Goal: Information Seeking & Learning: Learn about a topic

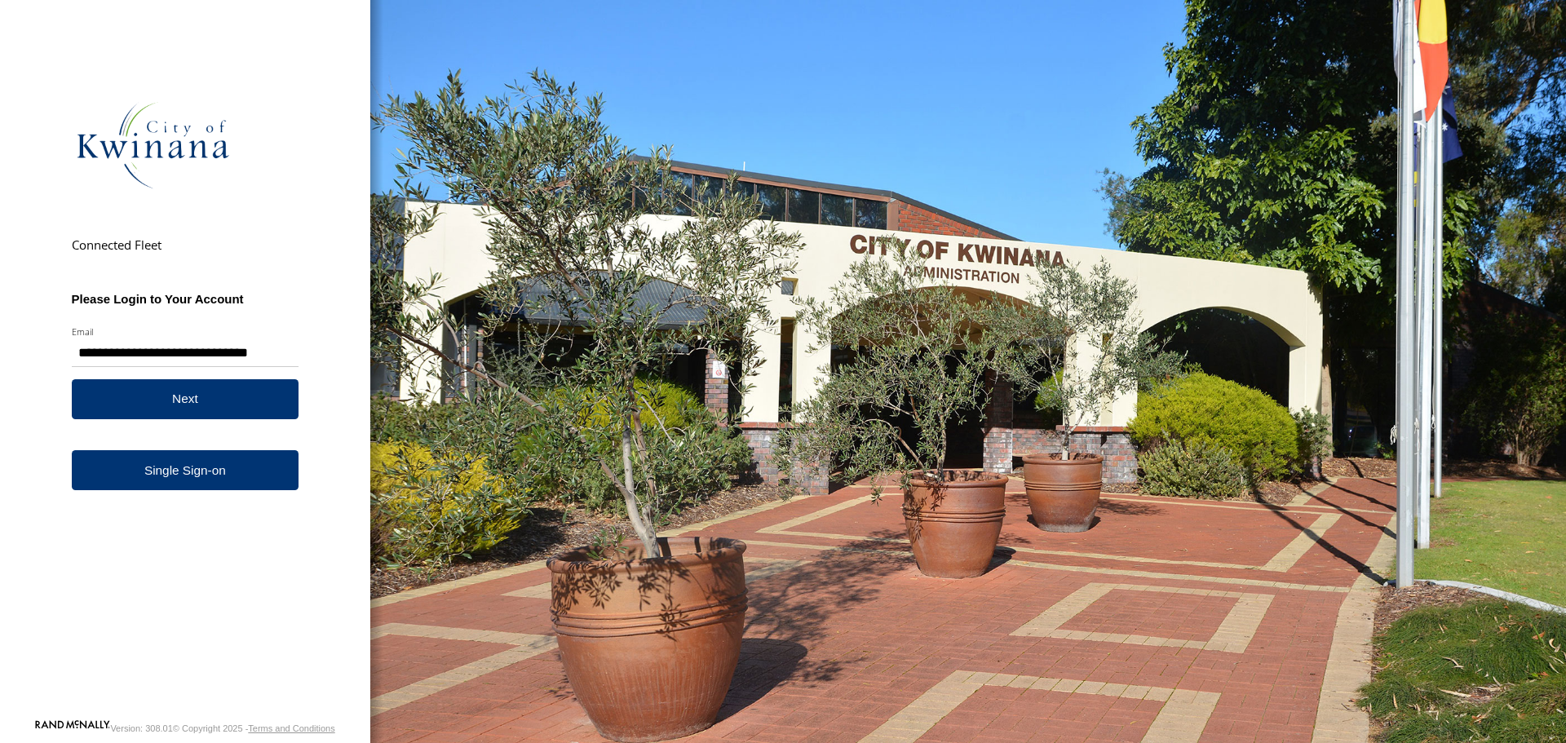
type input "**********"
click at [249, 393] on button "Next" at bounding box center [186, 399] width 228 height 40
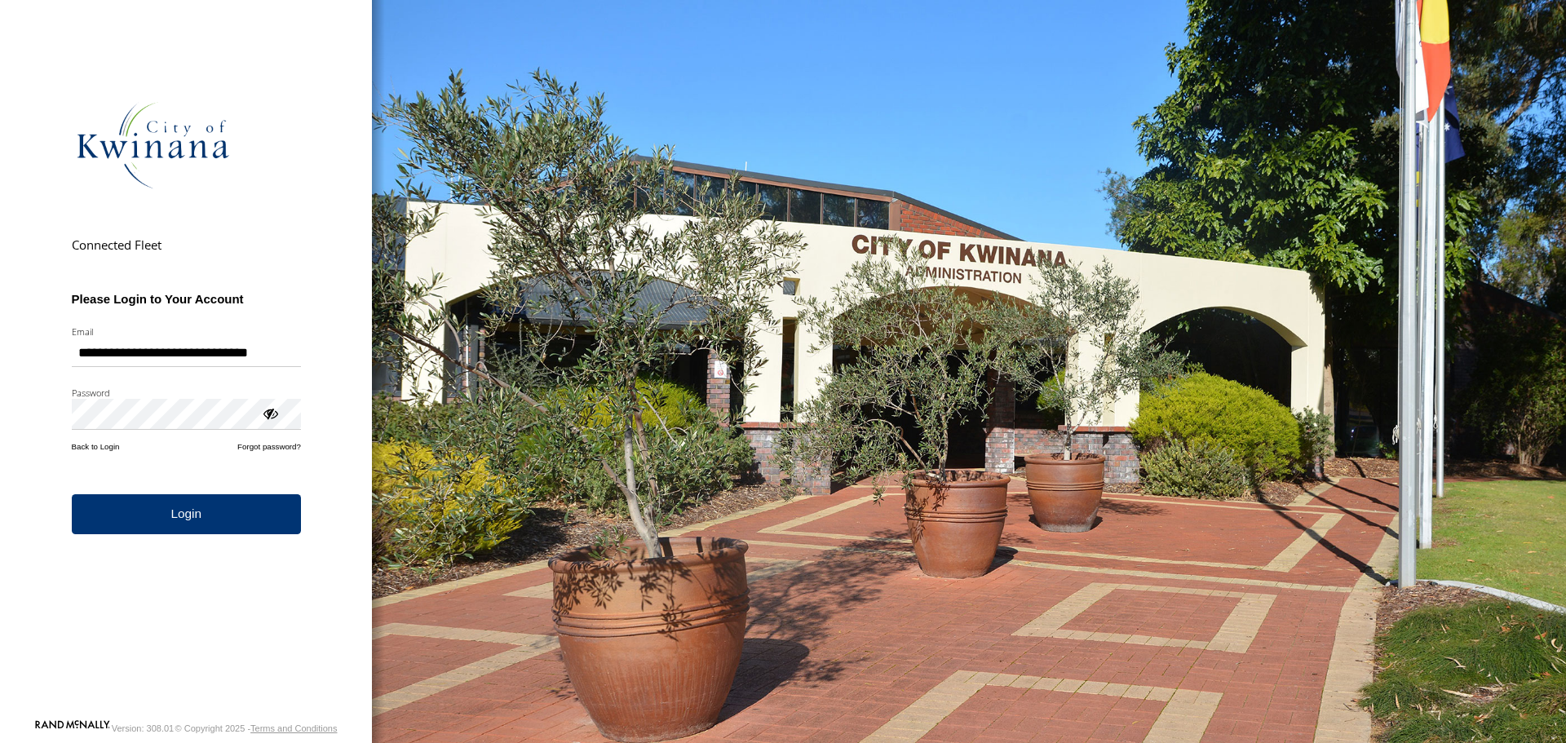
click at [208, 511] on button "Login" at bounding box center [186, 514] width 229 height 40
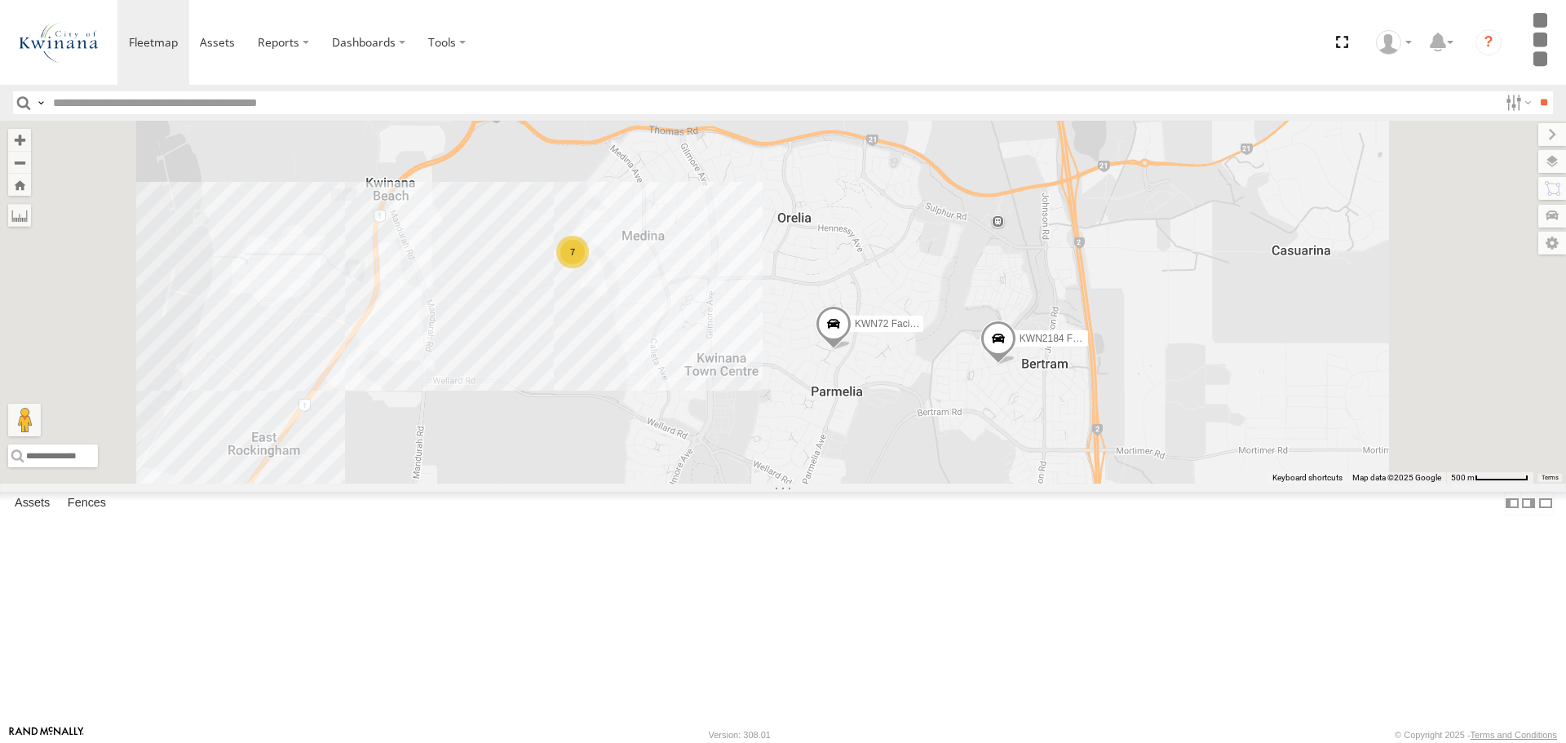
click at [0, 0] on div "KWN72 Facil.Maint" at bounding box center [0, 0] width 0 height 0
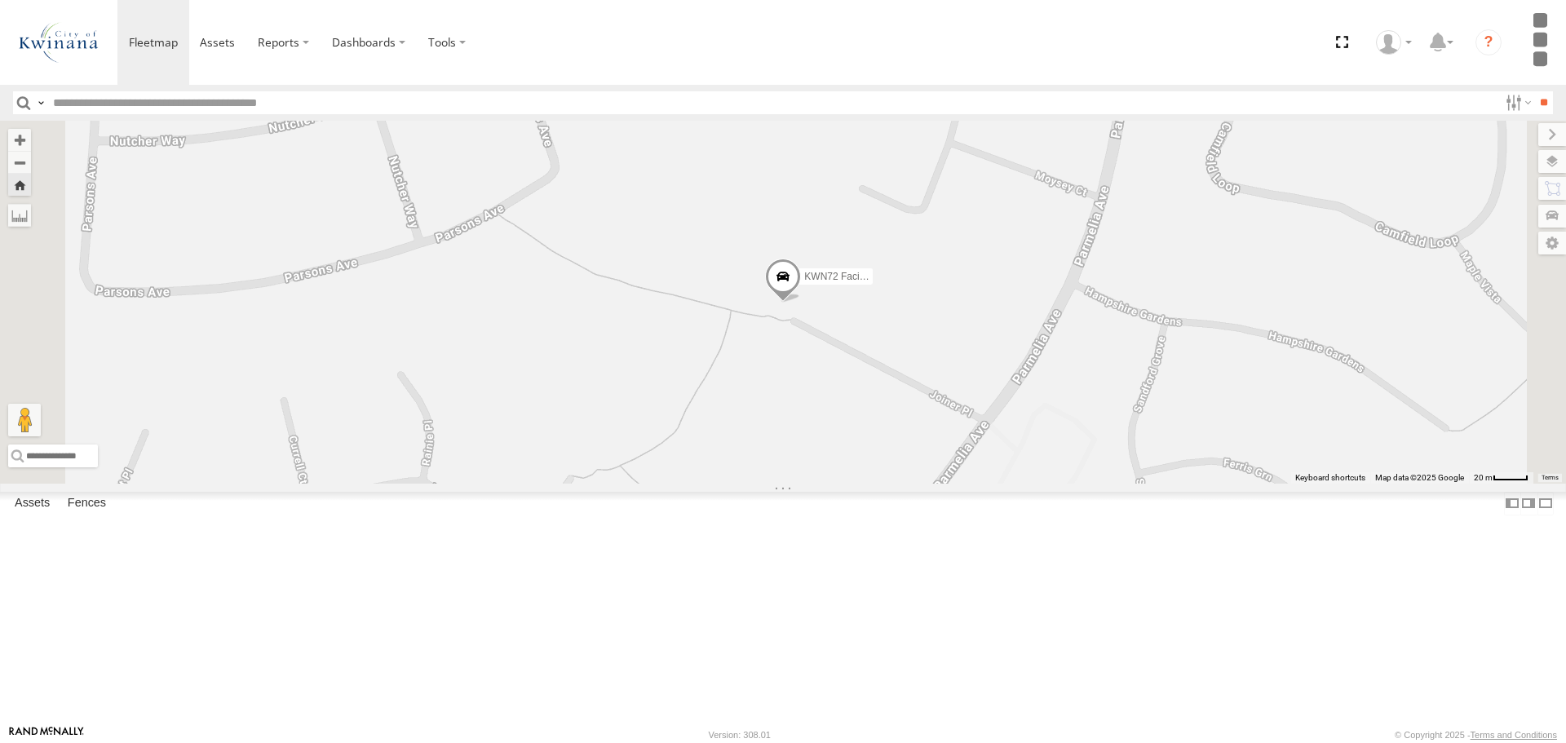
click at [0, 0] on span at bounding box center [0, 0] width 0 height 0
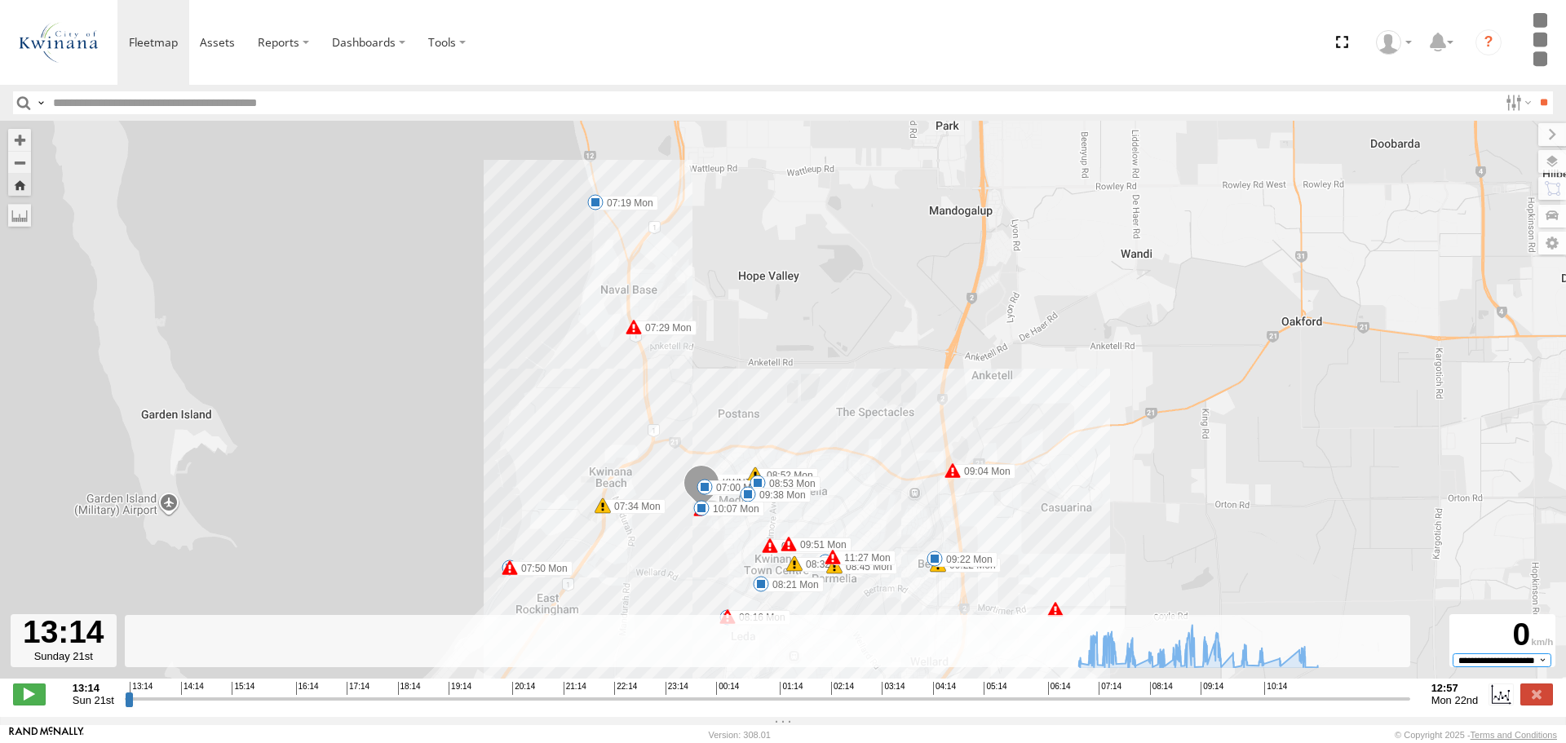
click at [1536, 666] on select "**********" at bounding box center [1502, 659] width 99 height 13
click at [1072, 706] on input "range" at bounding box center [768, 698] width 1286 height 15
click at [29, 702] on span at bounding box center [29, 694] width 33 height 21
click at [33, 699] on span at bounding box center [29, 694] width 33 height 21
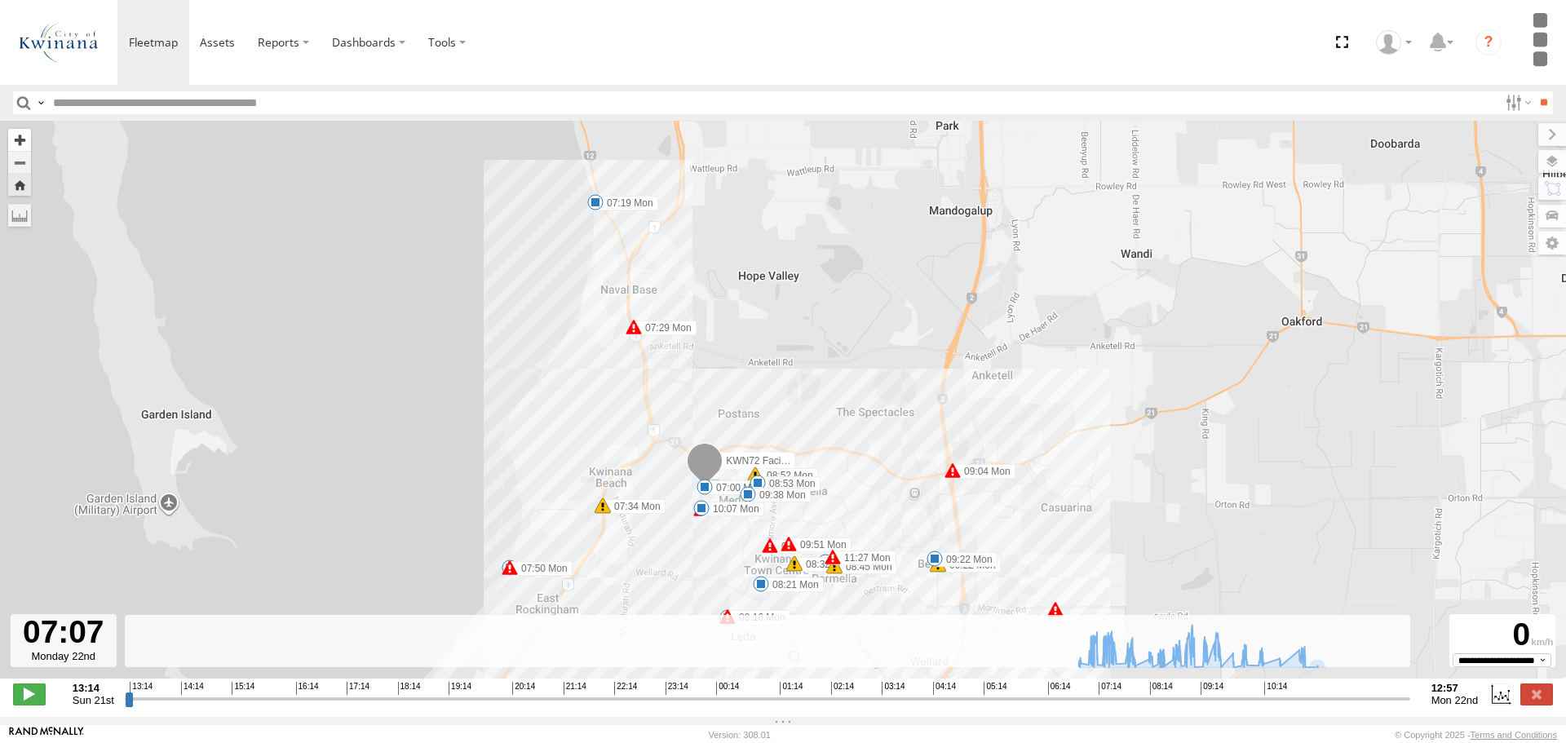
click at [14, 142] on button "Zoom in" at bounding box center [19, 140] width 23 height 22
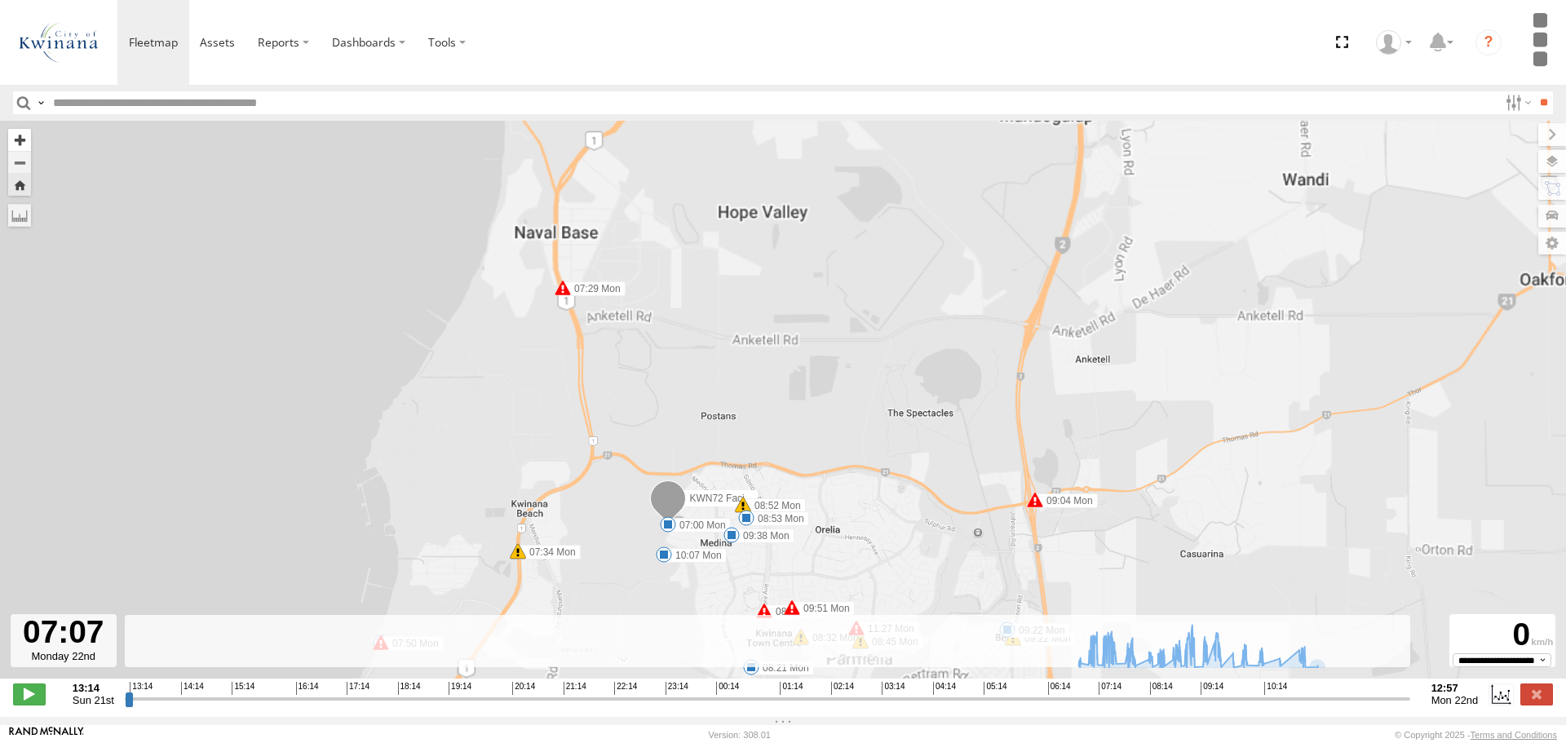
click at [14, 142] on button "Zoom in" at bounding box center [19, 140] width 23 height 22
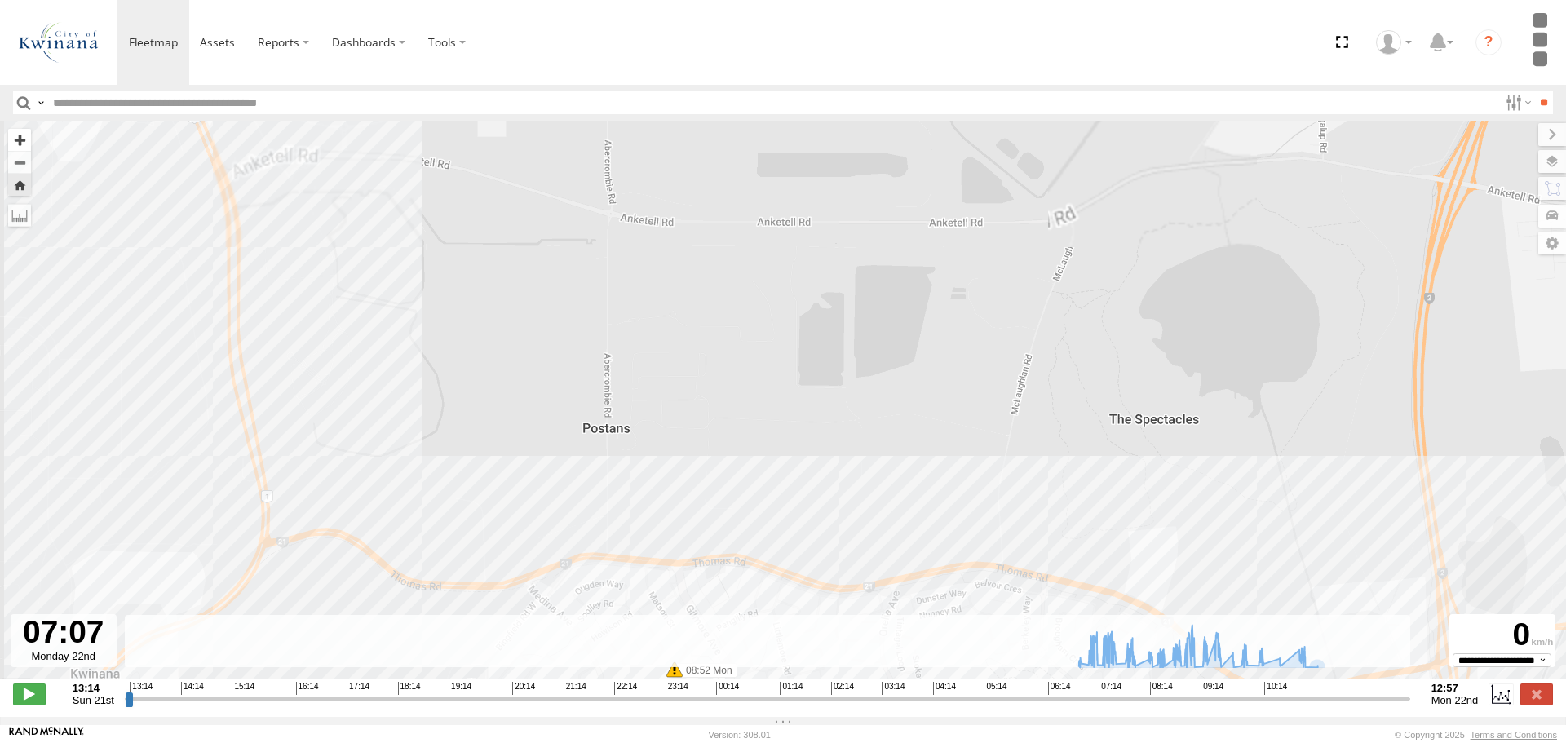
click at [14, 142] on button "Zoom in" at bounding box center [19, 140] width 23 height 22
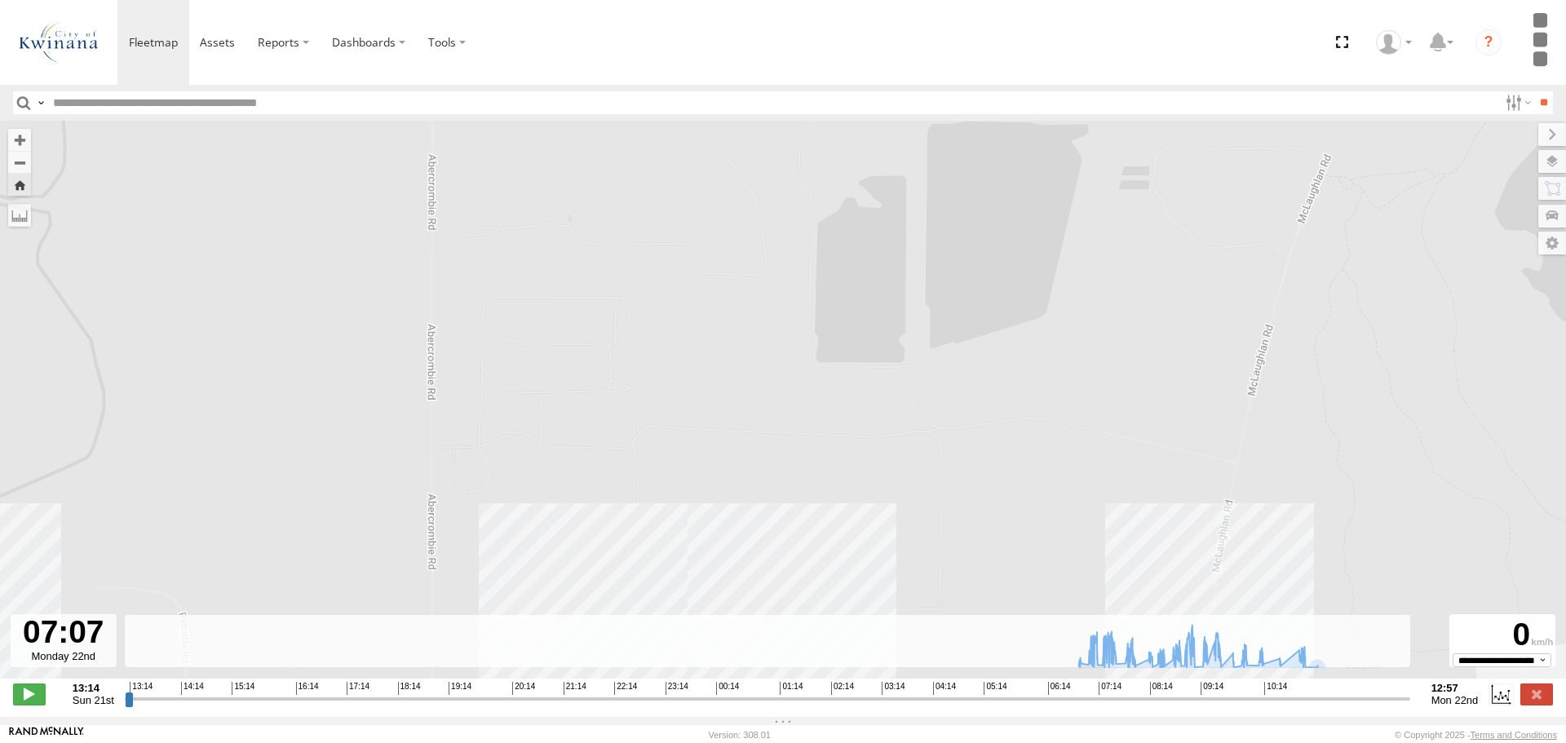
drag, startPoint x: 648, startPoint y: 390, endPoint x: 1002, endPoint y: 221, distance: 392.2
click at [998, 223] on div "KWN72 Facil.Maint 07:00 Mon 07:19 Mon 07:29 Mon 07:34 Mon 07:46 Mon 07:50 Mon 0…" at bounding box center [783, 408] width 1566 height 575
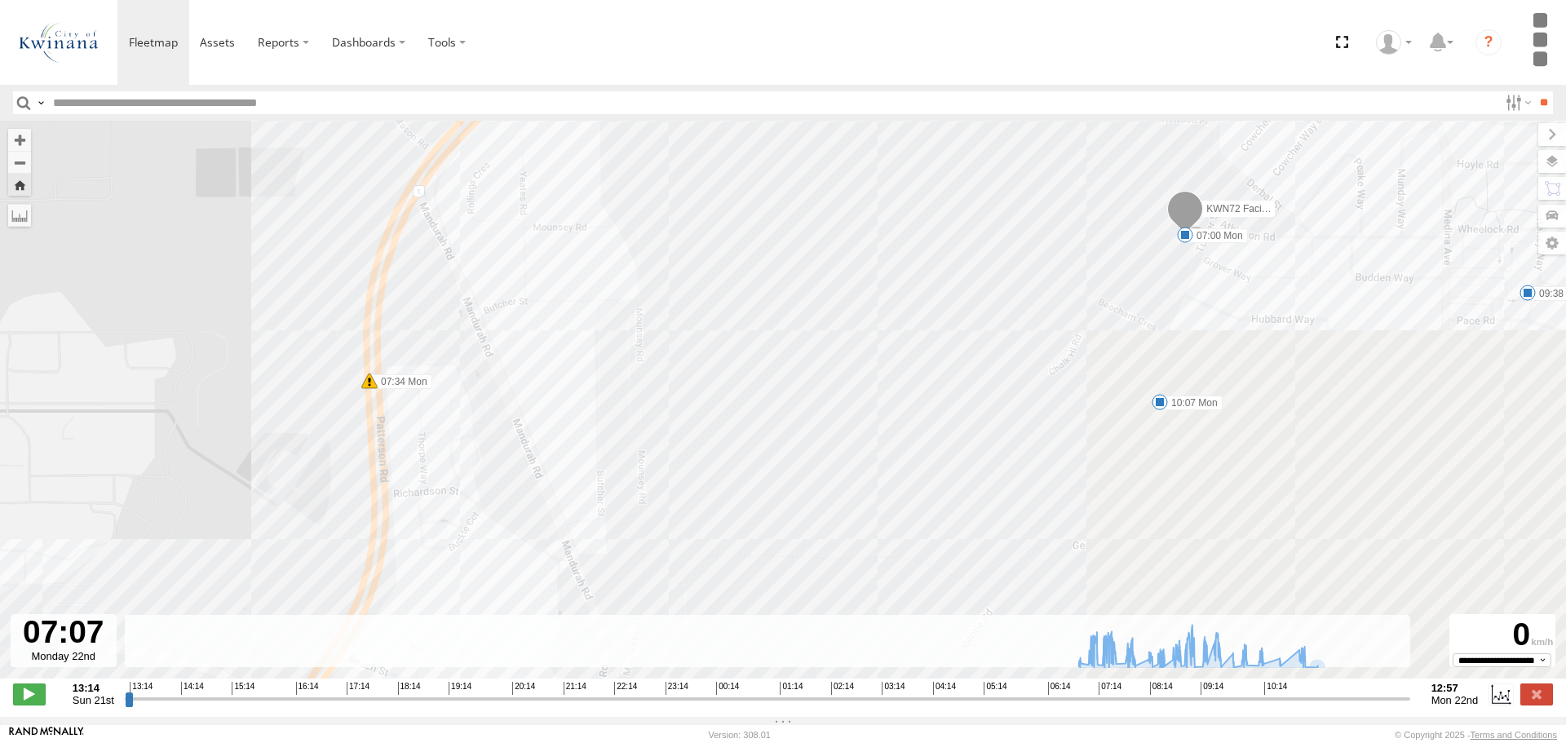
drag, startPoint x: 848, startPoint y: 399, endPoint x: 645, endPoint y: 385, distance: 202.8
click at [645, 385] on div "KWN72 Facil.Maint 07:00 Mon 07:19 Mon 07:29 Mon 07:34 Mon 07:46 Mon 07:50 Mon 0…" at bounding box center [783, 408] width 1566 height 575
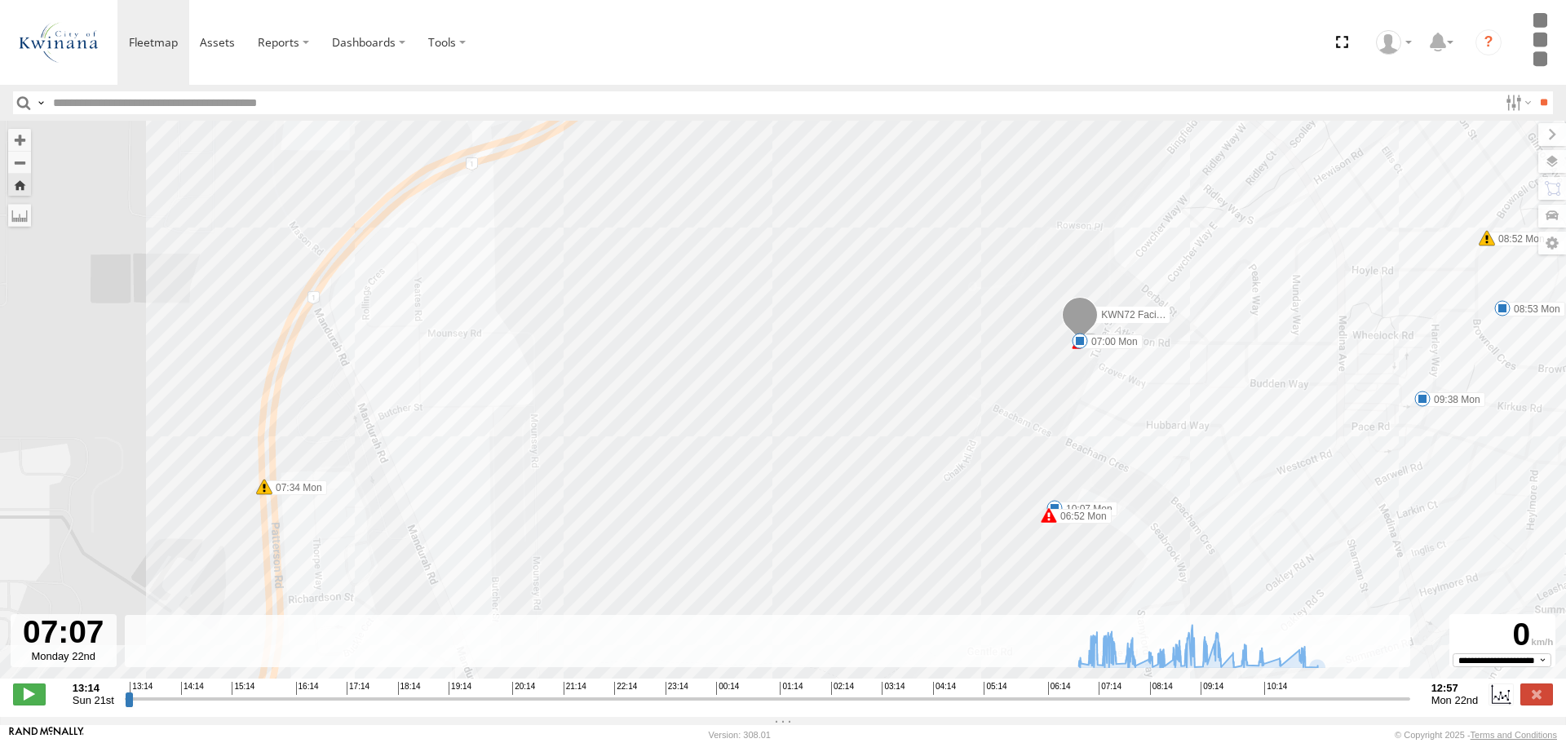
drag, startPoint x: 899, startPoint y: 210, endPoint x: 798, endPoint y: 324, distance: 151.9
click at [798, 324] on div "KWN72 Facil.Maint 07:00 Mon 07:19 Mon 07:29 Mon 07:34 Mon 07:46 Mon 07:50 Mon 0…" at bounding box center [783, 408] width 1566 height 575
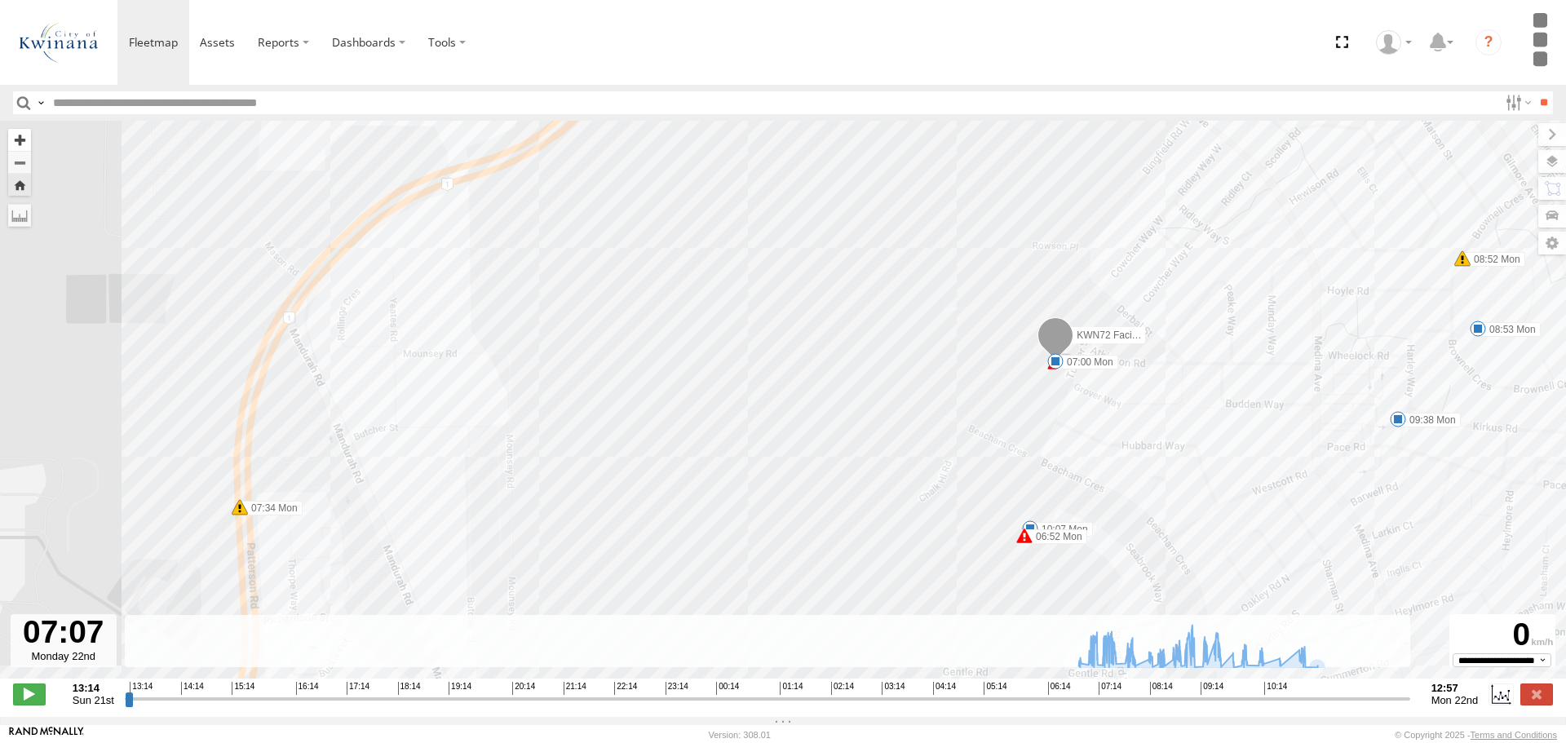
click at [16, 147] on button "Zoom in" at bounding box center [19, 140] width 23 height 22
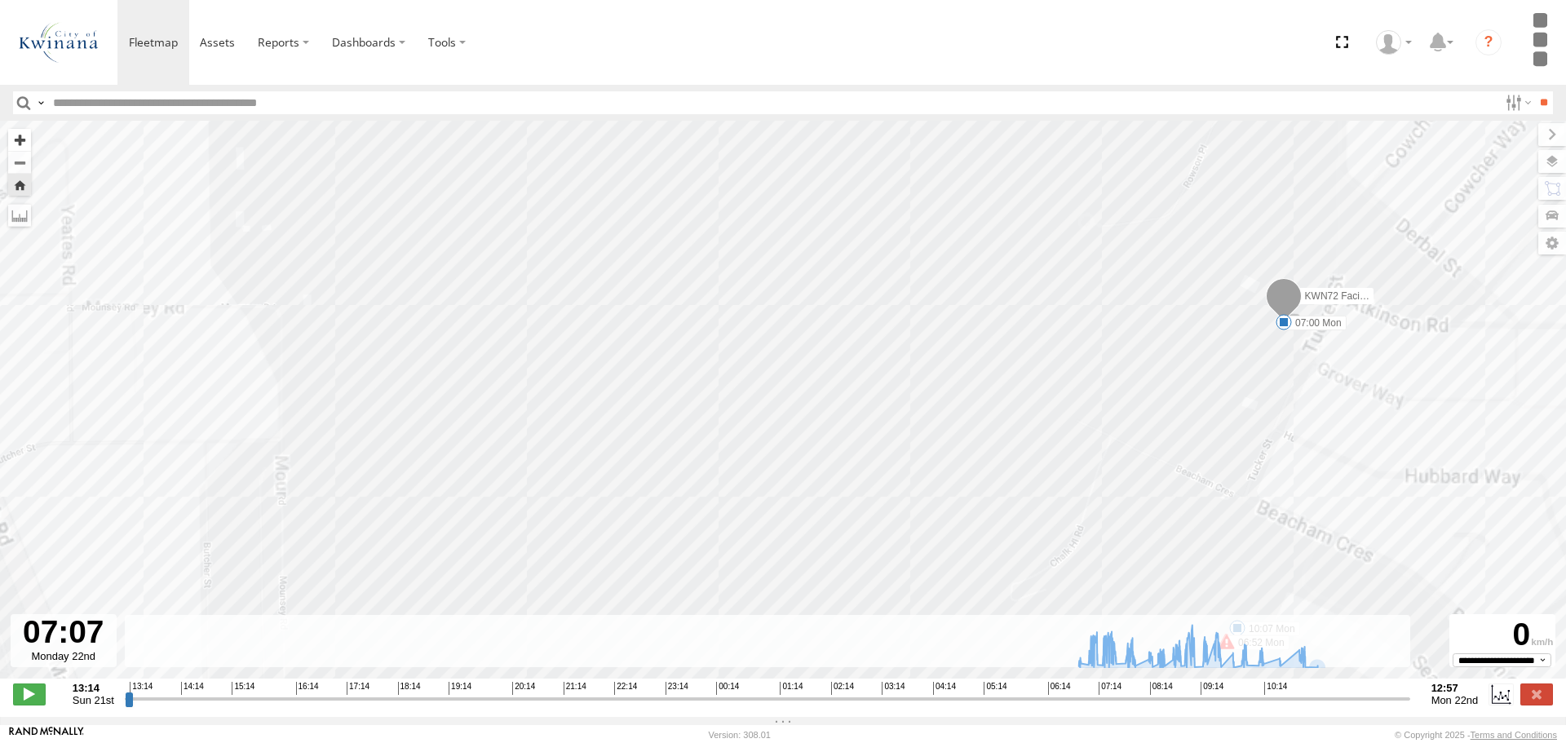
click at [16, 147] on button "Zoom in" at bounding box center [19, 140] width 23 height 22
drag, startPoint x: 1286, startPoint y: 365, endPoint x: 744, endPoint y: 414, distance: 544.6
click at [744, 414] on div "KWN72 Facil.Maint 07:00 Mon 07:19 Mon 07:29 Mon 07:34 Mon 07:46 Mon 07:50 Mon 0…" at bounding box center [783, 408] width 1566 height 575
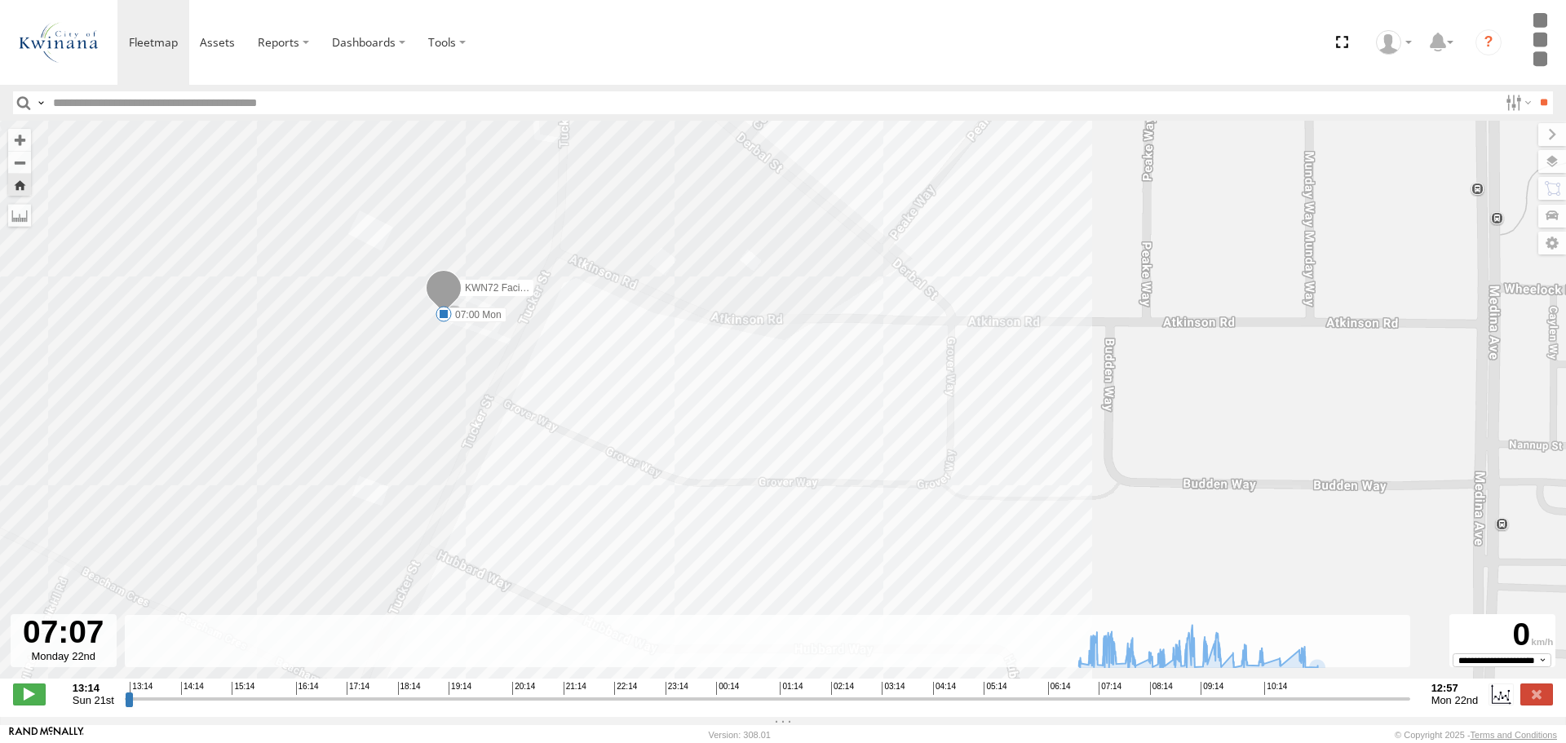
drag, startPoint x: 800, startPoint y: 395, endPoint x: 1059, endPoint y: 406, distance: 258.8
click at [1060, 405] on div "KWN72 Facil.Maint 07:00 Mon 07:19 Mon 07:29 Mon 07:34 Mon 07:46 Mon 07:50 Mon 0…" at bounding box center [783, 408] width 1566 height 575
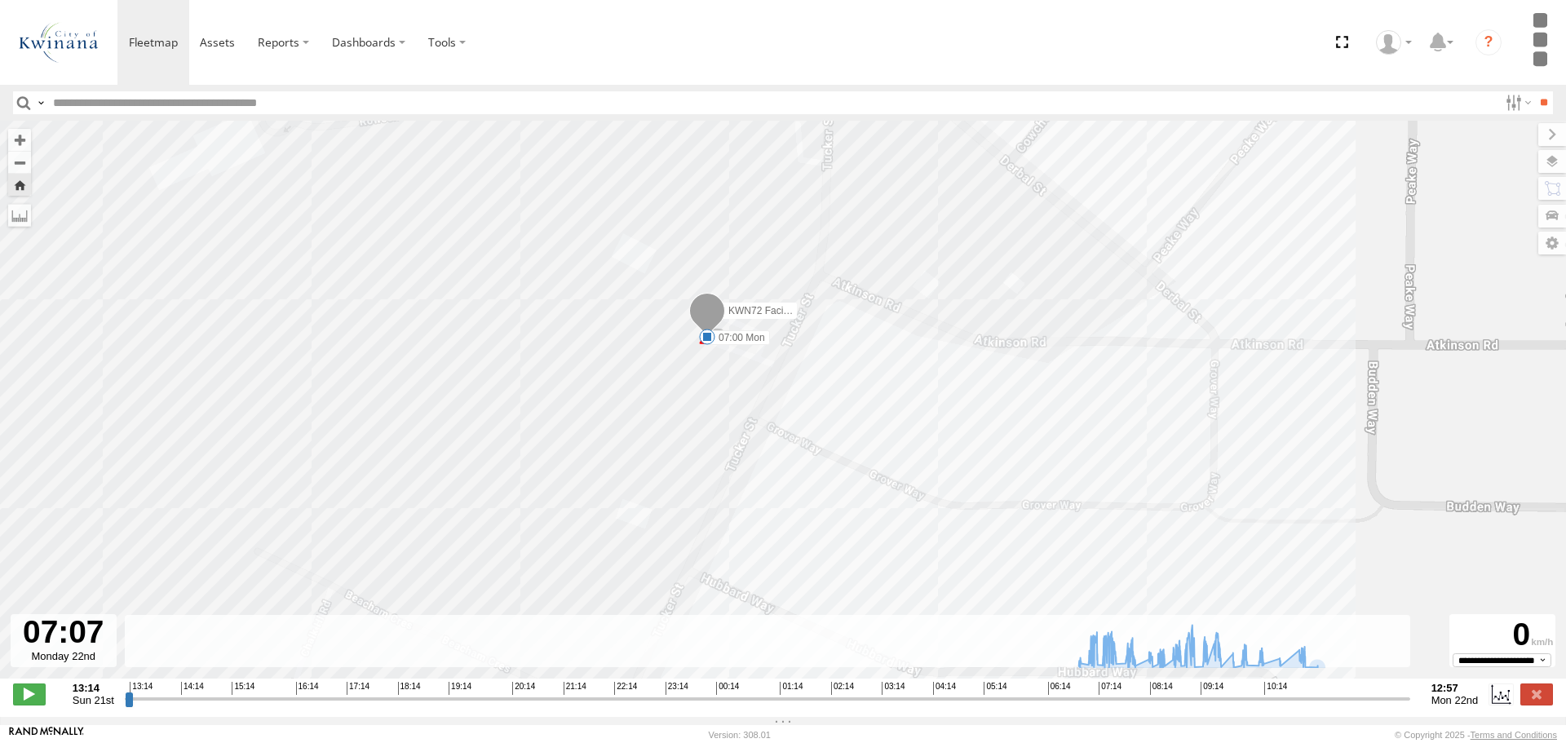
drag, startPoint x: 877, startPoint y: 392, endPoint x: 1047, endPoint y: 401, distance: 169.9
click at [1046, 400] on div "KWN72 Facil.Maint 07:00 Mon 07:19 Mon 07:29 Mon 07:34 Mon 07:46 Mon 07:50 Mon 0…" at bounding box center [783, 408] width 1566 height 575
click at [1047, 401] on div "KWN72 Facil.Maint 07:00 Mon 07:19 Mon 07:29 Mon 07:34 Mon 07:46 Mon 07:50 Mon 0…" at bounding box center [783, 408] width 1566 height 575
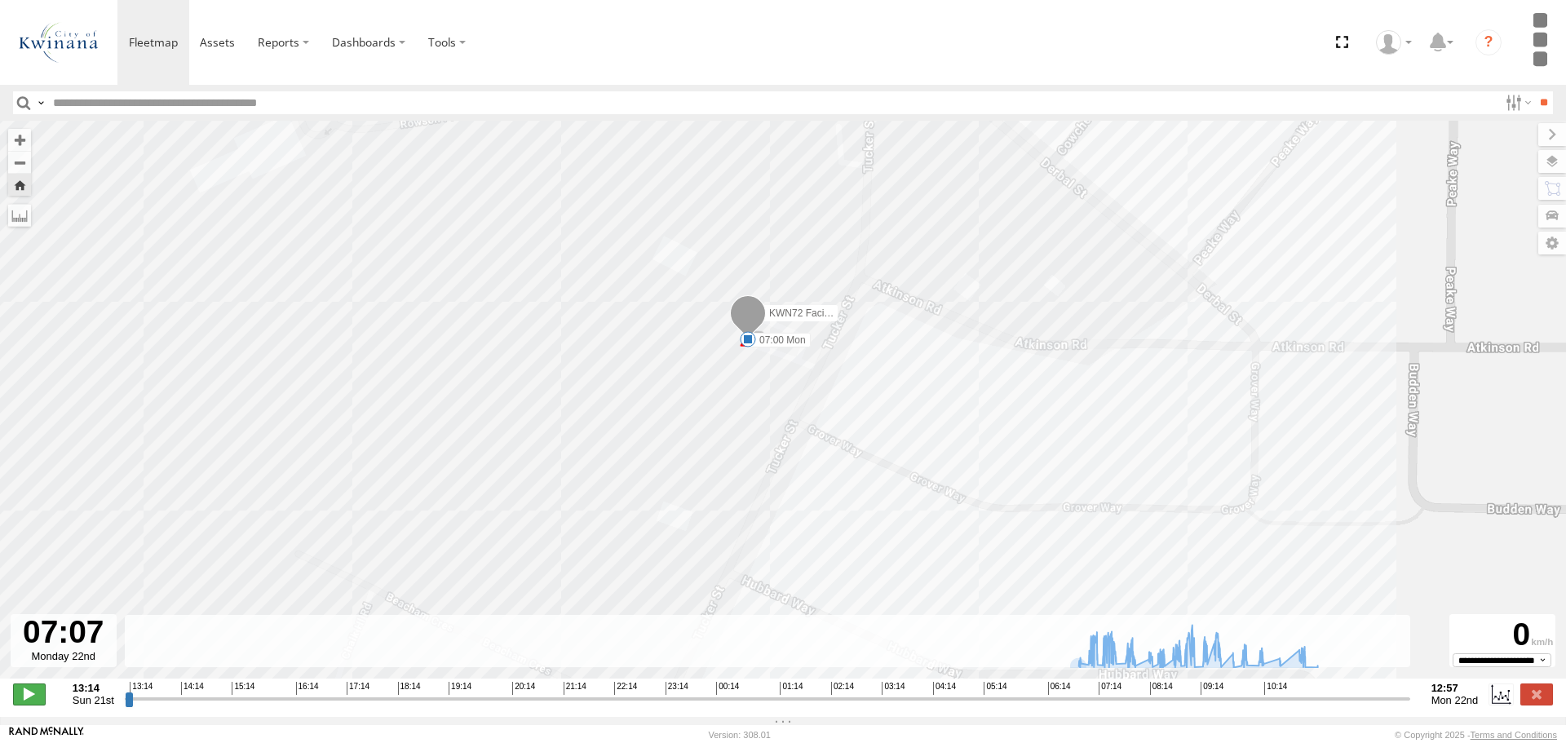
click at [35, 698] on span at bounding box center [29, 694] width 33 height 21
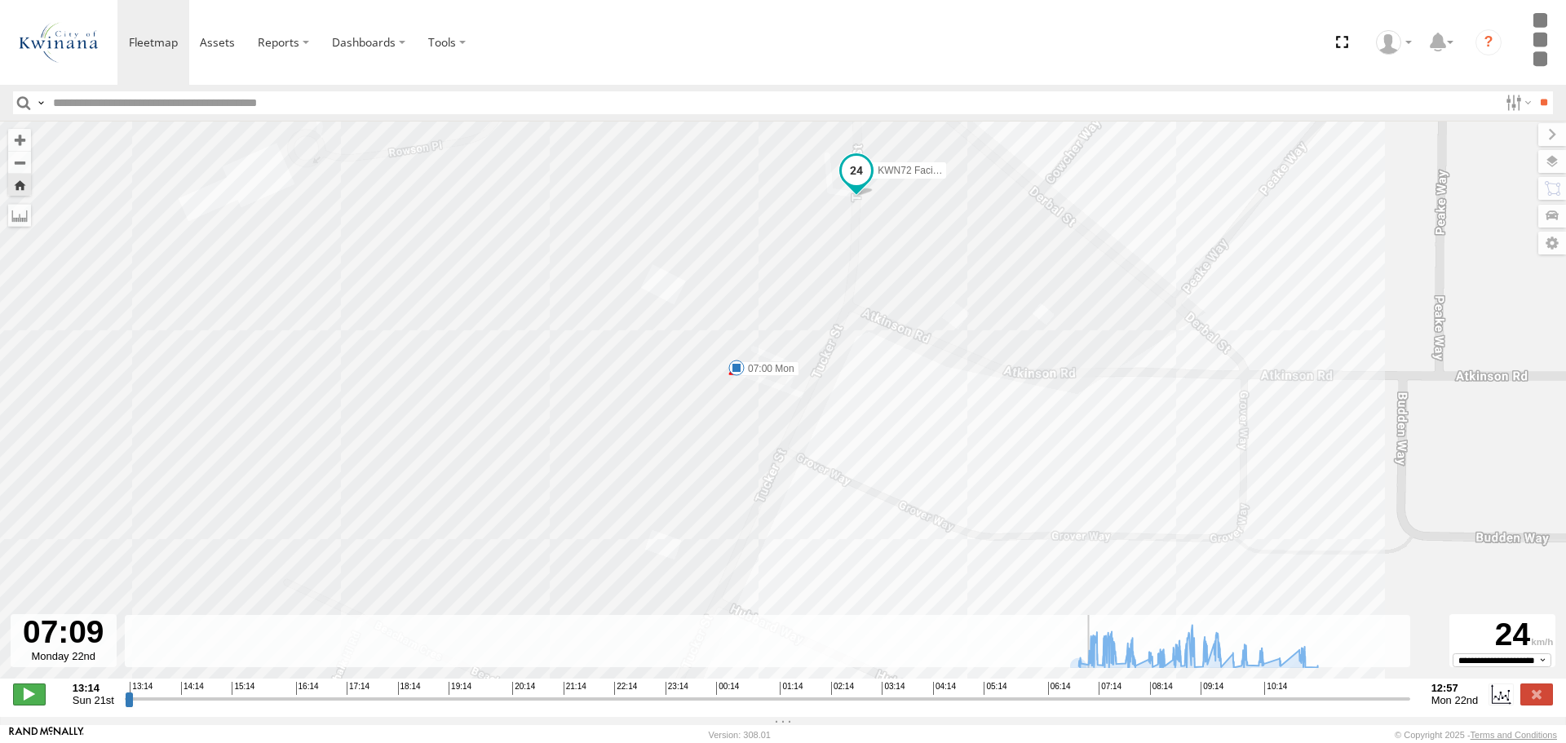
click at [21, 698] on span at bounding box center [29, 694] width 33 height 21
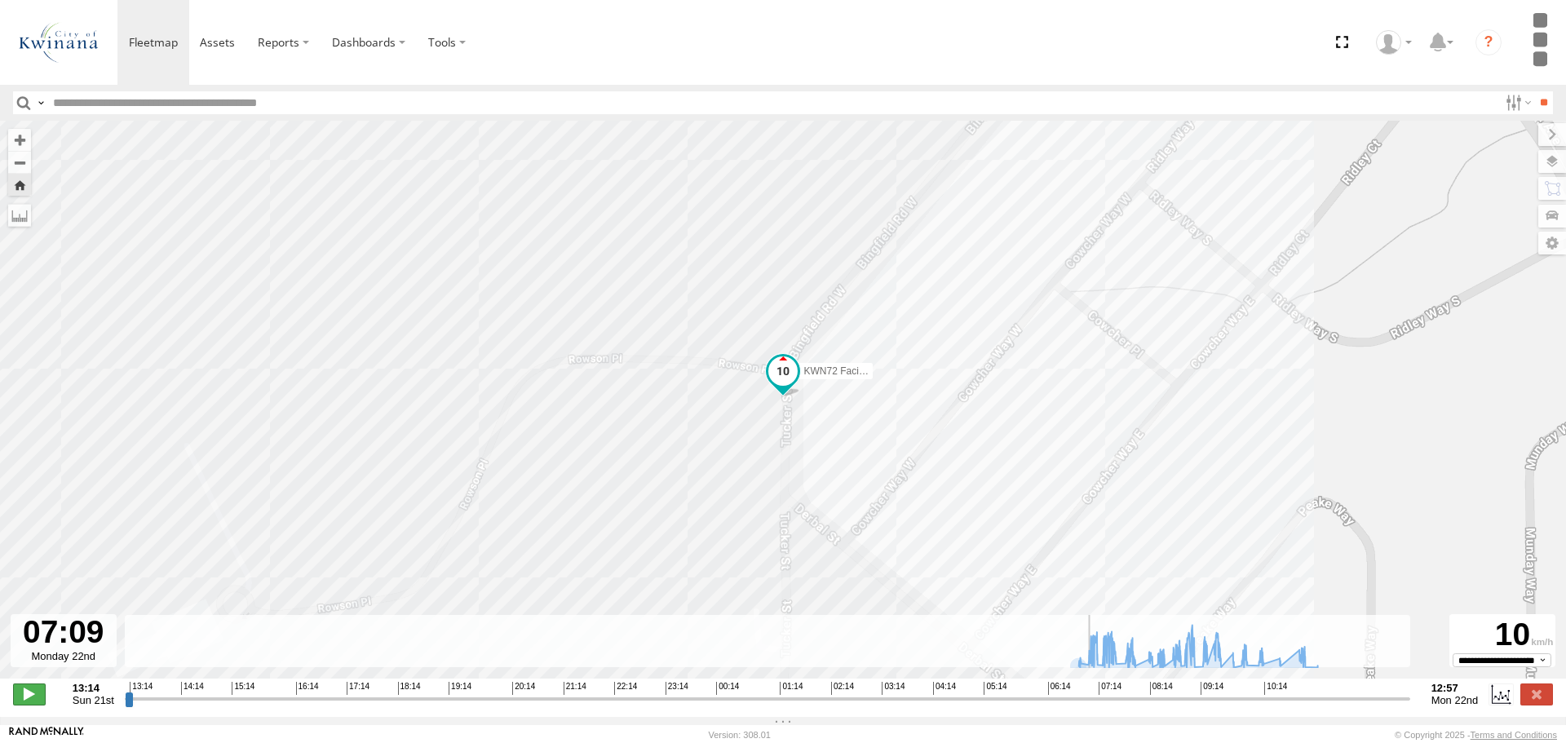
click at [21, 698] on span at bounding box center [29, 694] width 33 height 21
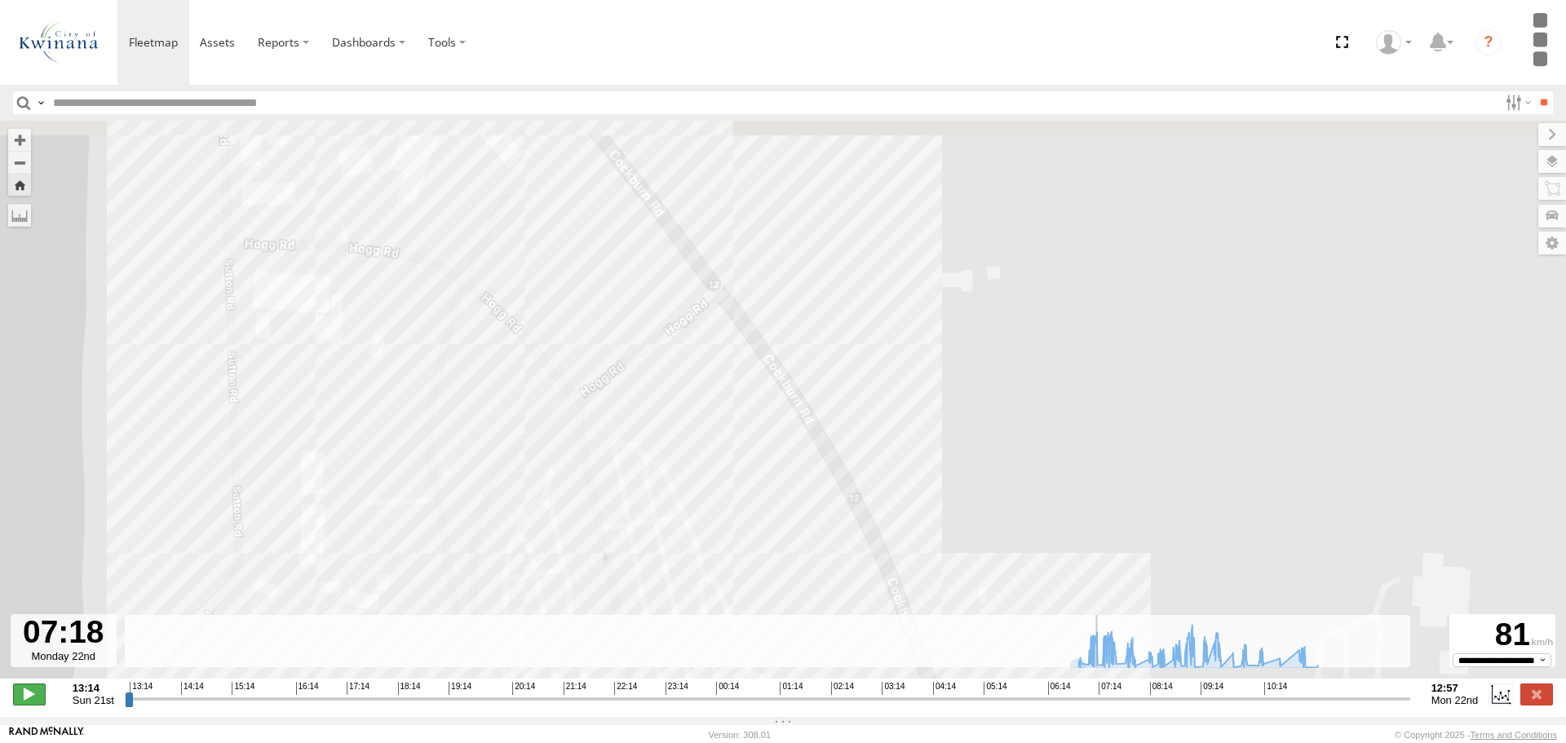
click at [21, 698] on span at bounding box center [29, 694] width 33 height 21
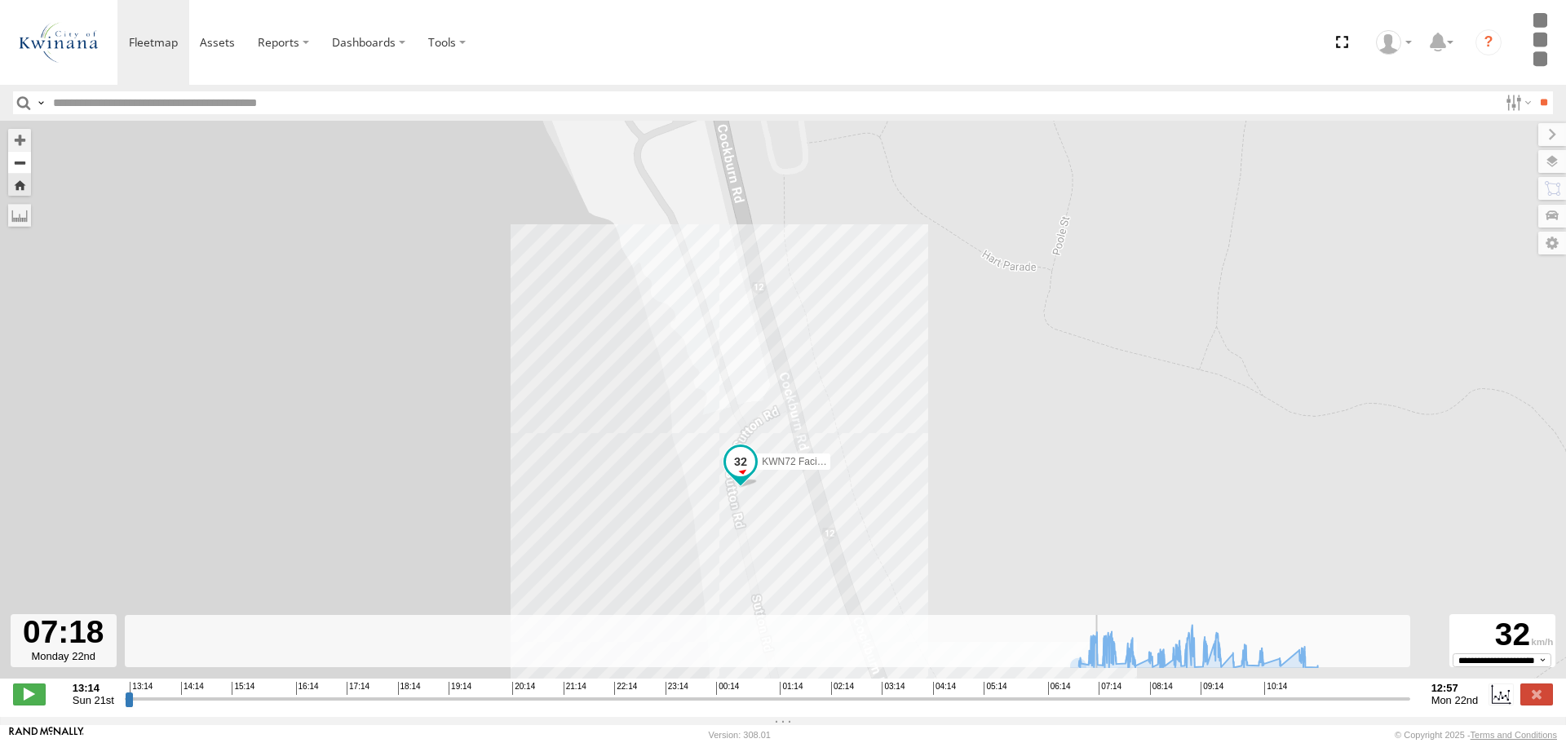
click at [20, 170] on button "Zoom out" at bounding box center [19, 162] width 23 height 23
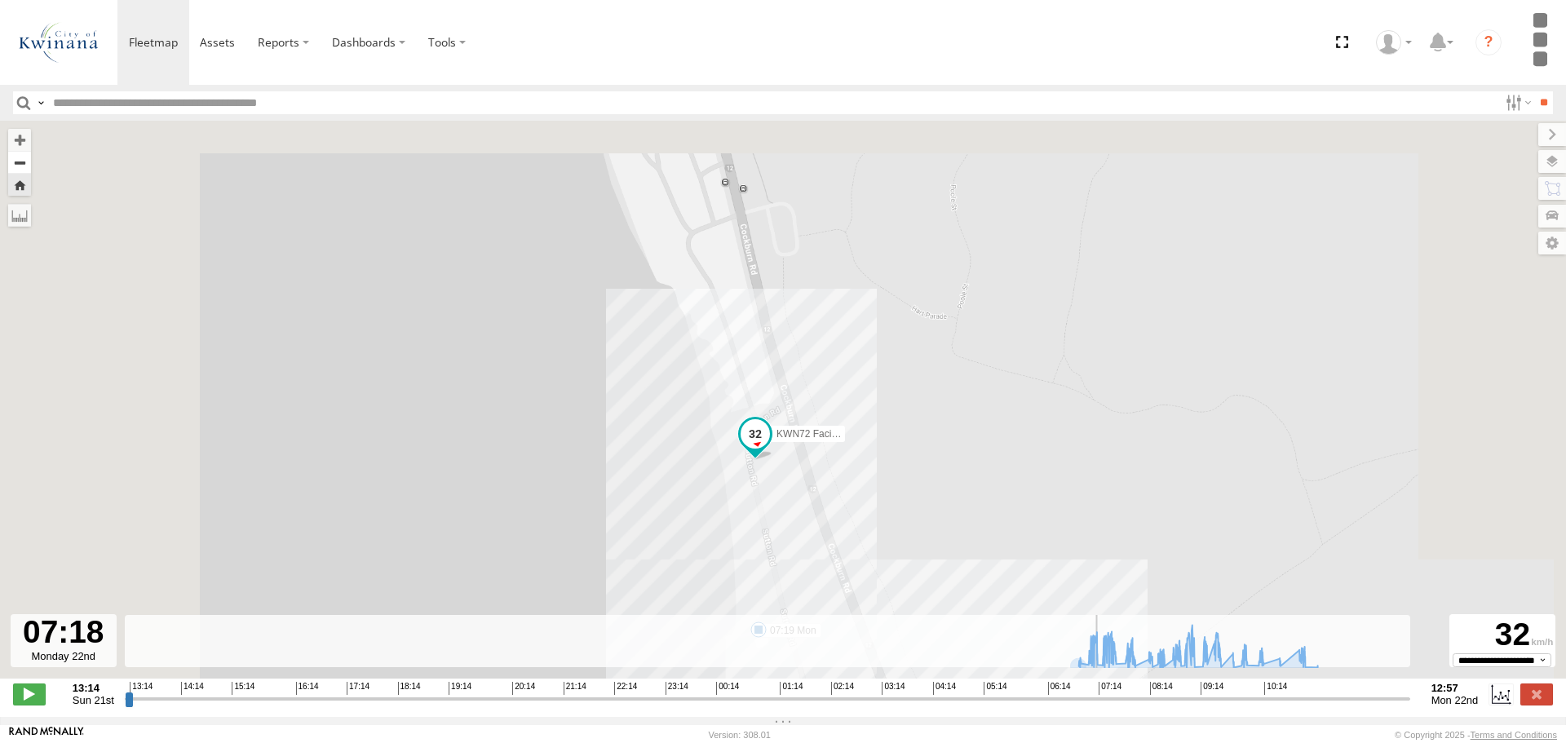
click at [20, 170] on button "Zoom out" at bounding box center [19, 162] width 23 height 23
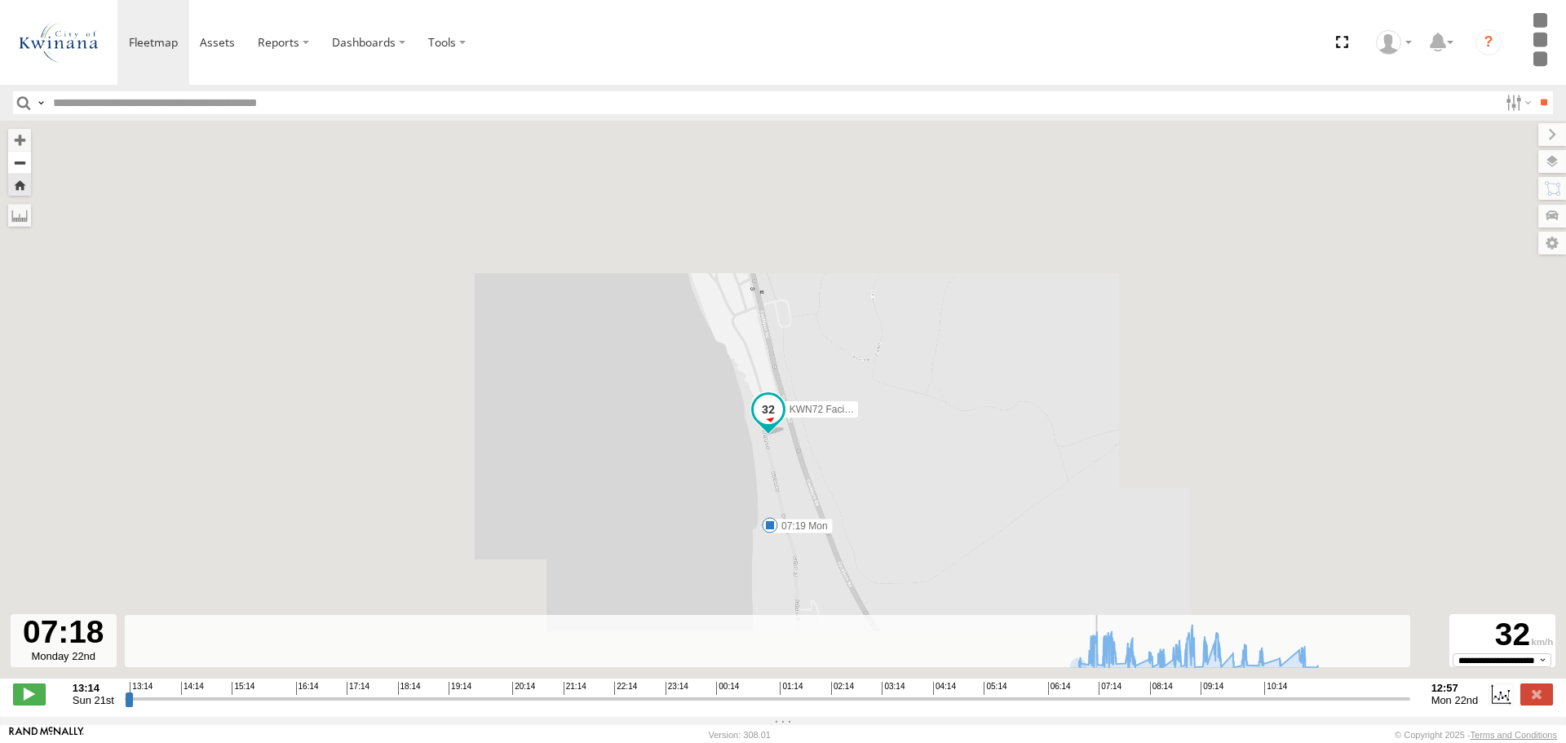
click at [20, 170] on button "Zoom out" at bounding box center [19, 162] width 23 height 23
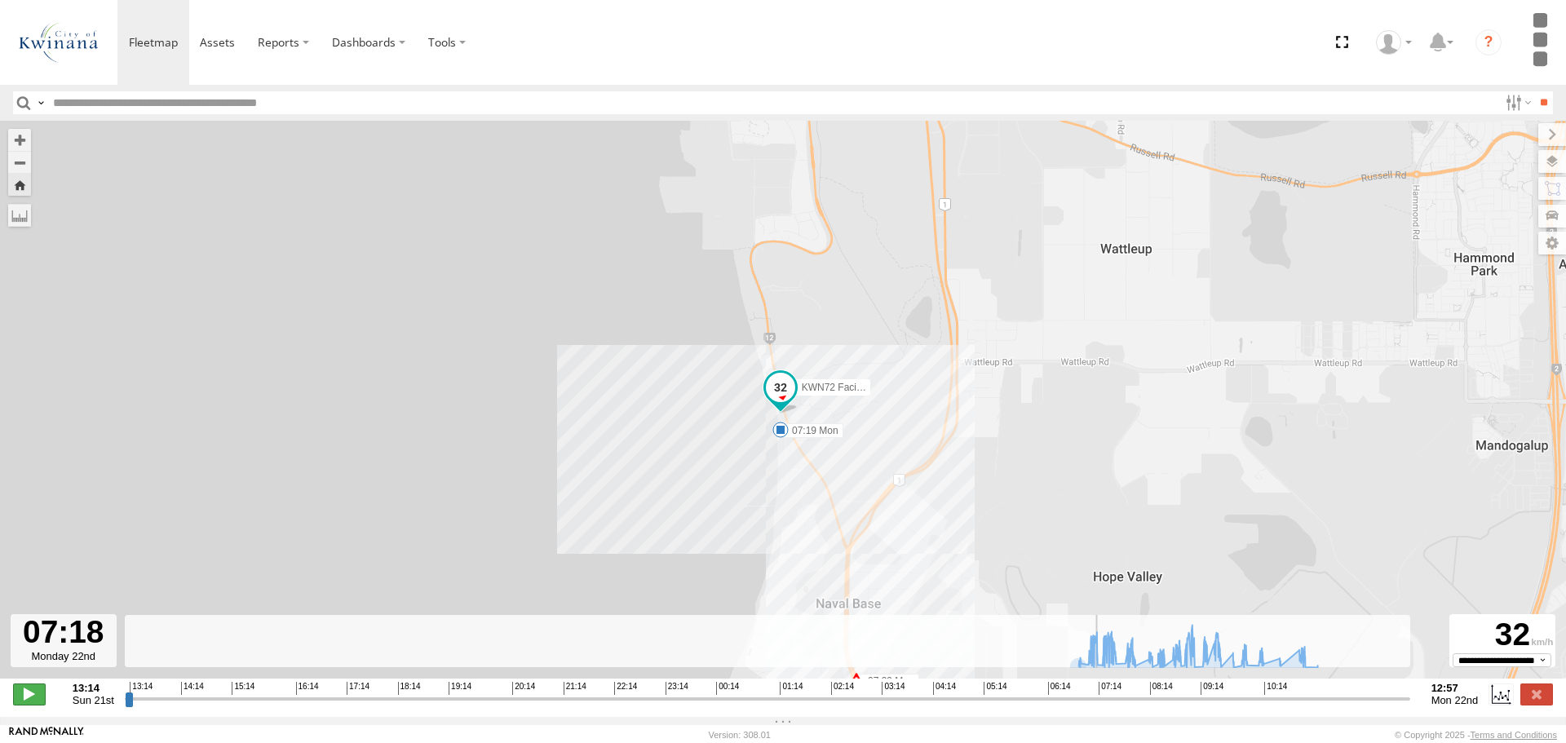
click at [32, 698] on span at bounding box center [29, 694] width 33 height 21
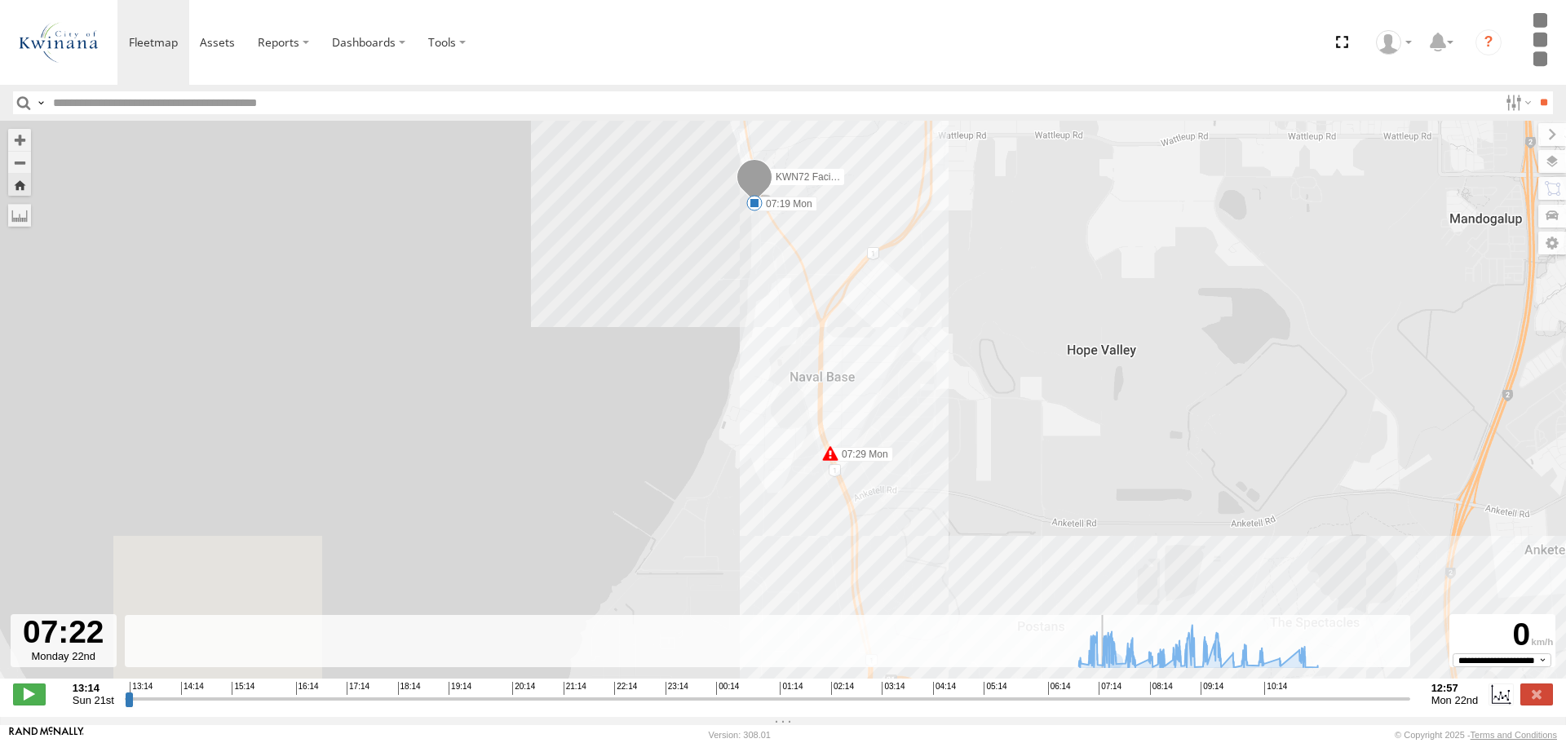
drag, startPoint x: 1080, startPoint y: 459, endPoint x: 1070, endPoint y: 213, distance: 246.5
click at [1070, 213] on div "KWN72 Facil.Maint 07:00 Mon 07:19 Mon 07:29 Mon 07:34 Mon 07:46 Mon 07:50 Mon 0…" at bounding box center [783, 408] width 1566 height 575
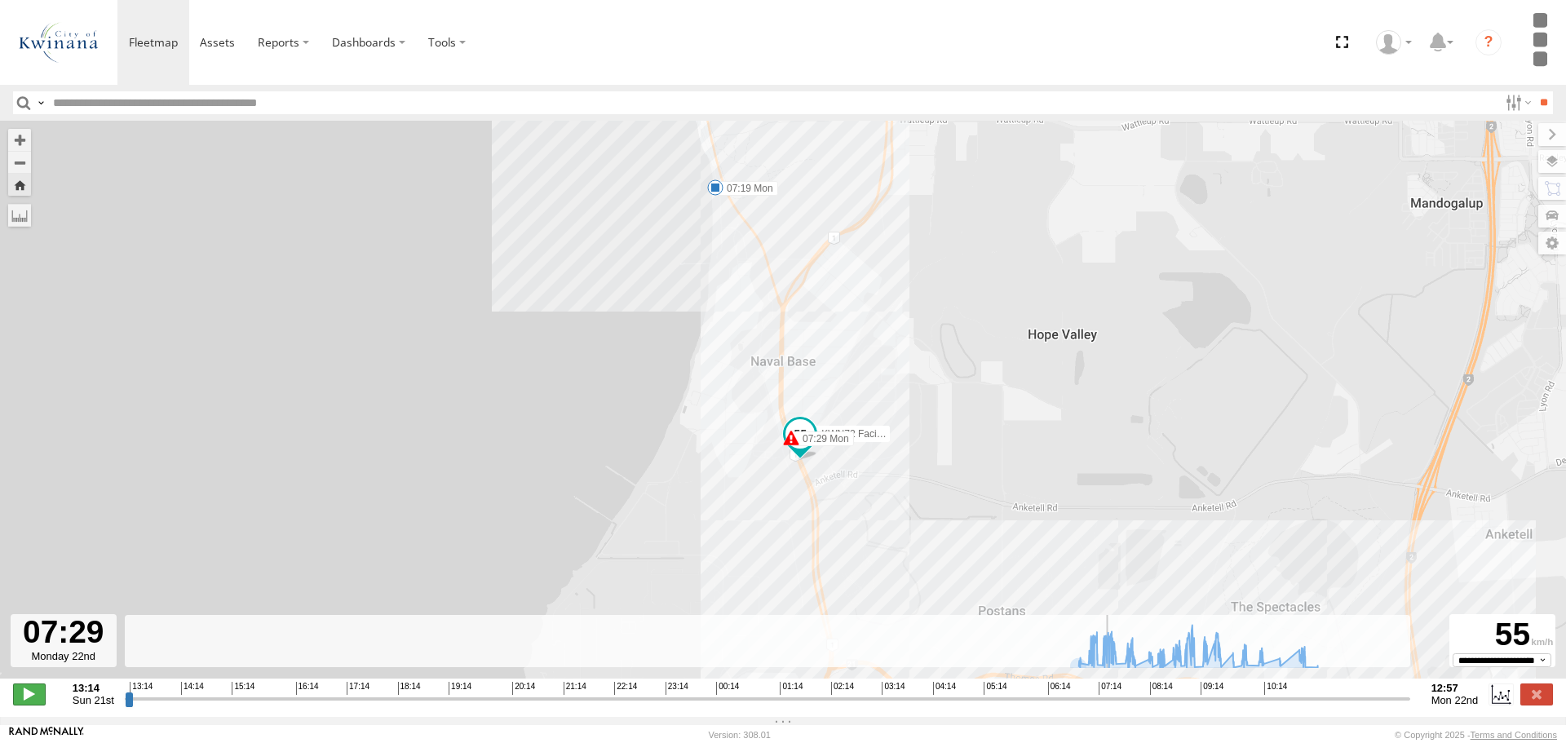
click at [32, 700] on span at bounding box center [29, 694] width 33 height 21
click at [1105, 705] on input "range" at bounding box center [768, 698] width 1286 height 15
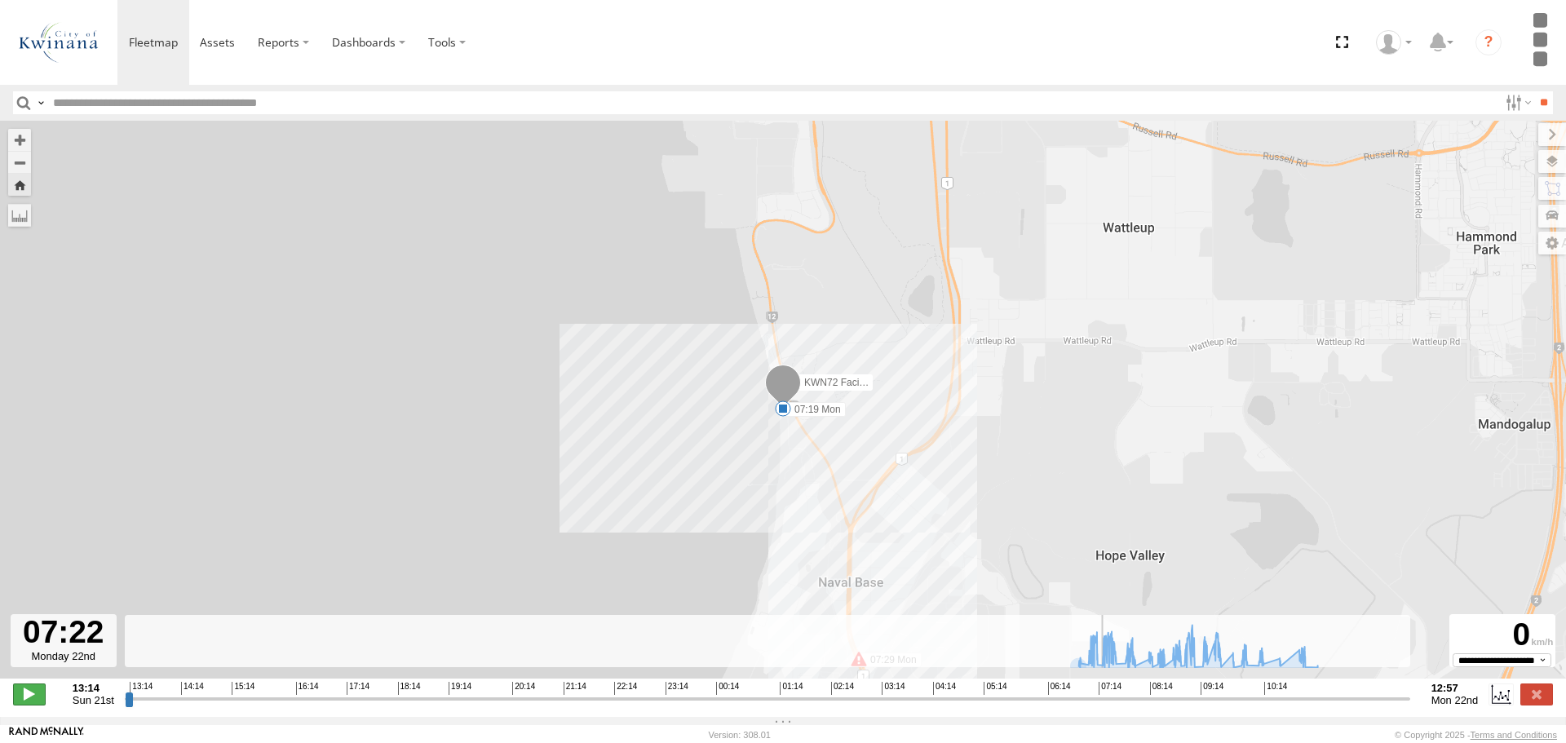
click at [33, 705] on span at bounding box center [29, 694] width 33 height 21
click at [29, 701] on span at bounding box center [29, 694] width 33 height 21
click at [1099, 706] on input "range" at bounding box center [768, 698] width 1286 height 15
click at [1100, 706] on input "range" at bounding box center [768, 698] width 1286 height 15
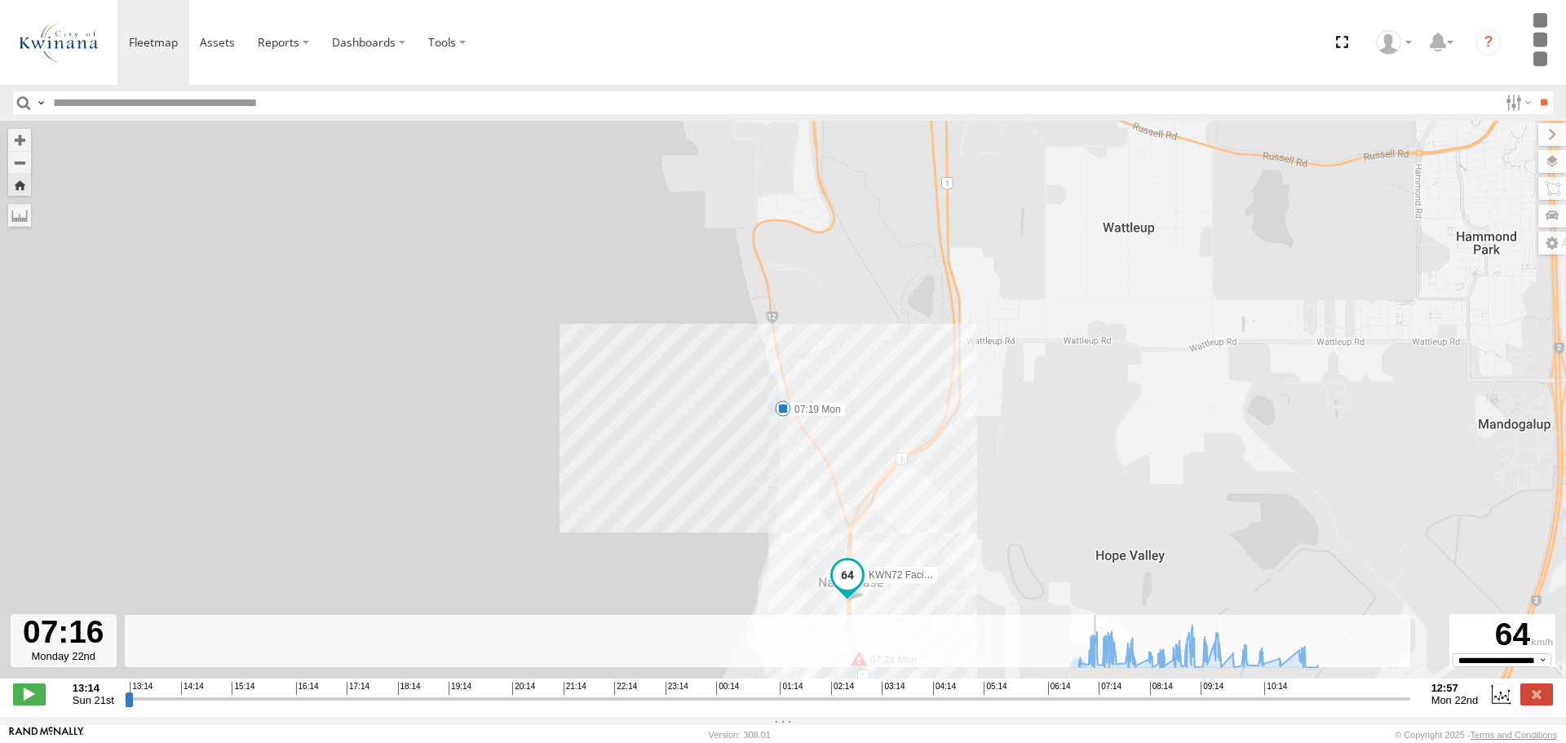
click at [1100, 706] on input "range" at bounding box center [768, 698] width 1286 height 15
click at [1101, 706] on input "range" at bounding box center [768, 698] width 1286 height 15
click at [27, 705] on span at bounding box center [29, 694] width 33 height 21
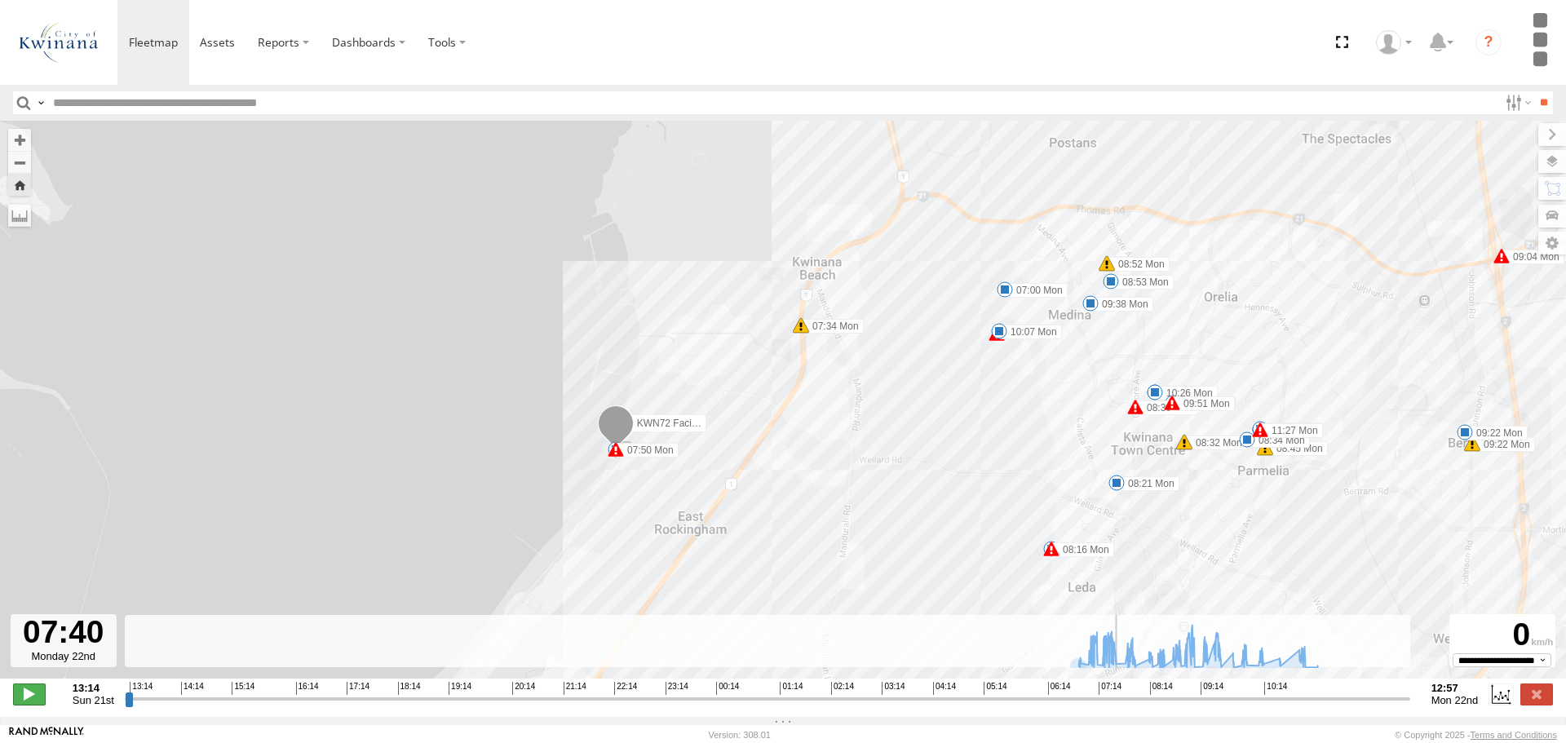
click at [27, 705] on span at bounding box center [29, 694] width 33 height 21
click at [15, 148] on button "Zoom in" at bounding box center [19, 140] width 23 height 22
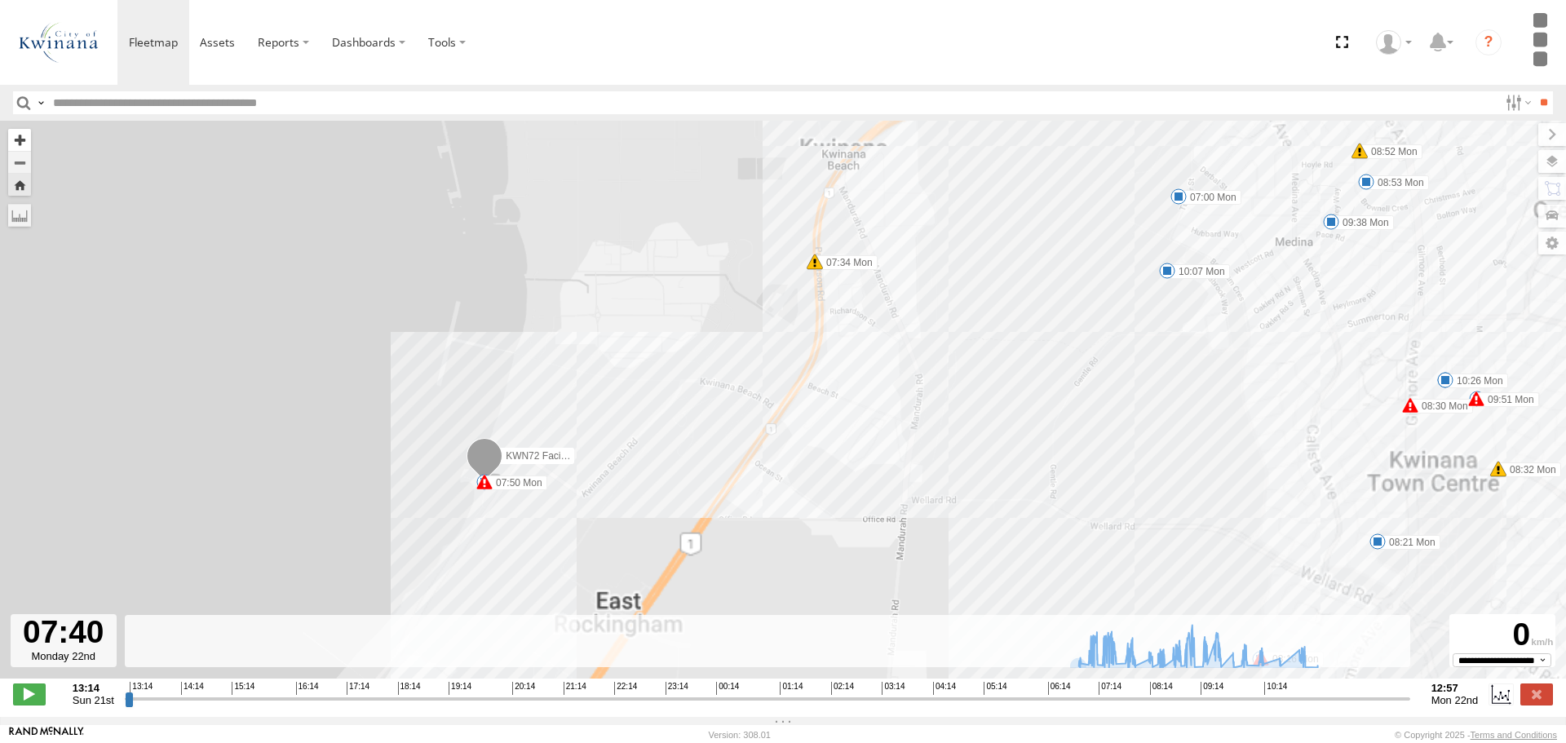
click at [15, 148] on button "Zoom in" at bounding box center [19, 140] width 23 height 22
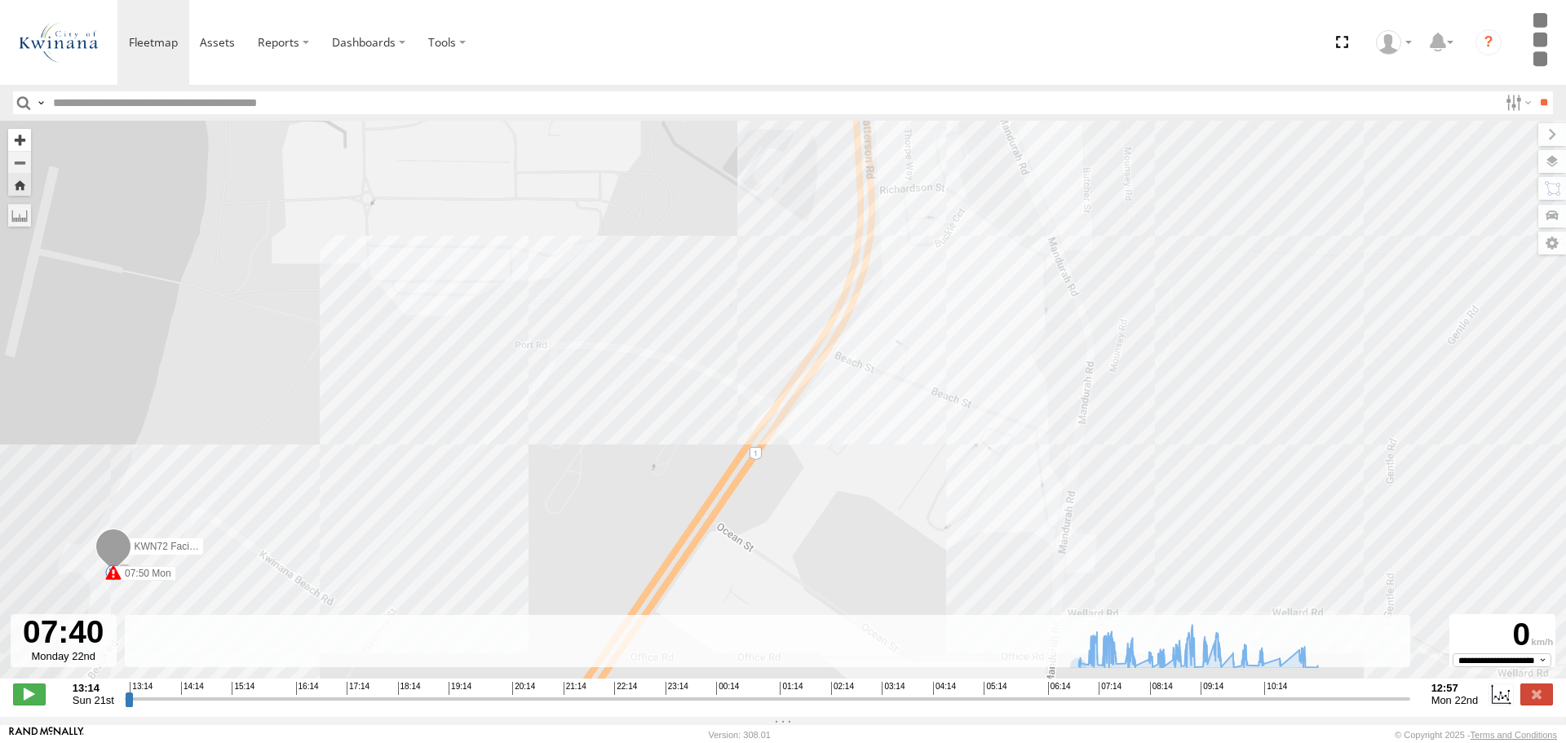
click at [15, 148] on button "Zoom in" at bounding box center [19, 140] width 23 height 22
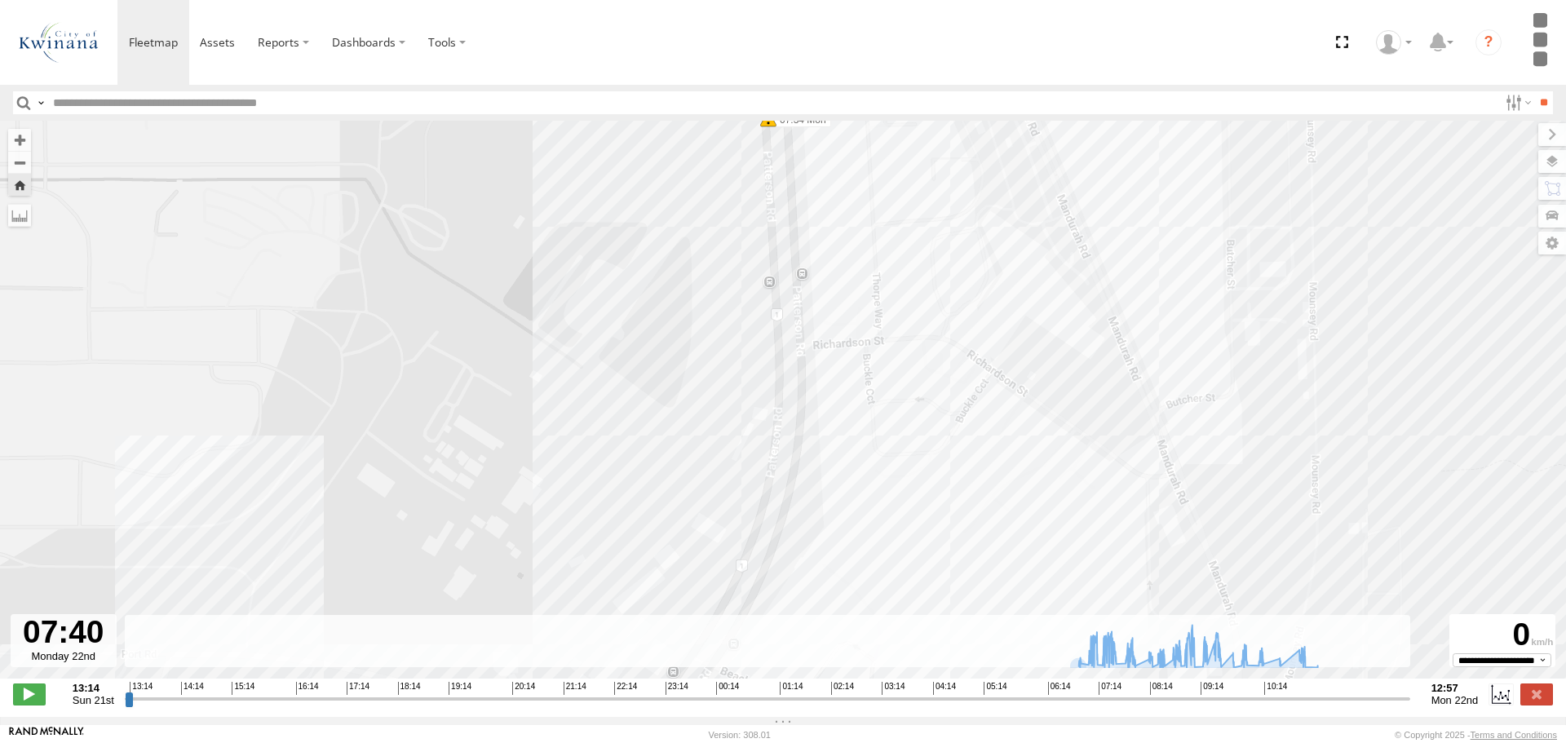
drag, startPoint x: 654, startPoint y: 179, endPoint x: 476, endPoint y: 661, distance: 513.1
click at [477, 660] on div "To navigate the map with touch gestures double-tap and hold your finger on the …" at bounding box center [783, 418] width 1566 height 595
drag, startPoint x: 544, startPoint y: 449, endPoint x: 558, endPoint y: 195, distance: 254.1
click at [558, 195] on div "KWN72 Facil.Maint 07:00 Mon 07:19 Mon 07:29 Mon 07:34 Mon 07:46 Mon 07:50 Mon 0…" at bounding box center [783, 408] width 1566 height 575
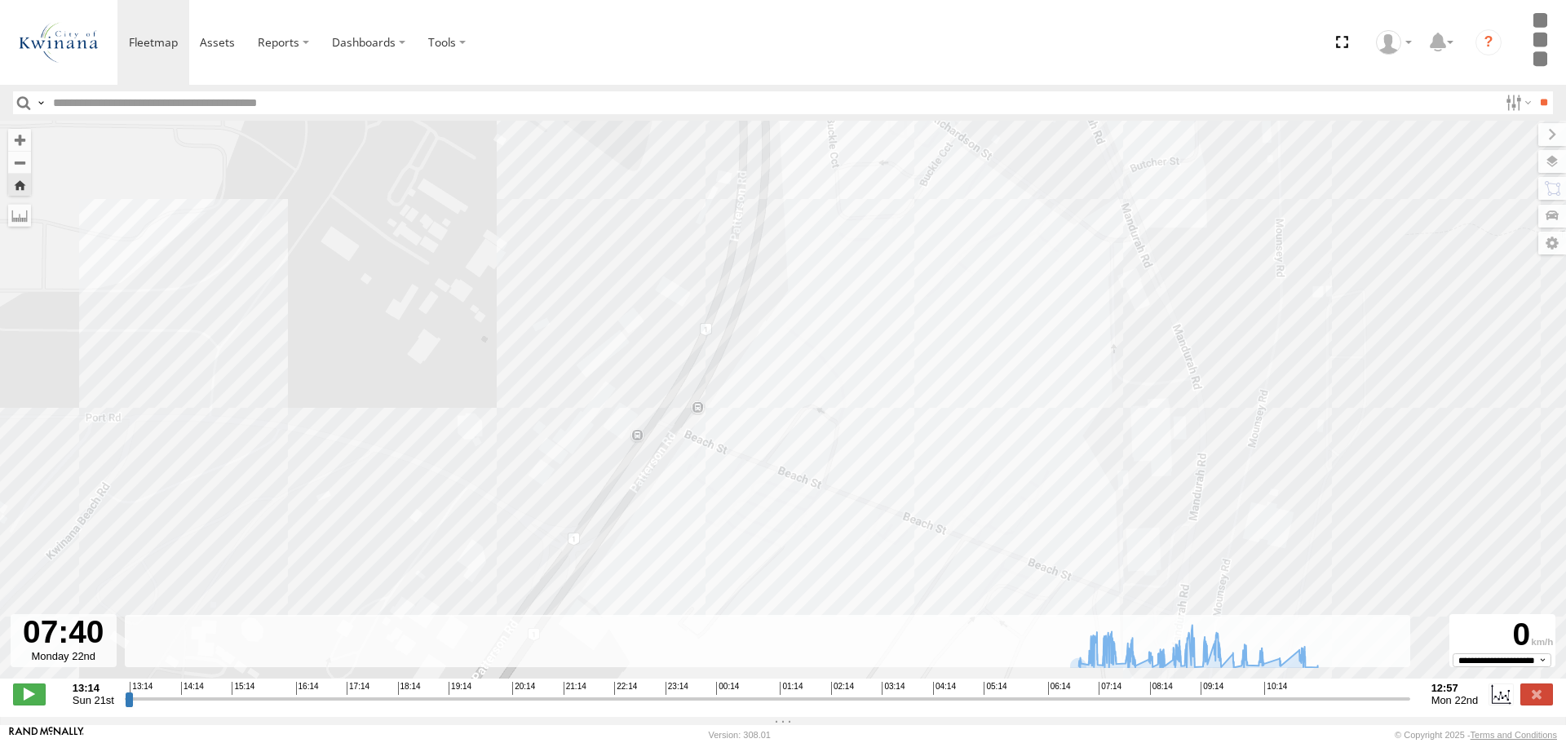
drag, startPoint x: 578, startPoint y: 237, endPoint x: 538, endPoint y: 166, distance: 81.1
click at [552, 169] on div "KWN72 Facil.Maint 07:00 Mon 07:19 Mon 07:29 Mon 07:34 Mon 07:46 Mon 07:50 Mon 0…" at bounding box center [783, 408] width 1566 height 575
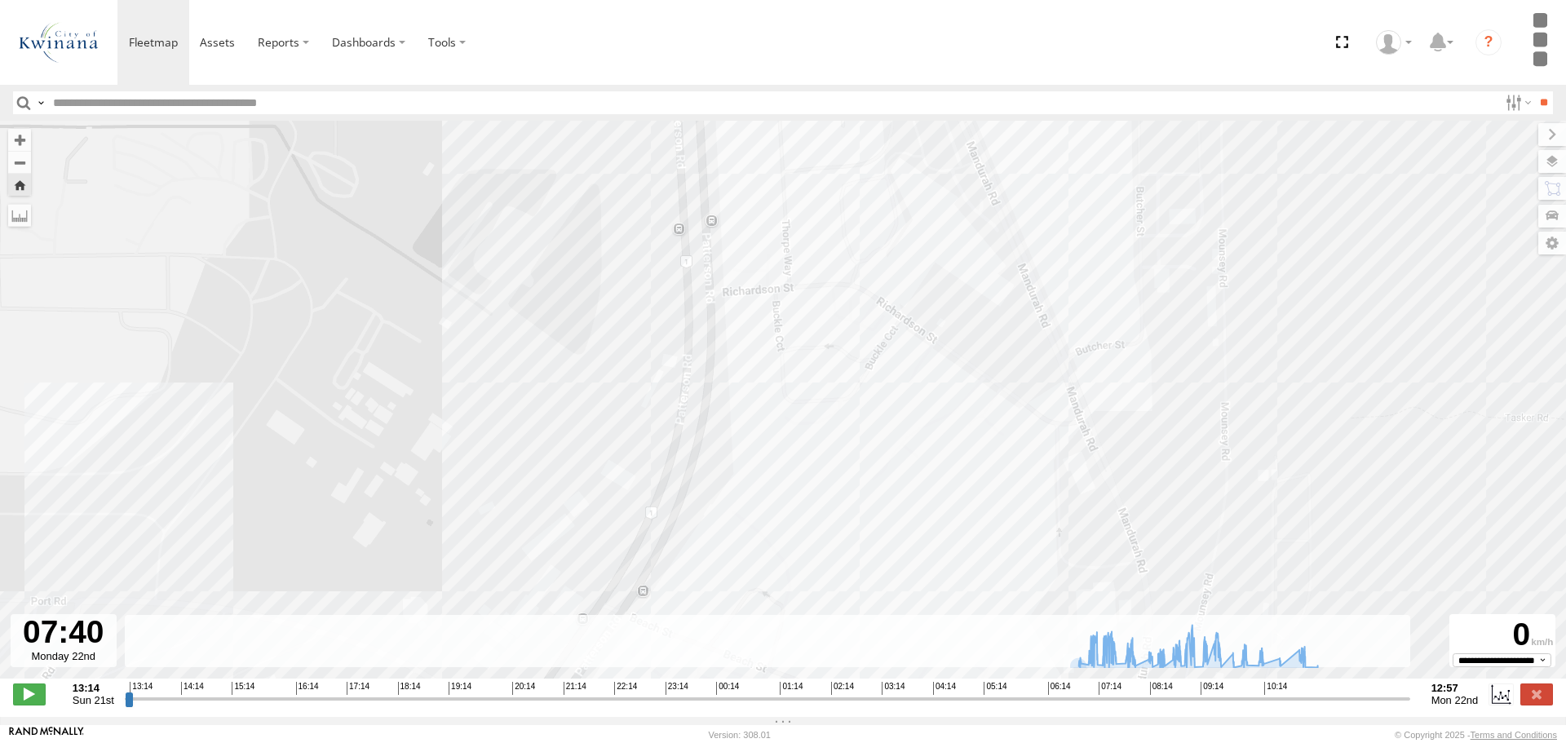
drag, startPoint x: 564, startPoint y: 221, endPoint x: 523, endPoint y: 466, distance: 248.2
click at [528, 449] on div "KWN72 Facil.Maint 07:00 Mon 07:19 Mon 07:29 Mon 07:34 Mon 07:46 Mon 07:50 Mon 0…" at bounding box center [783, 408] width 1566 height 575
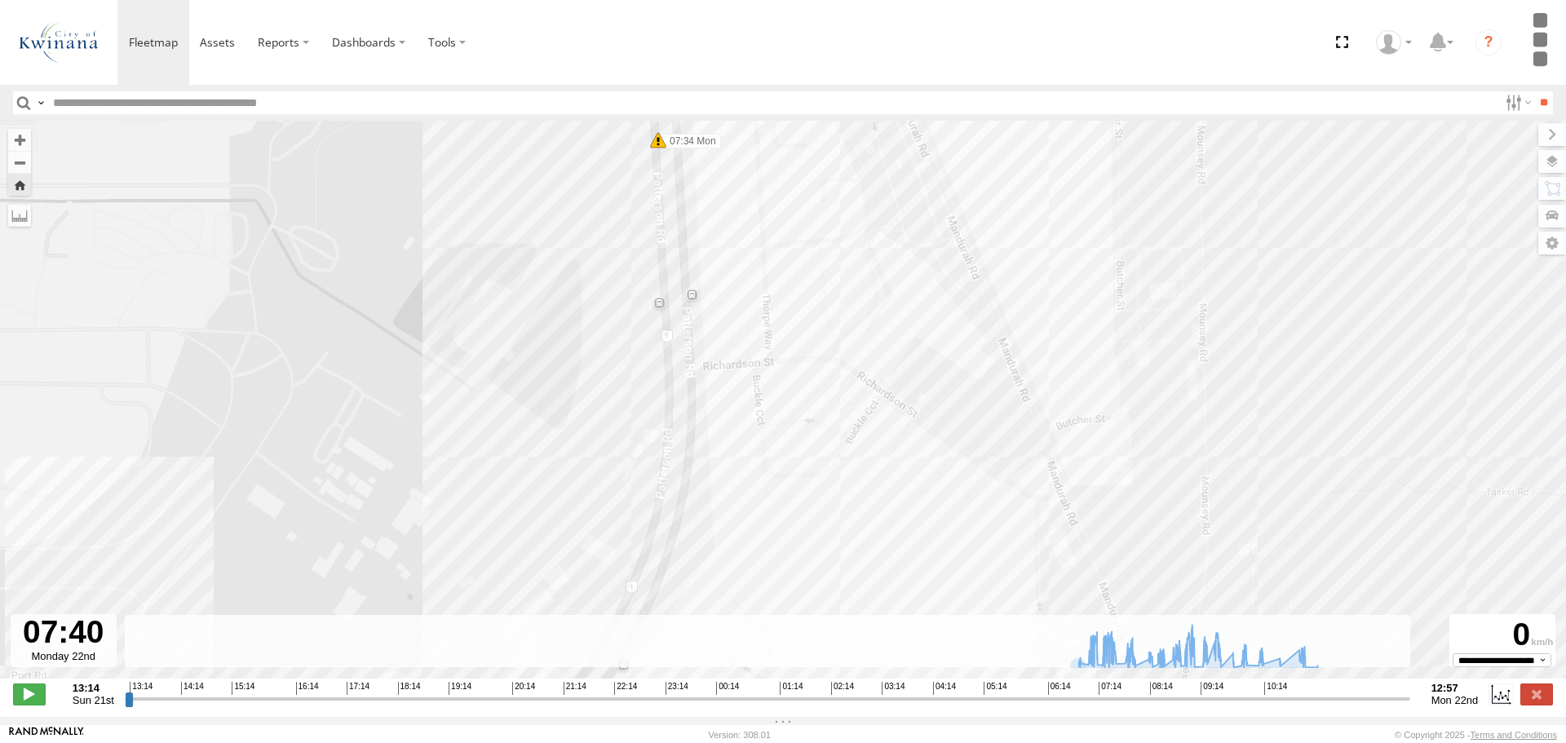
drag, startPoint x: 550, startPoint y: 370, endPoint x: 550, endPoint y: 147, distance: 223.5
click at [555, 131] on div "KWN72 Facil.Maint 07:00 Mon 07:19 Mon 07:29 Mon 07:34 Mon 07:46 Mon 07:50 Mon 0…" at bounding box center [783, 408] width 1566 height 575
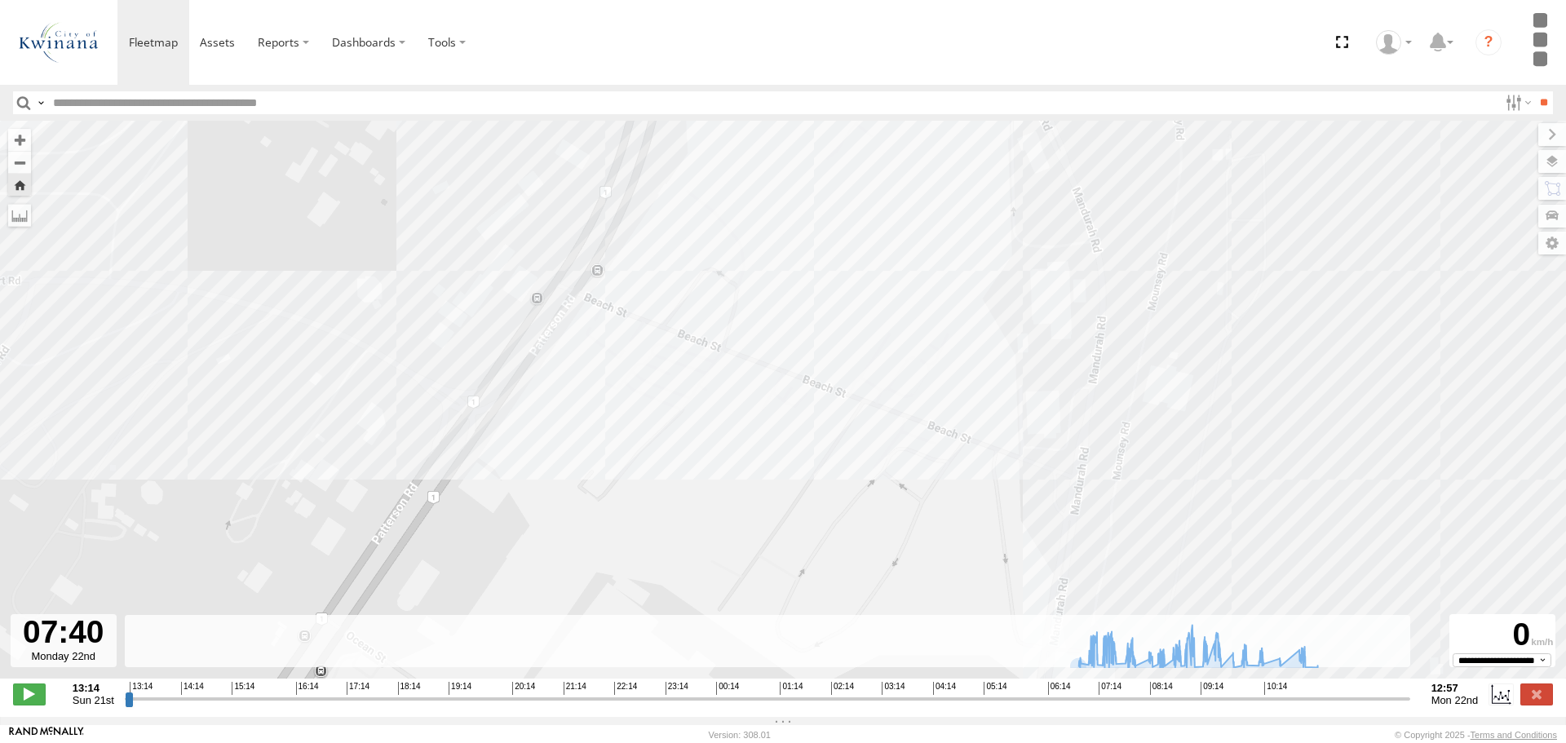
drag, startPoint x: 466, startPoint y: 241, endPoint x: 464, endPoint y: 339, distance: 97.9
click at [462, 325] on div "KWN72 Facil.Maint 07:00 Mon 07:19 Mon 07:29 Mon 07:34 Mon 07:46 Mon 07:50 Mon 0…" at bounding box center [783, 408] width 1566 height 575
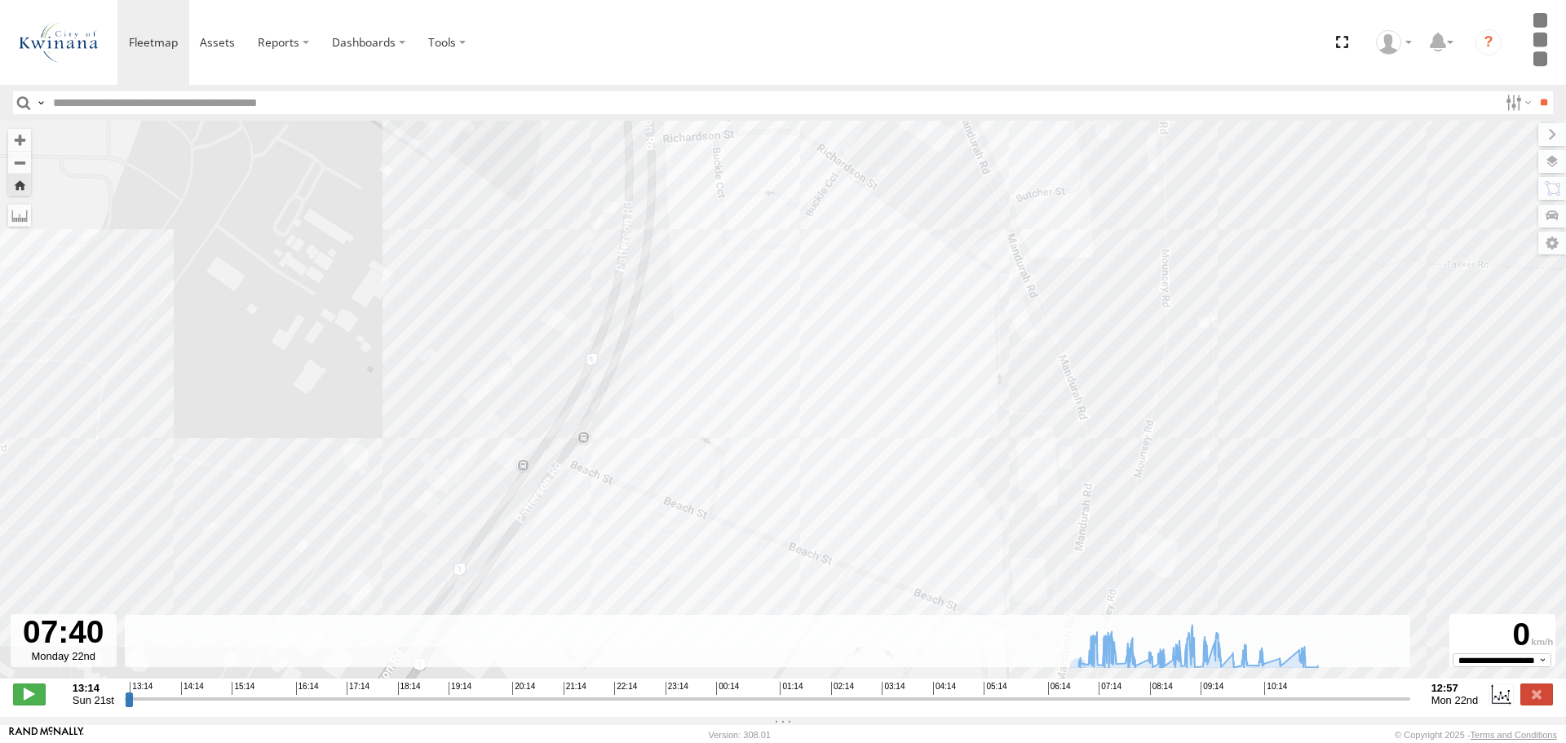
drag, startPoint x: 480, startPoint y: 293, endPoint x: 467, endPoint y: 437, distance: 145.0
click at [467, 434] on div "KWN72 Facil.Maint 07:00 Mon 07:19 Mon 07:29 Mon 07:34 Mon 07:46 Mon 07:50 Mon 0…" at bounding box center [783, 408] width 1566 height 575
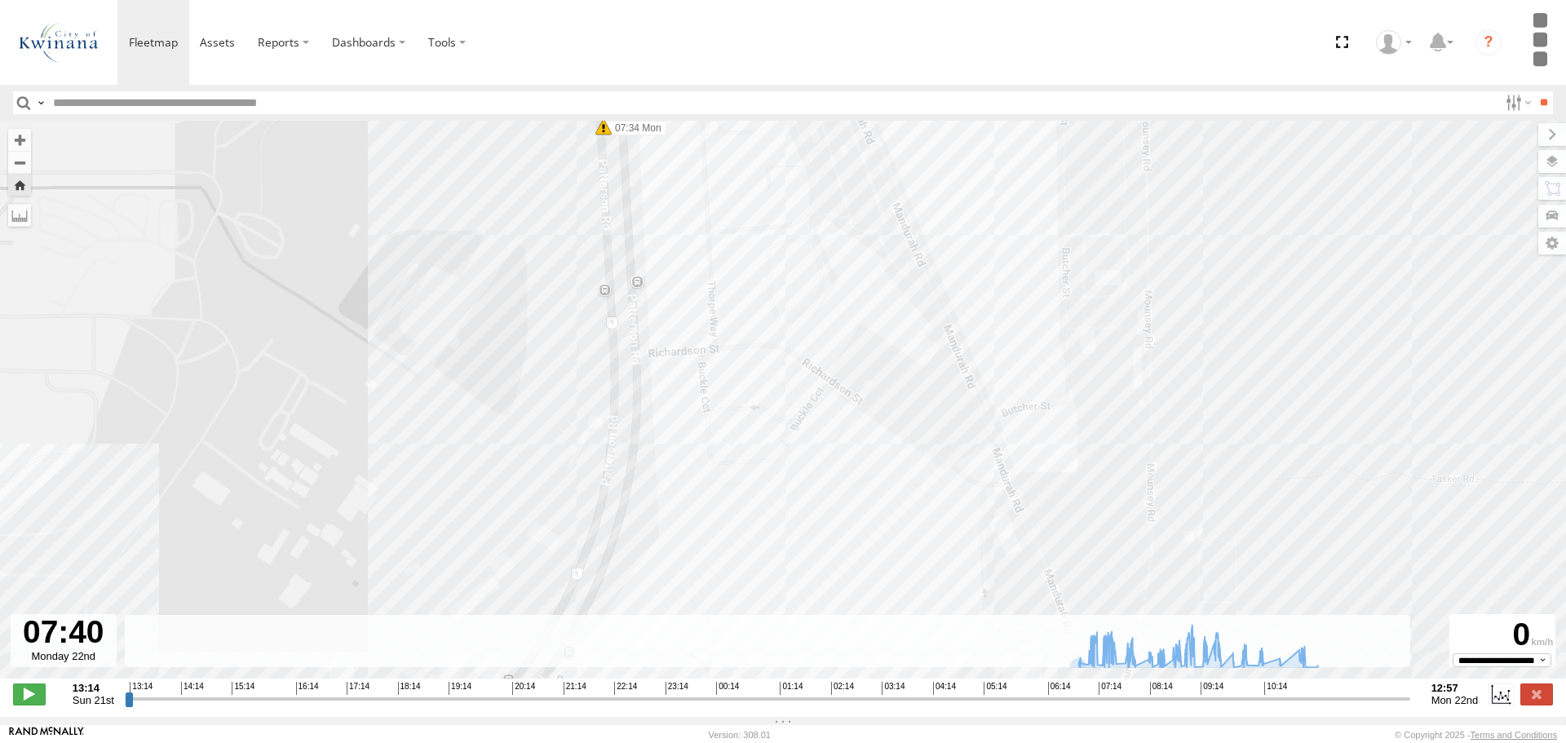
drag, startPoint x: 533, startPoint y: 305, endPoint x: 537, endPoint y: 356, distance: 50.7
click at [537, 355] on div "KWN72 Facil.Maint 07:00 Mon 07:19 Mon 07:29 Mon 07:34 Mon 07:46 Mon 07:50 Mon 0…" at bounding box center [783, 408] width 1566 height 575
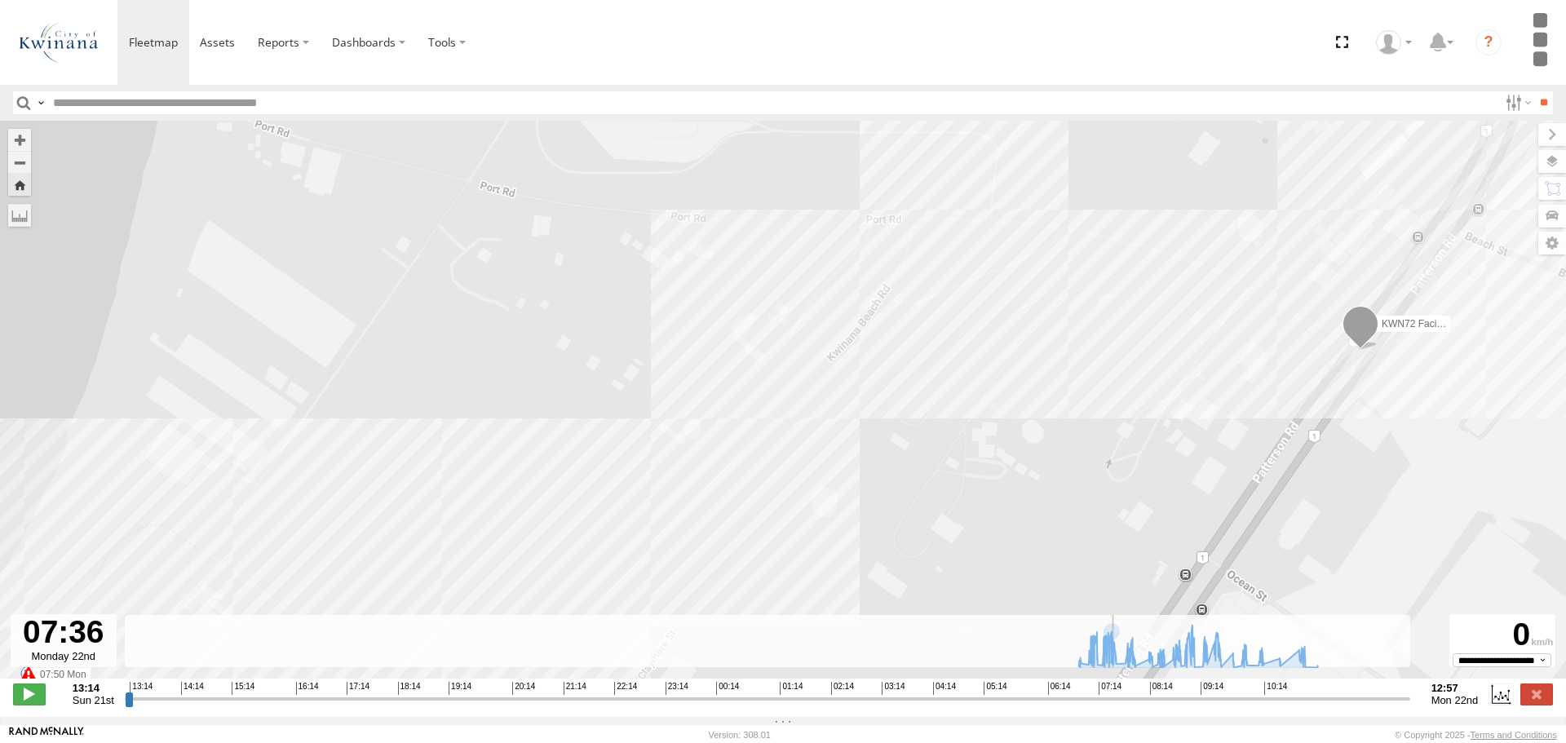
click at [1117, 702] on input "range" at bounding box center [768, 698] width 1286 height 15
click at [33, 704] on span at bounding box center [29, 694] width 33 height 21
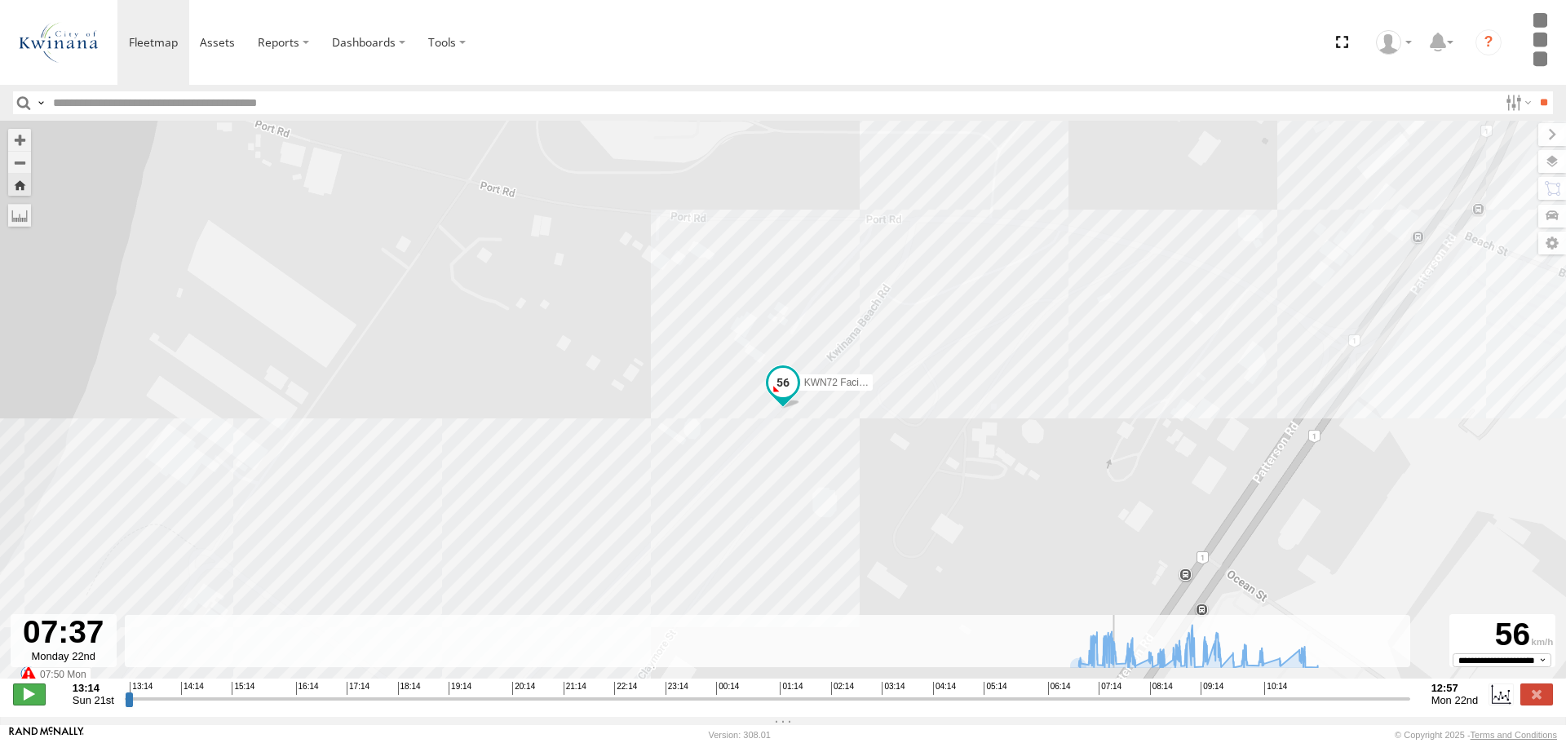
click at [33, 704] on span at bounding box center [29, 694] width 33 height 21
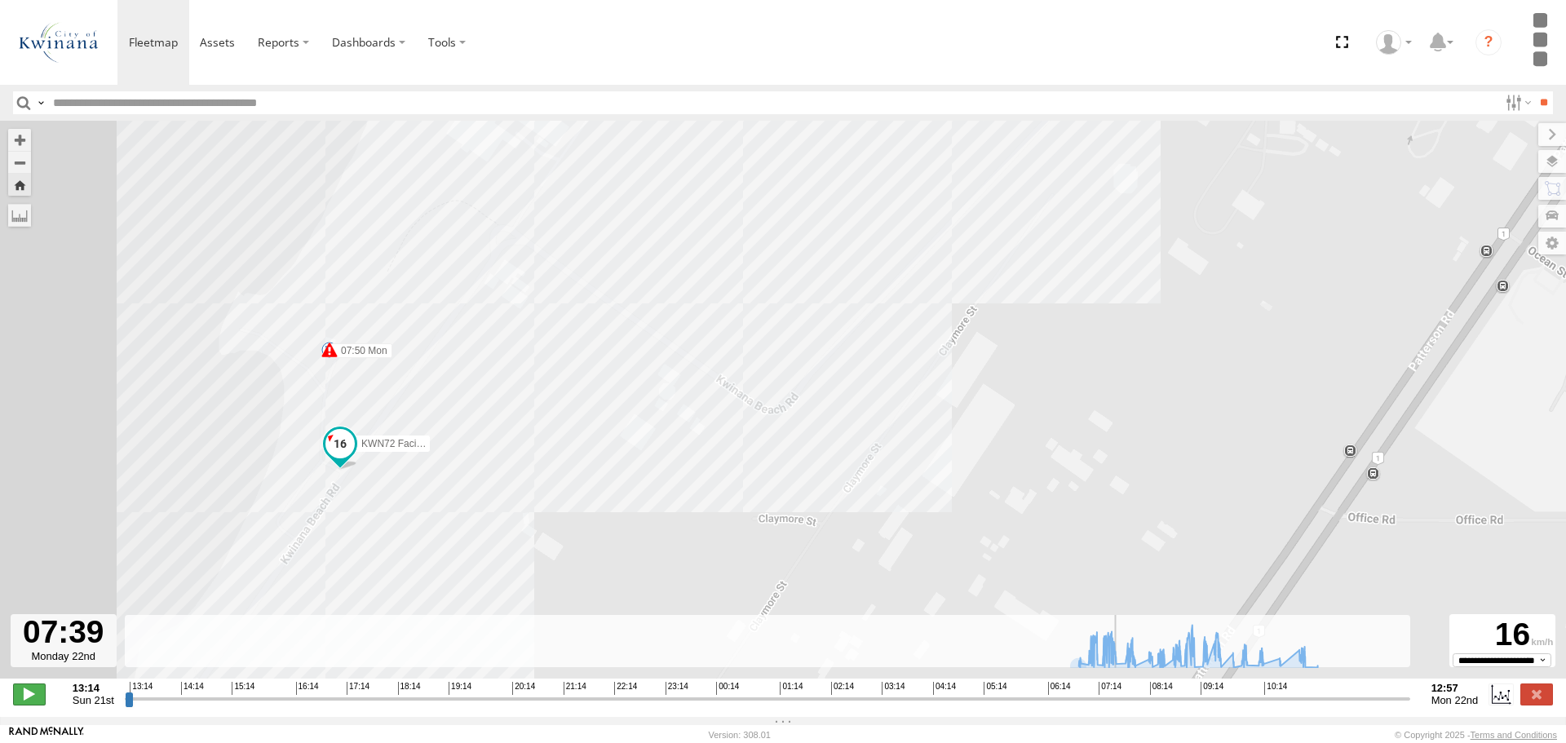
click at [33, 704] on span at bounding box center [29, 694] width 33 height 21
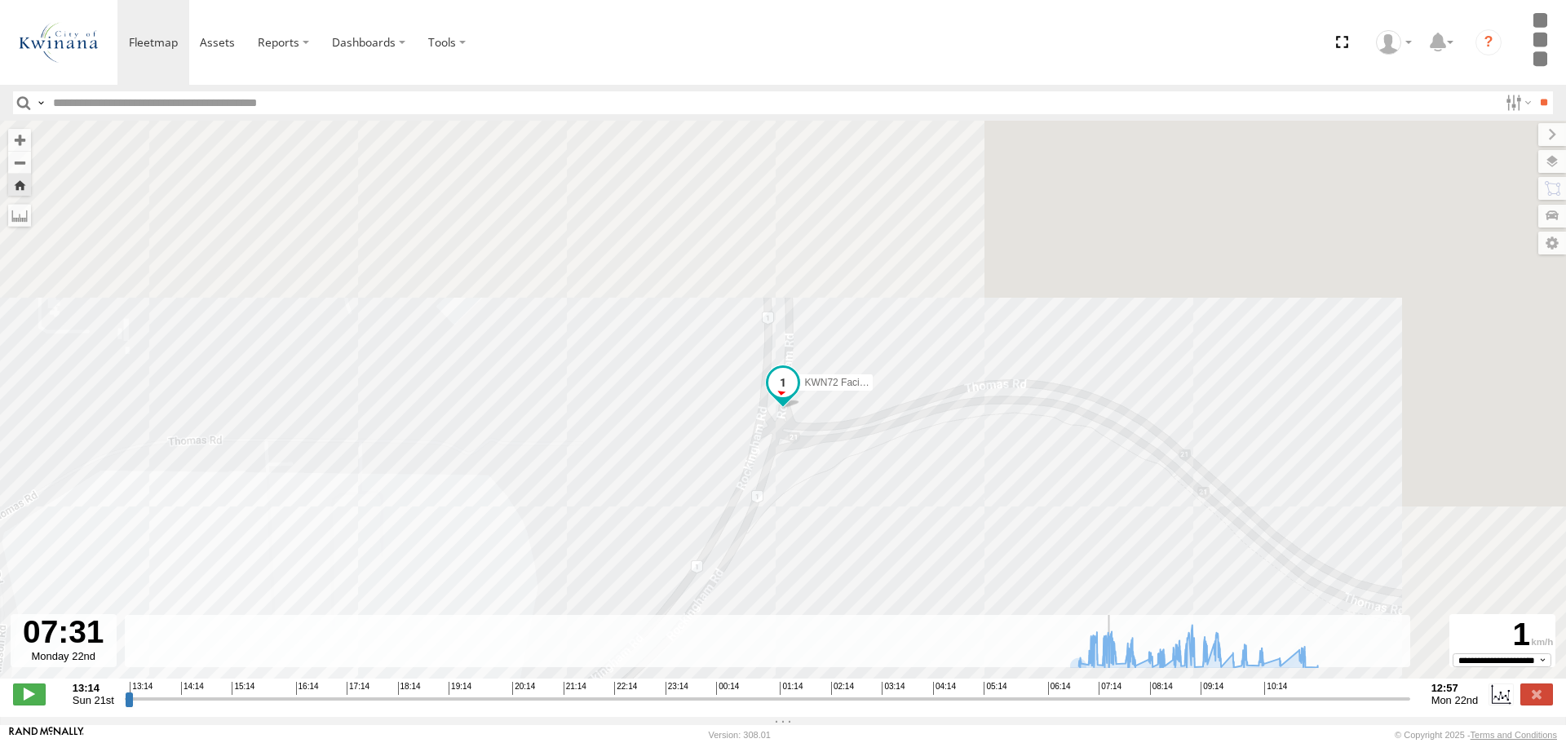
drag, startPoint x: 1122, startPoint y: 708, endPoint x: 1113, endPoint y: 708, distance: 9.8
click at [1113, 706] on input "range" at bounding box center [768, 698] width 1286 height 15
click at [22, 702] on span at bounding box center [29, 694] width 33 height 21
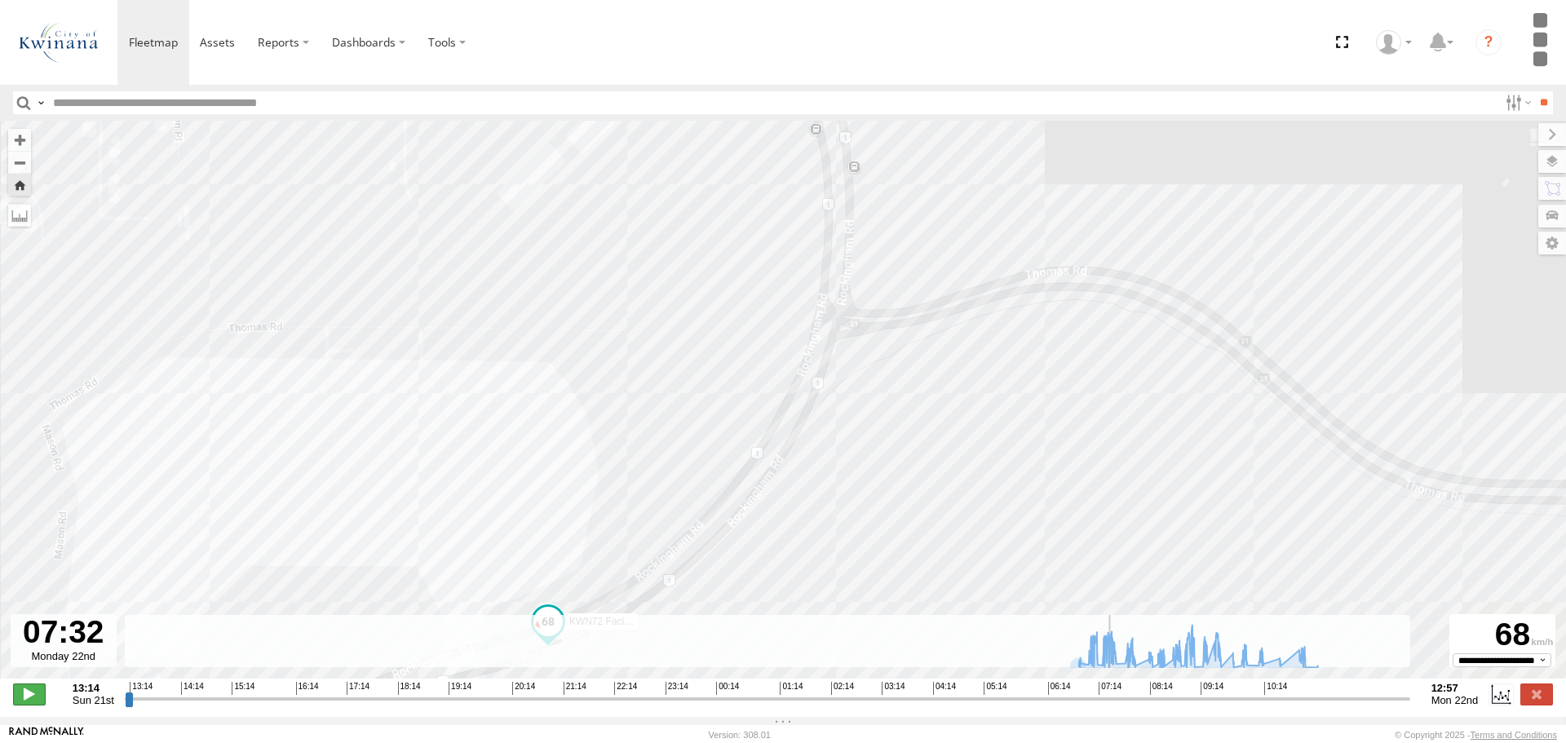
click at [22, 702] on span at bounding box center [29, 694] width 33 height 21
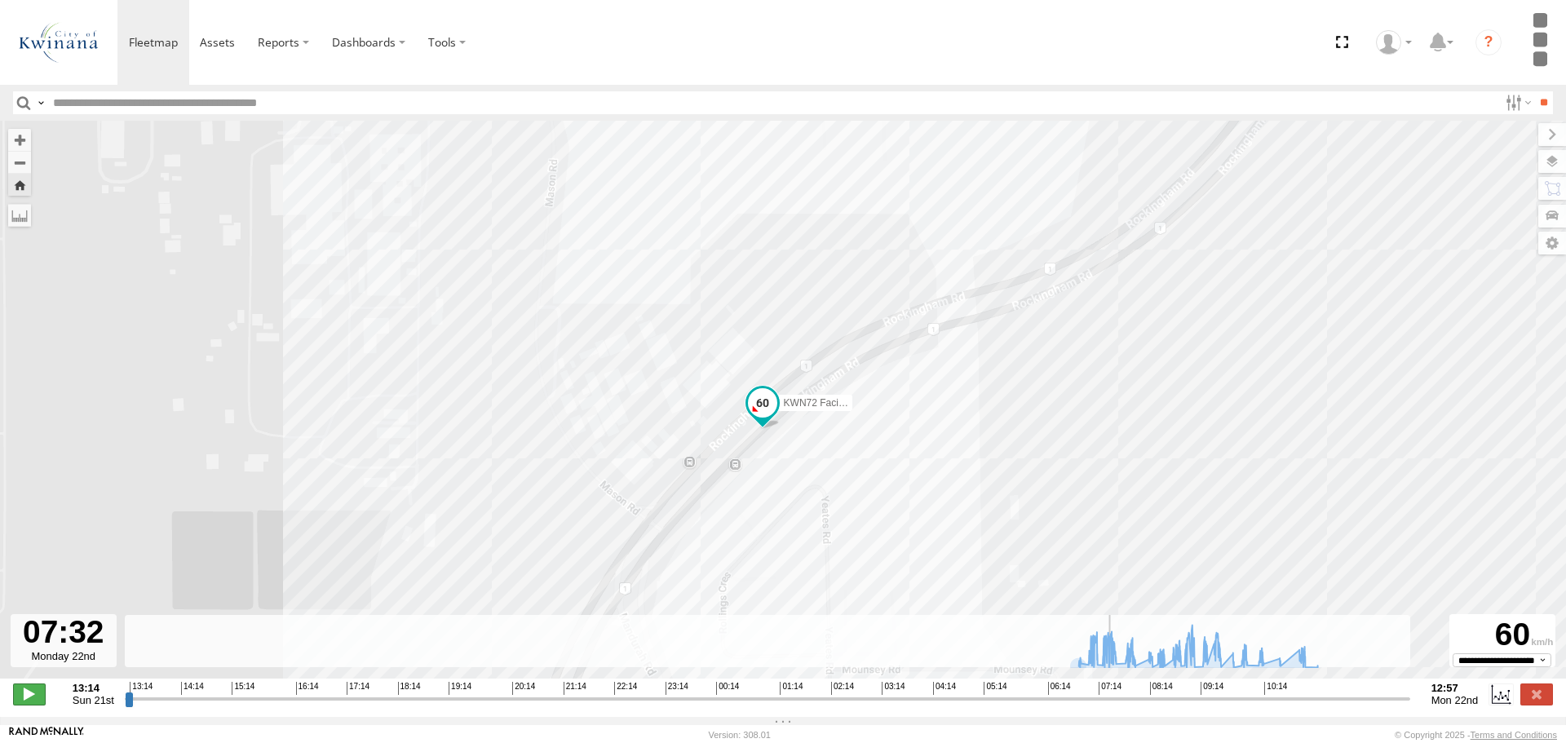
click at [22, 702] on span at bounding box center [29, 694] width 33 height 21
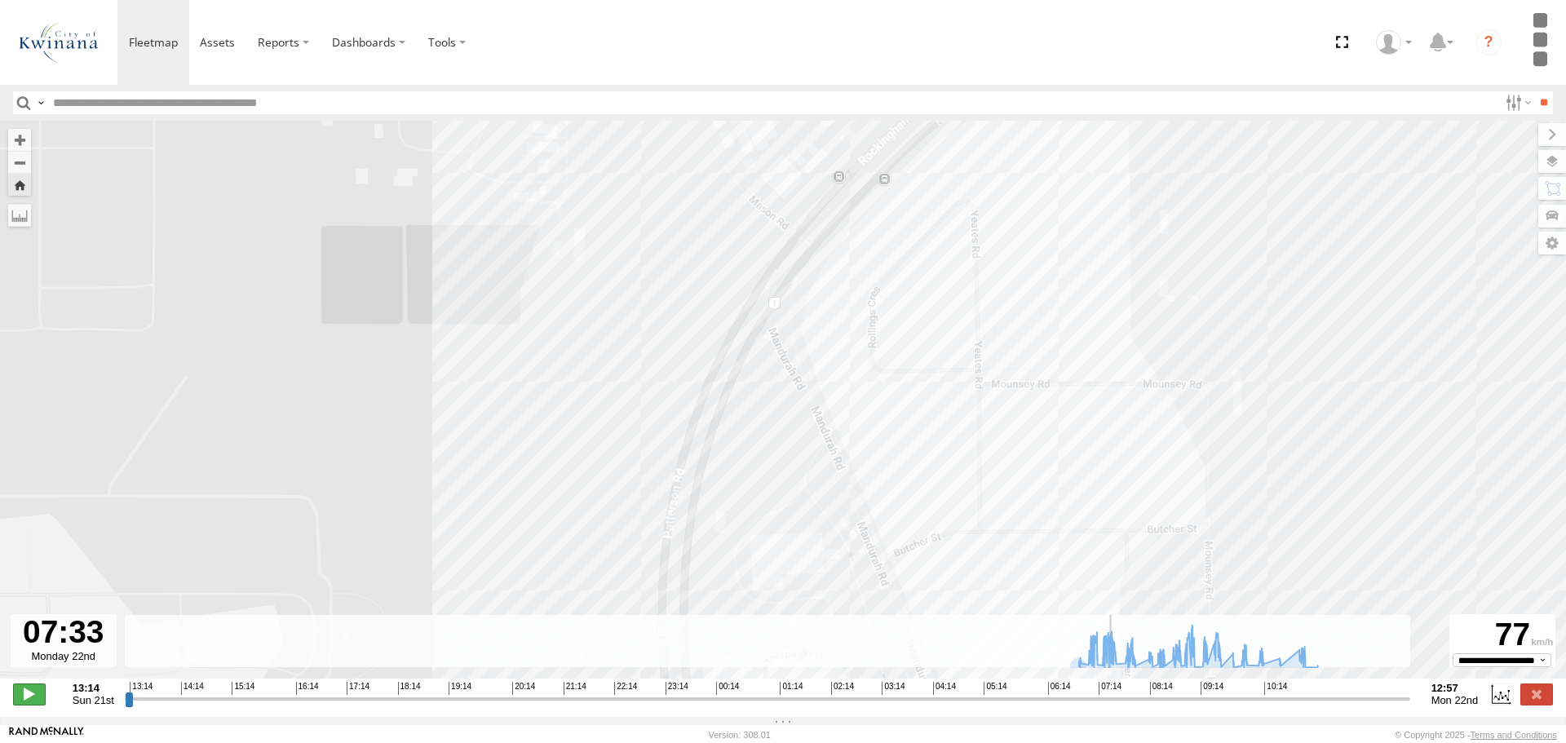
click at [22, 702] on span at bounding box center [29, 694] width 33 height 21
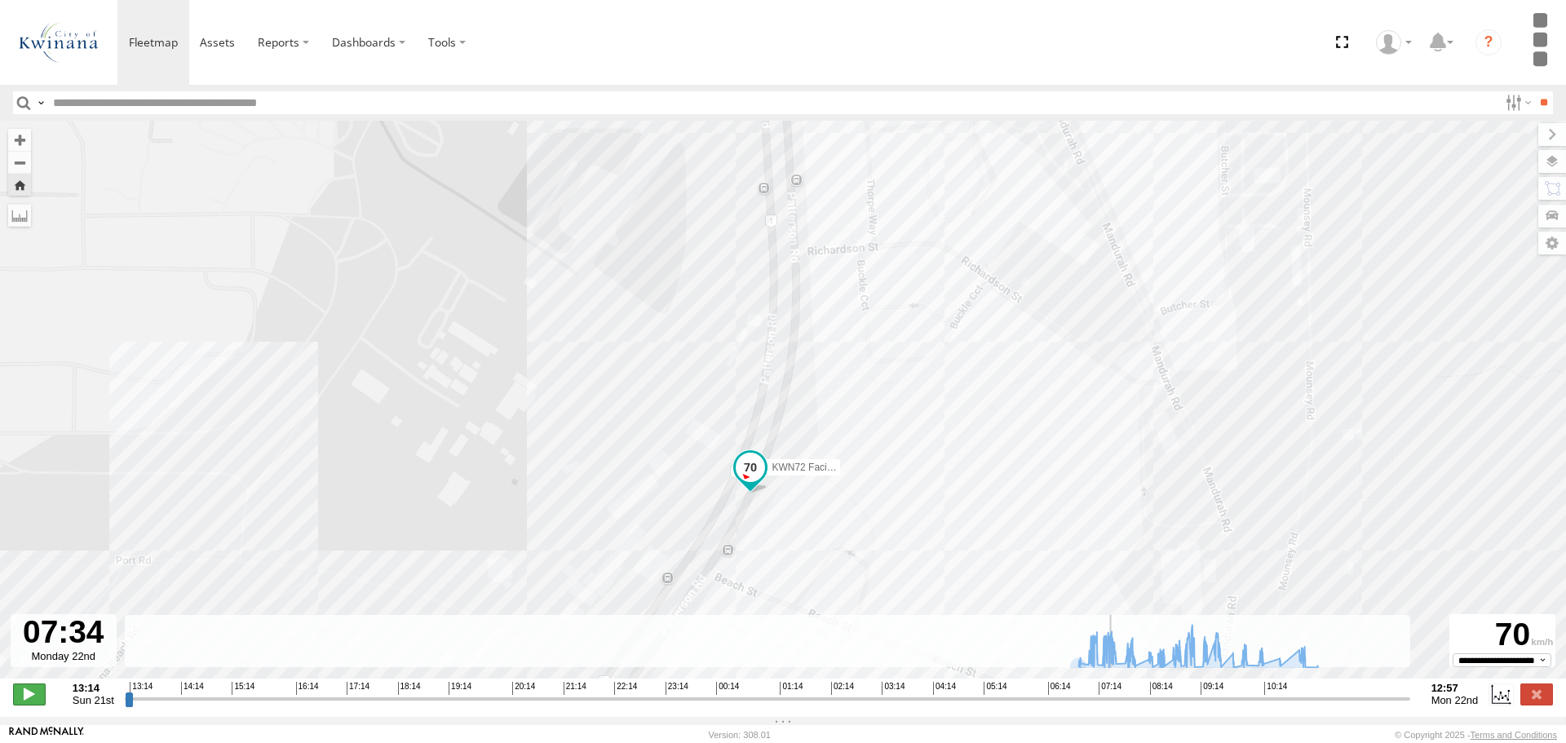
click at [22, 702] on span at bounding box center [29, 694] width 33 height 21
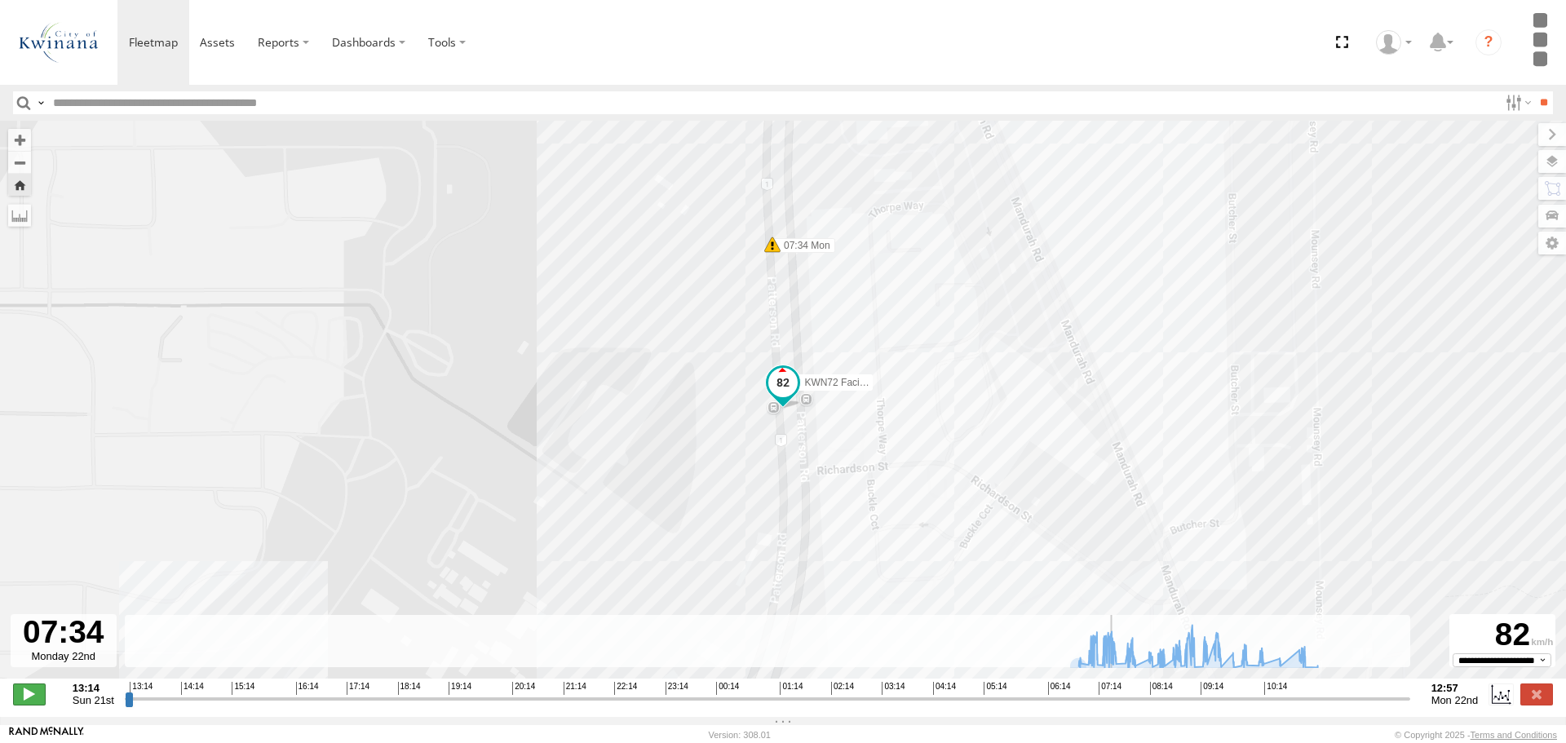
click at [22, 702] on span at bounding box center [29, 694] width 33 height 21
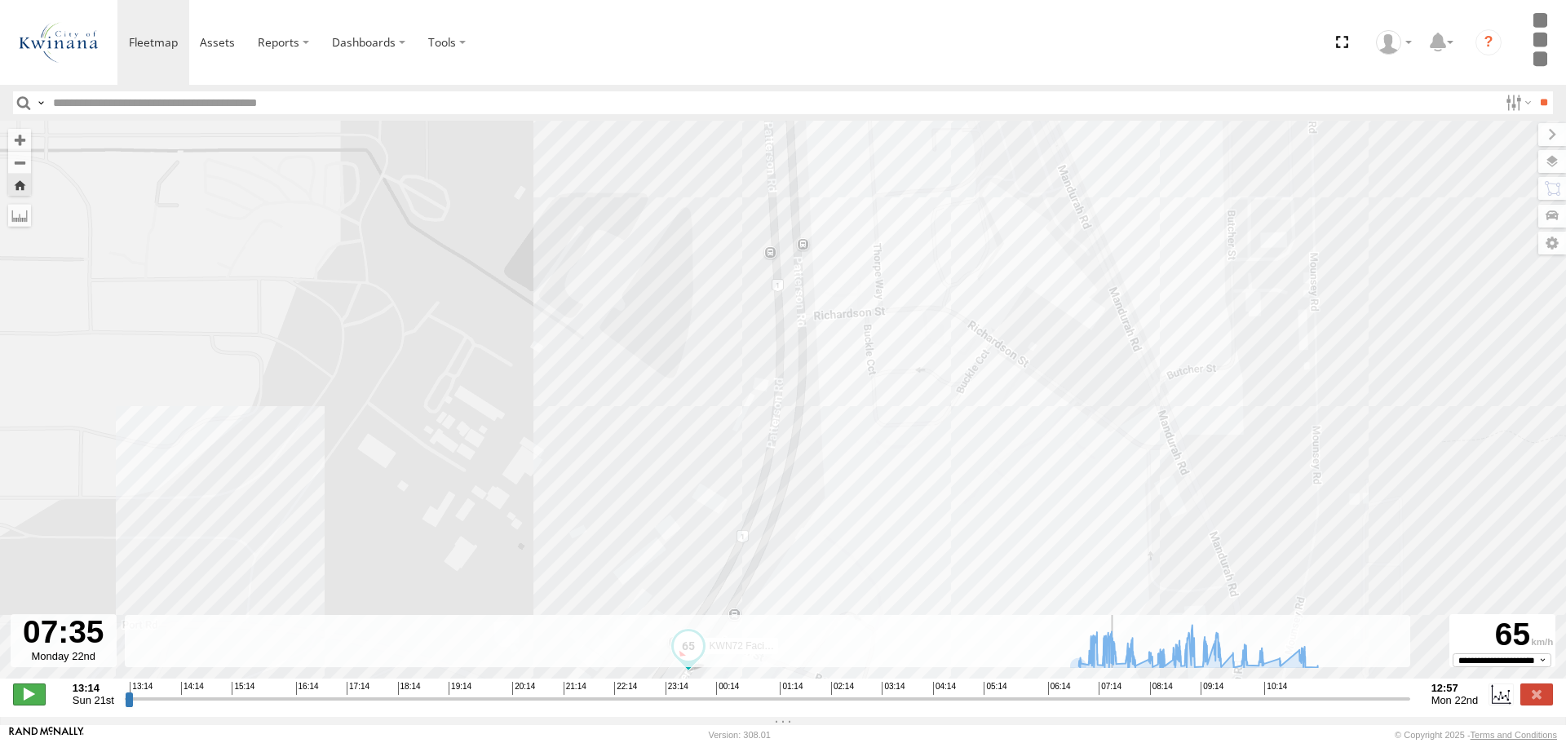
click at [22, 702] on span at bounding box center [29, 694] width 33 height 21
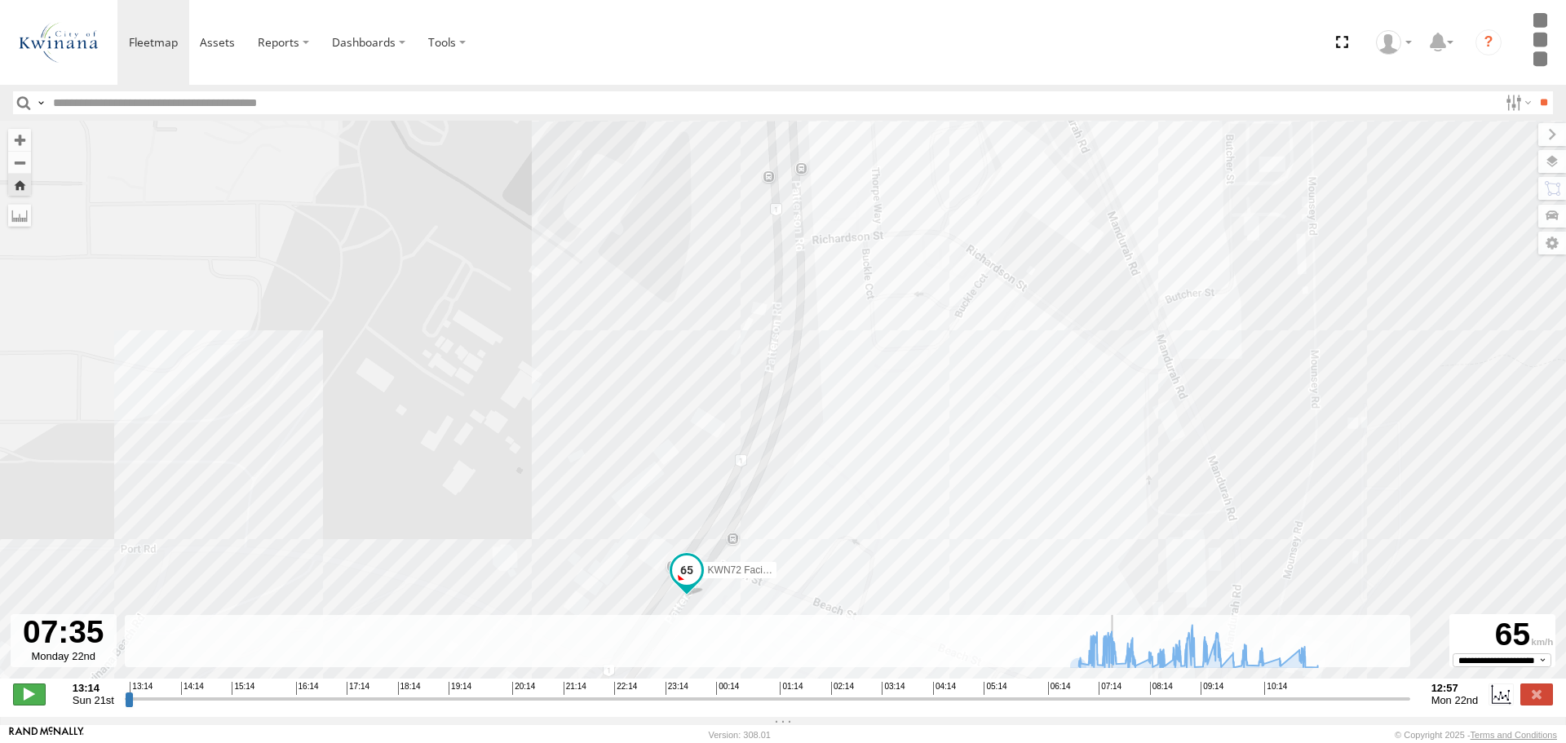
click at [22, 702] on span at bounding box center [29, 694] width 33 height 21
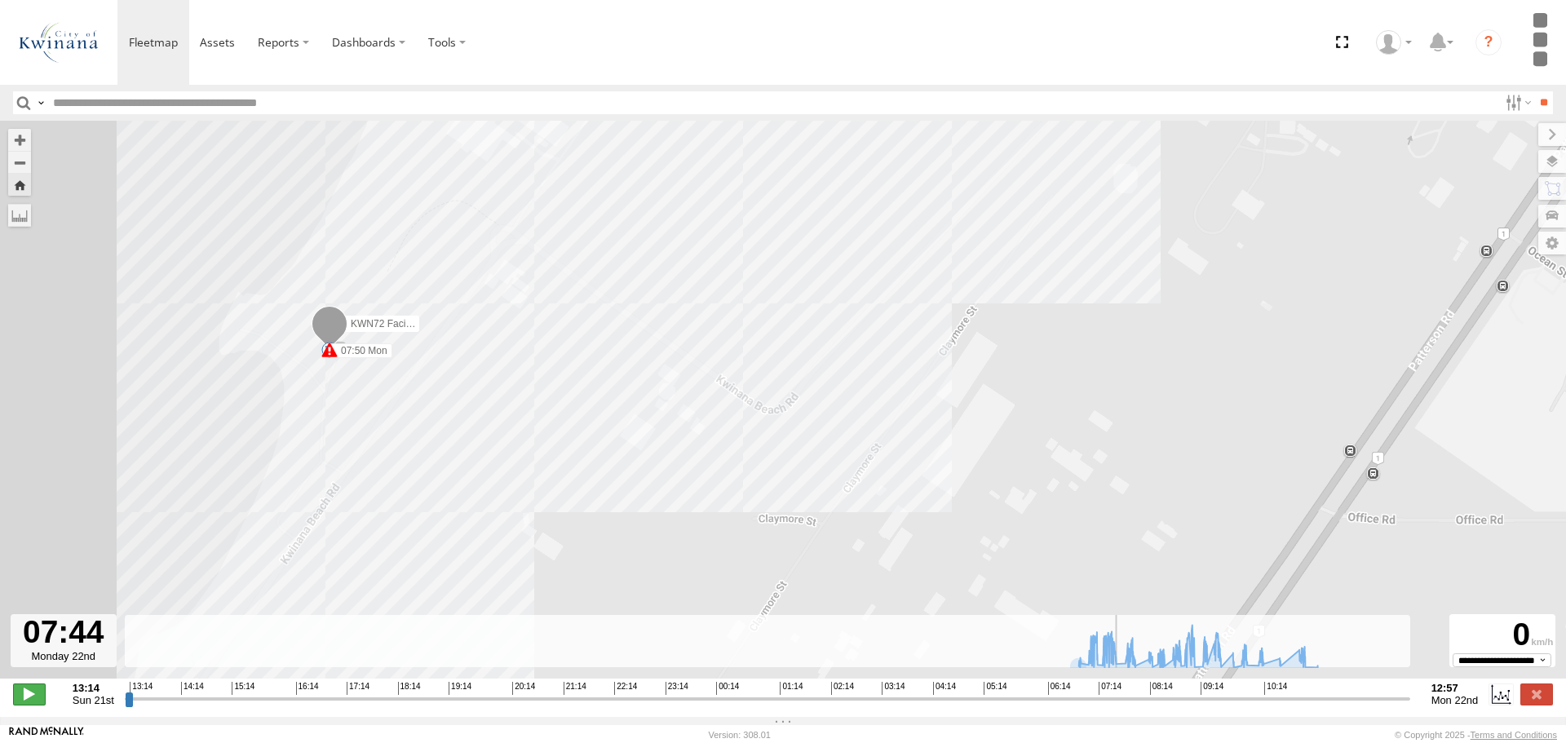
click at [23, 700] on span at bounding box center [29, 694] width 33 height 21
click at [1121, 706] on input "range" at bounding box center [768, 698] width 1286 height 15
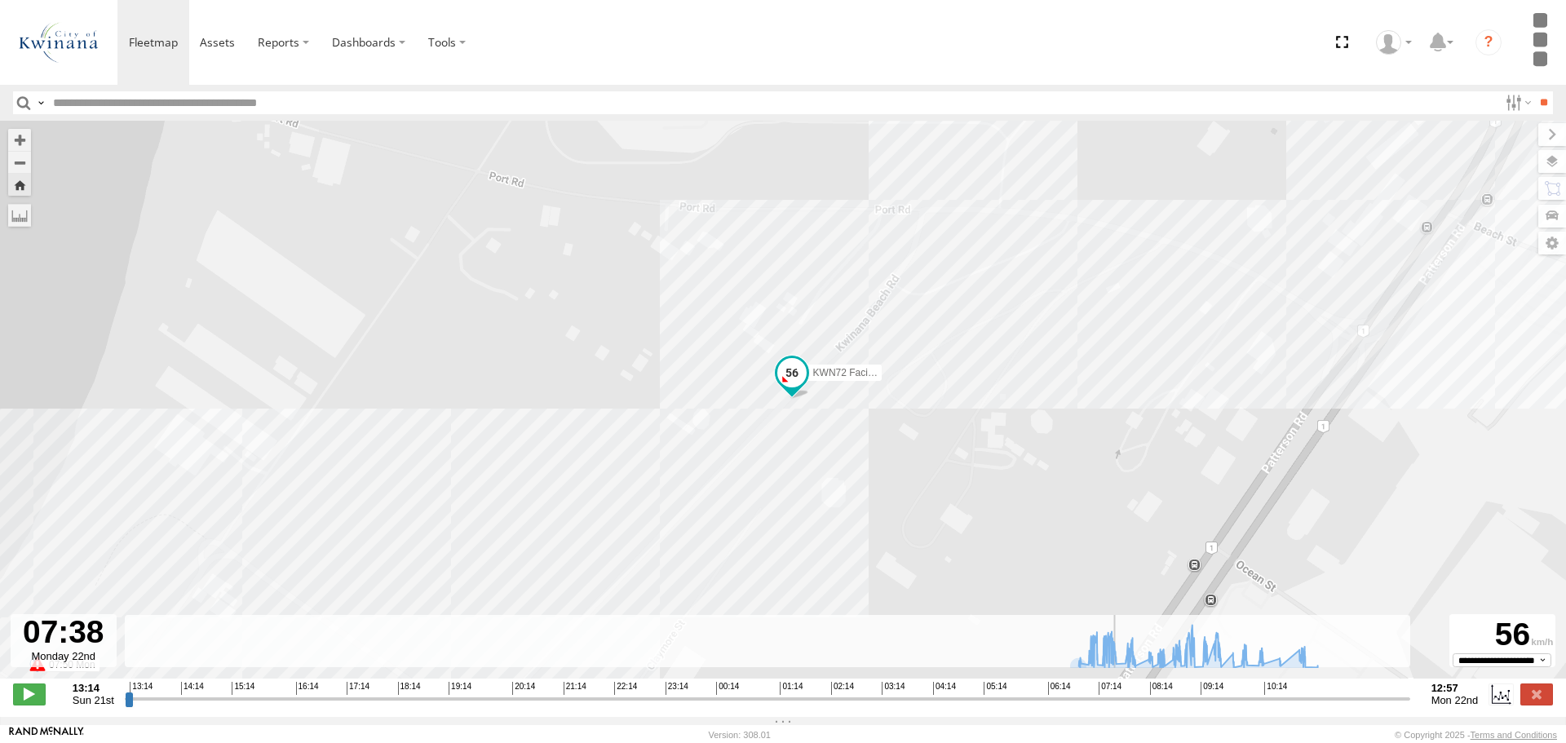
click at [1118, 701] on input "range" at bounding box center [768, 698] width 1286 height 15
click at [34, 696] on span at bounding box center [29, 694] width 33 height 21
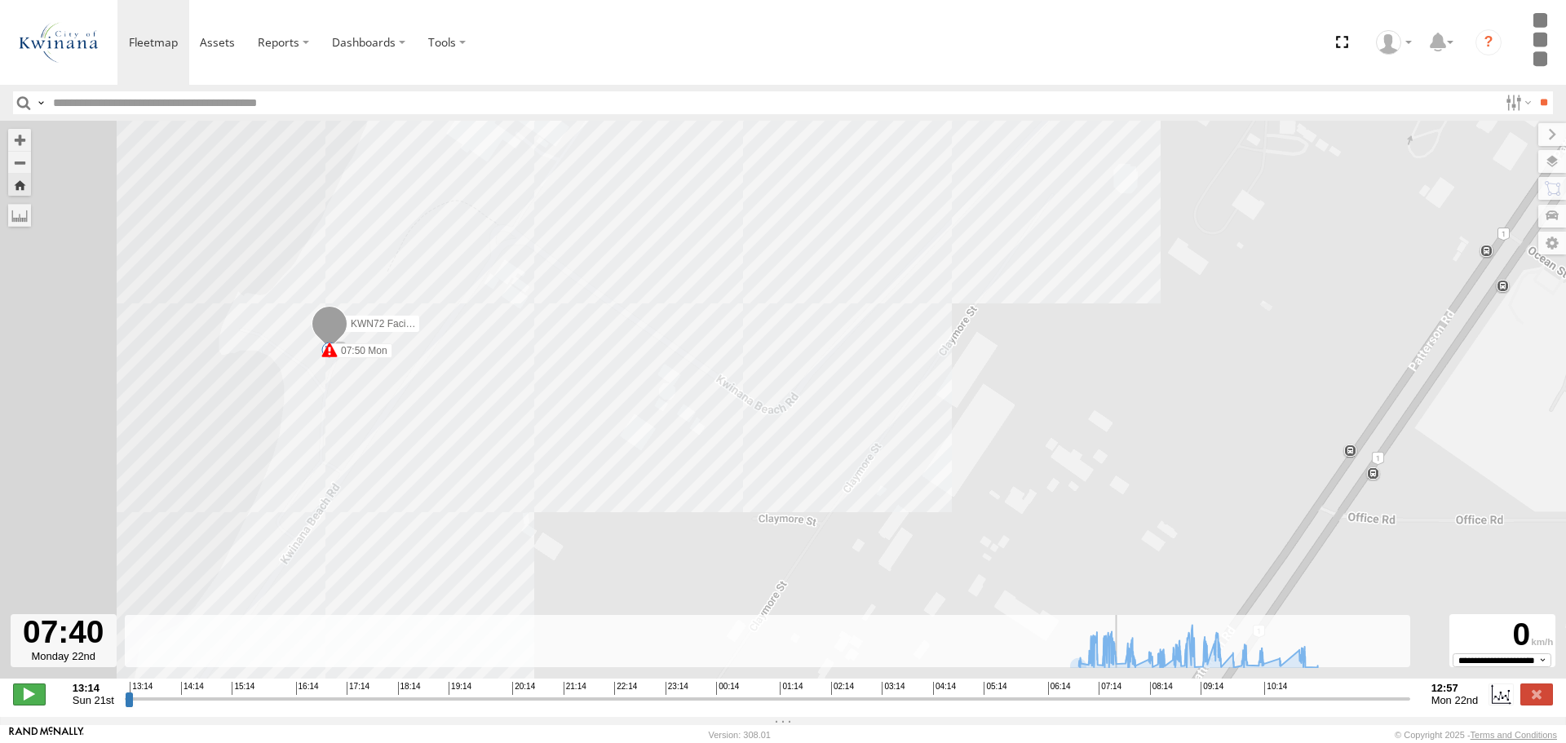
click at [34, 696] on span at bounding box center [29, 694] width 33 height 21
click at [363, 356] on label "07:50 Mon" at bounding box center [361, 350] width 63 height 15
drag, startPoint x: 11, startPoint y: 691, endPoint x: 23, endPoint y: 702, distance: 16.2
click at [11, 691] on div "**********" at bounding box center [783, 696] width 1566 height 34
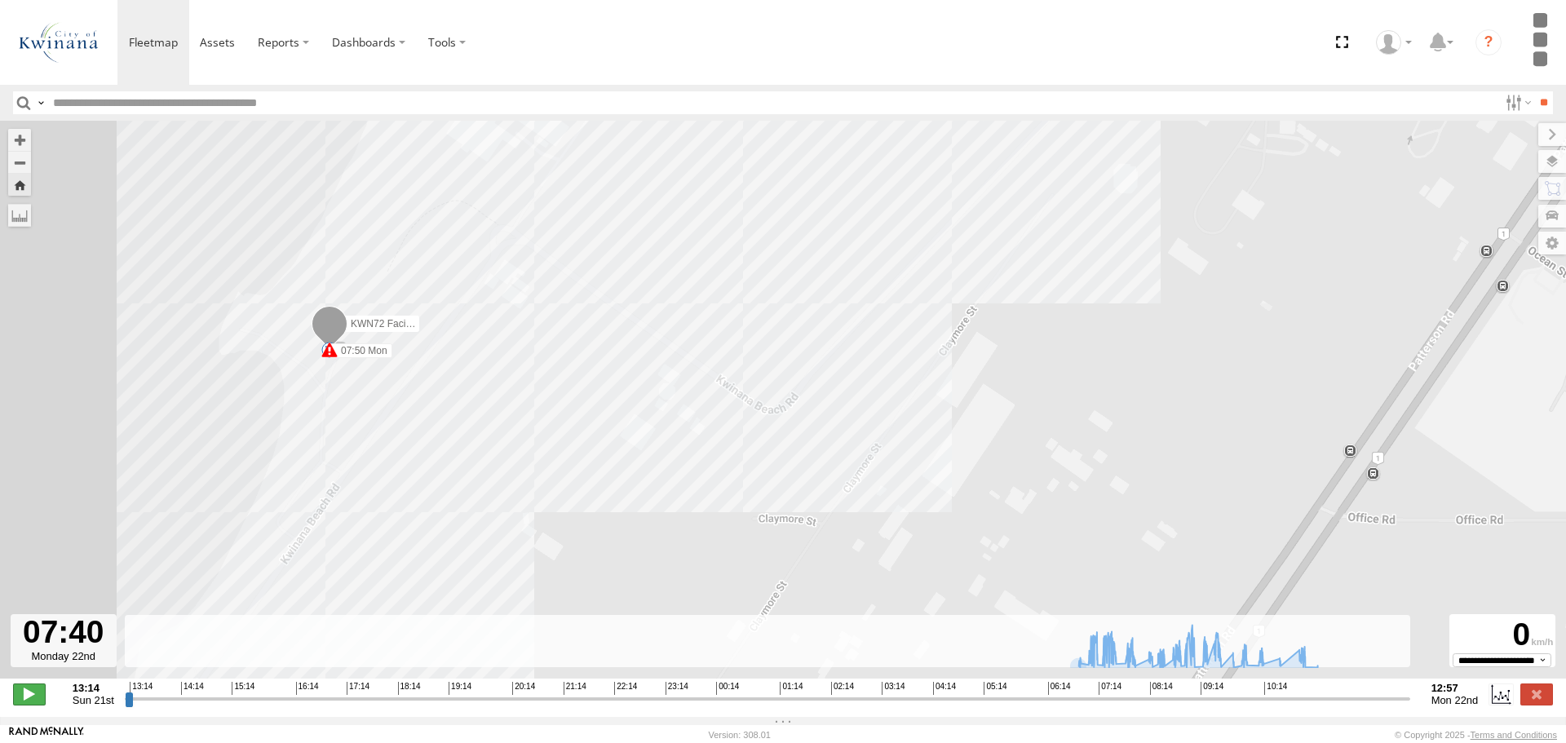
click at [29, 702] on span at bounding box center [29, 694] width 33 height 21
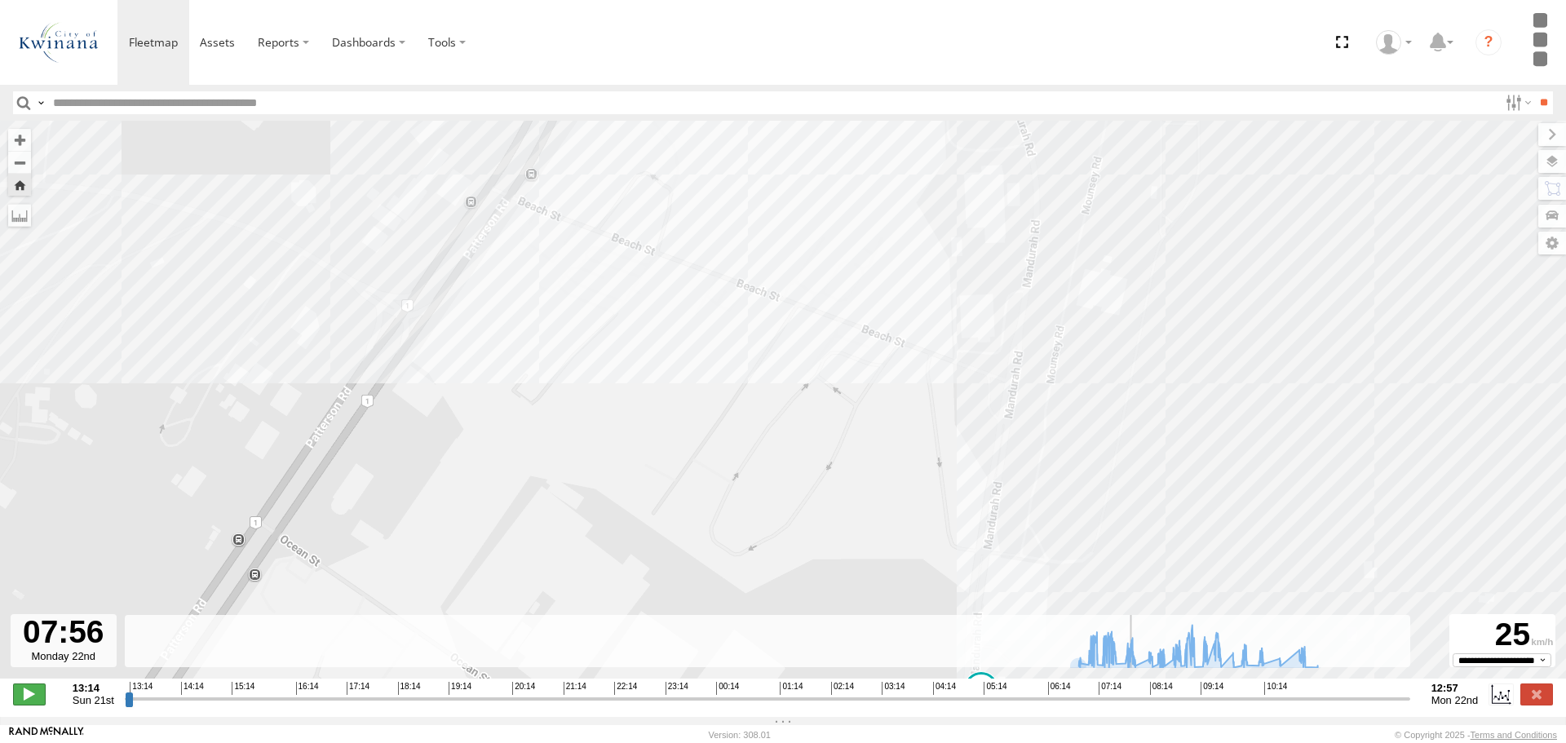
click at [36, 704] on span at bounding box center [29, 694] width 33 height 21
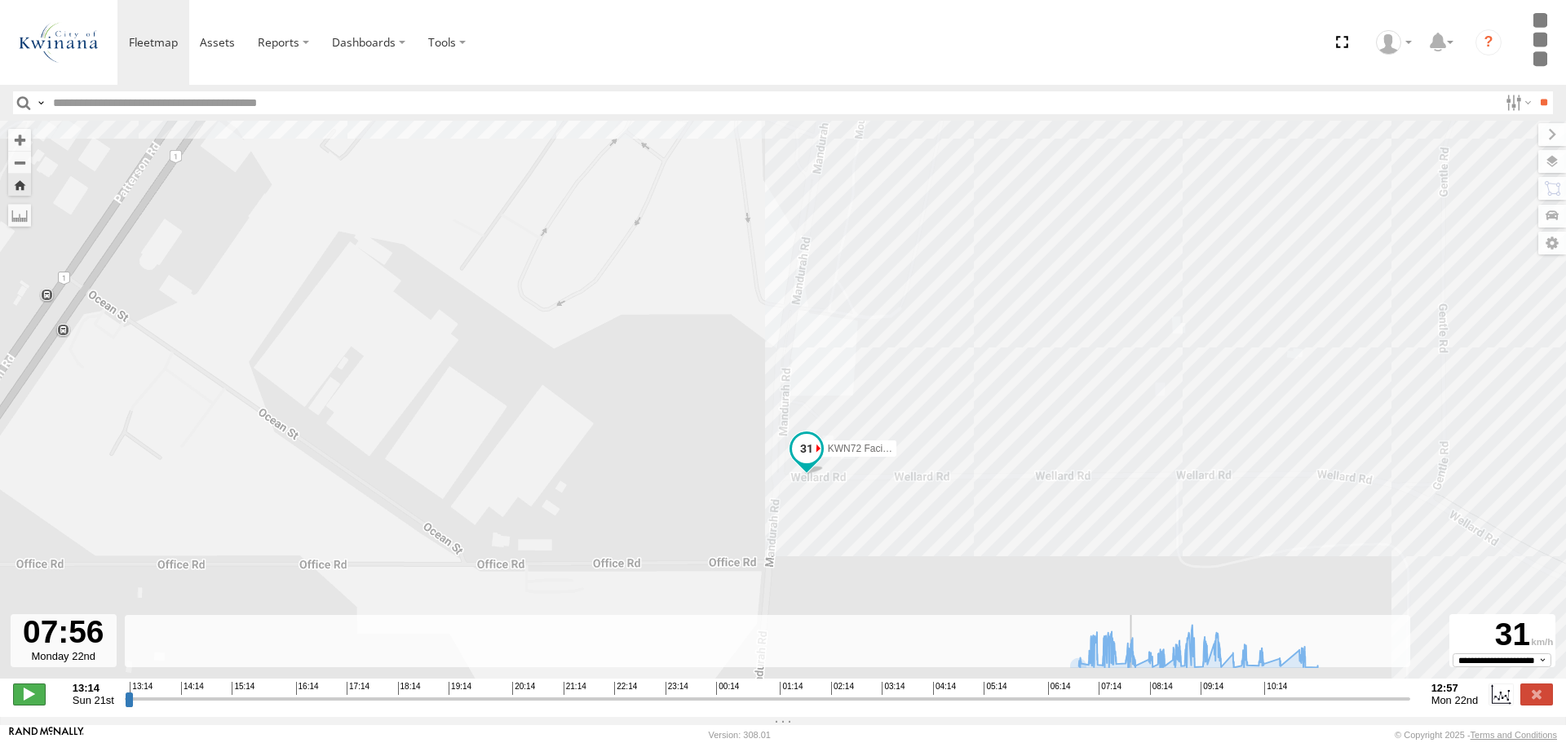
click at [36, 704] on span at bounding box center [29, 694] width 33 height 21
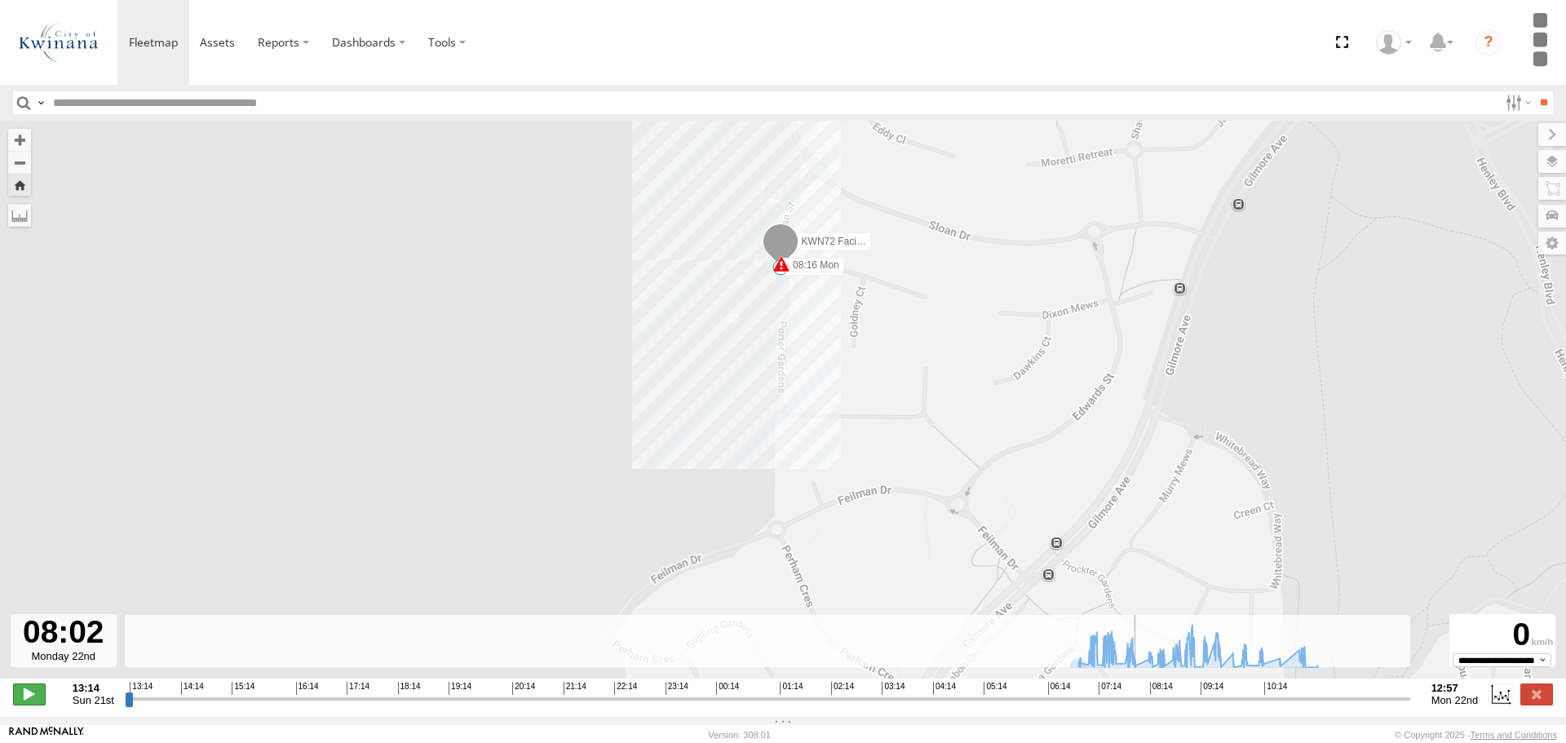
click at [36, 704] on span at bounding box center [29, 694] width 33 height 21
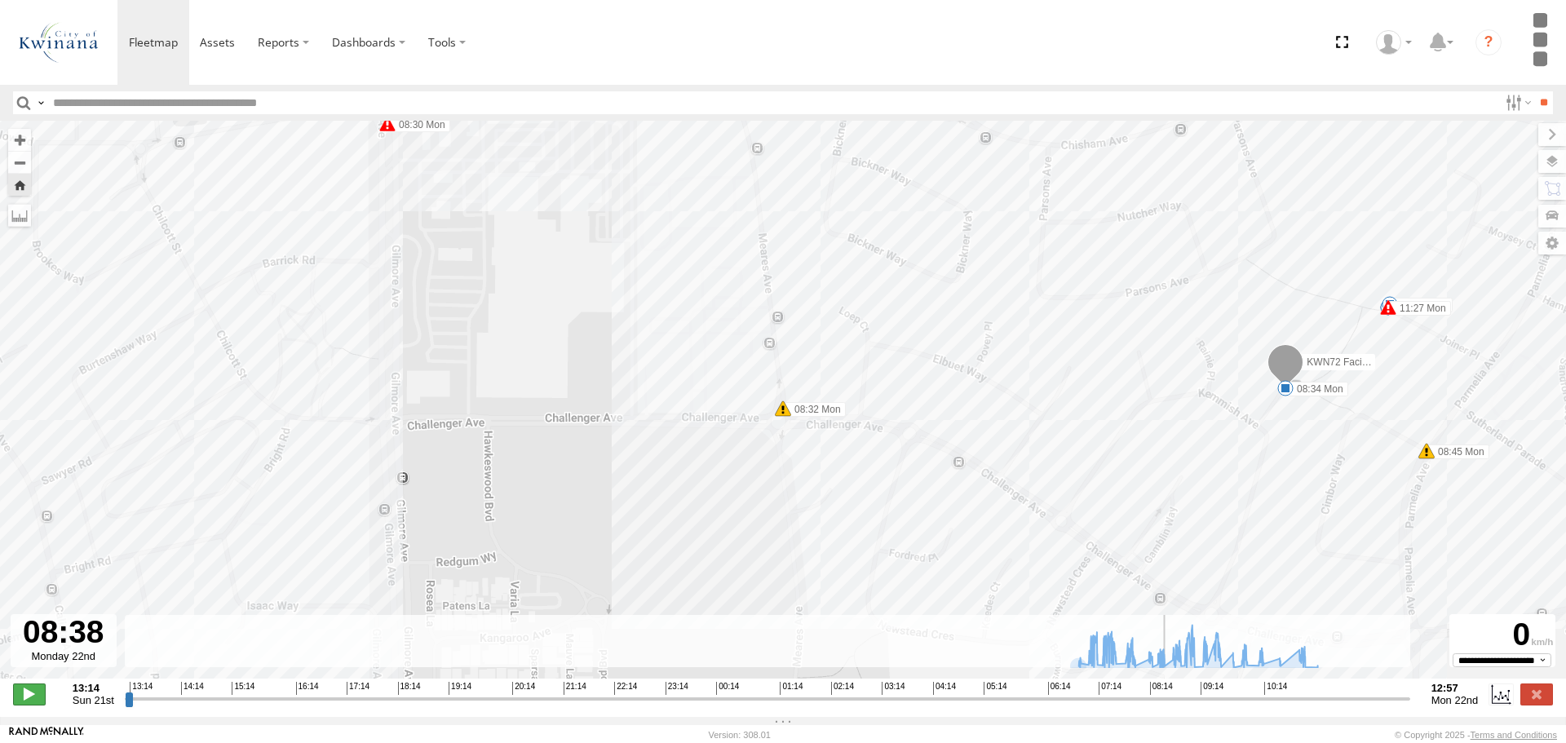
click at [36, 704] on span at bounding box center [29, 694] width 33 height 21
click at [1171, 706] on input "range" at bounding box center [768, 698] width 1286 height 15
click at [1167, 706] on input "range" at bounding box center [768, 698] width 1286 height 15
click at [33, 698] on span at bounding box center [29, 694] width 33 height 21
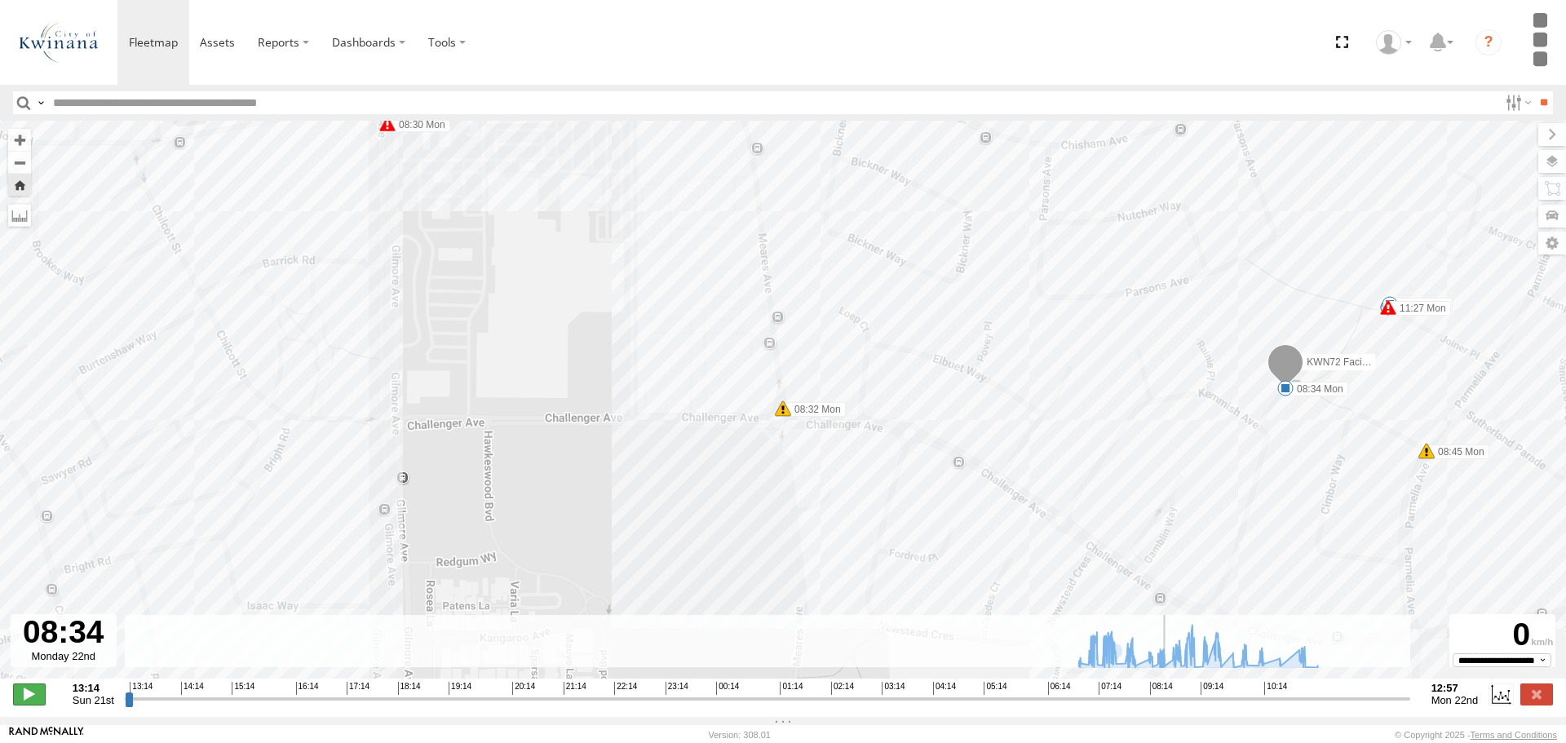
click at [33, 698] on span at bounding box center [29, 694] width 33 height 21
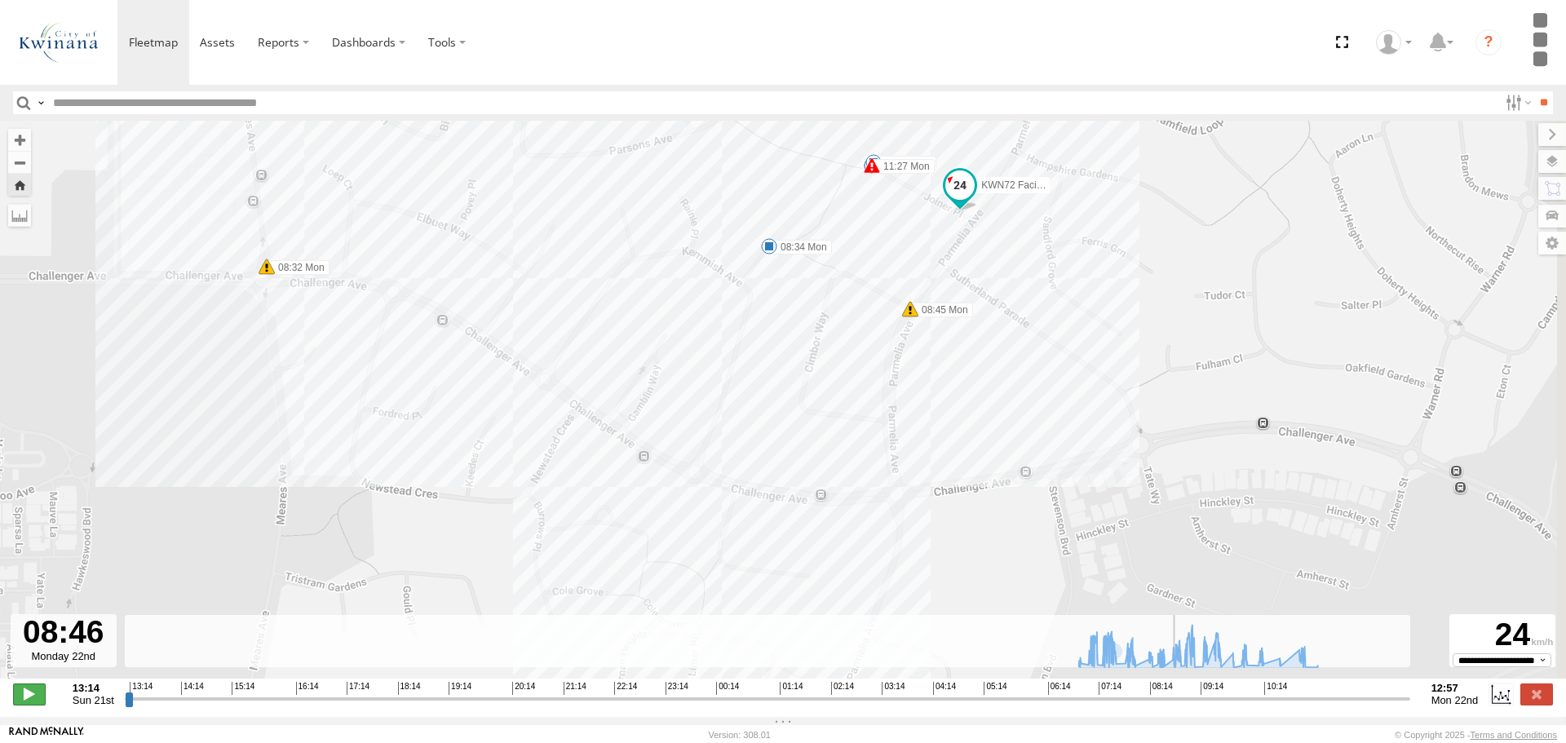
click at [33, 698] on span at bounding box center [29, 694] width 33 height 21
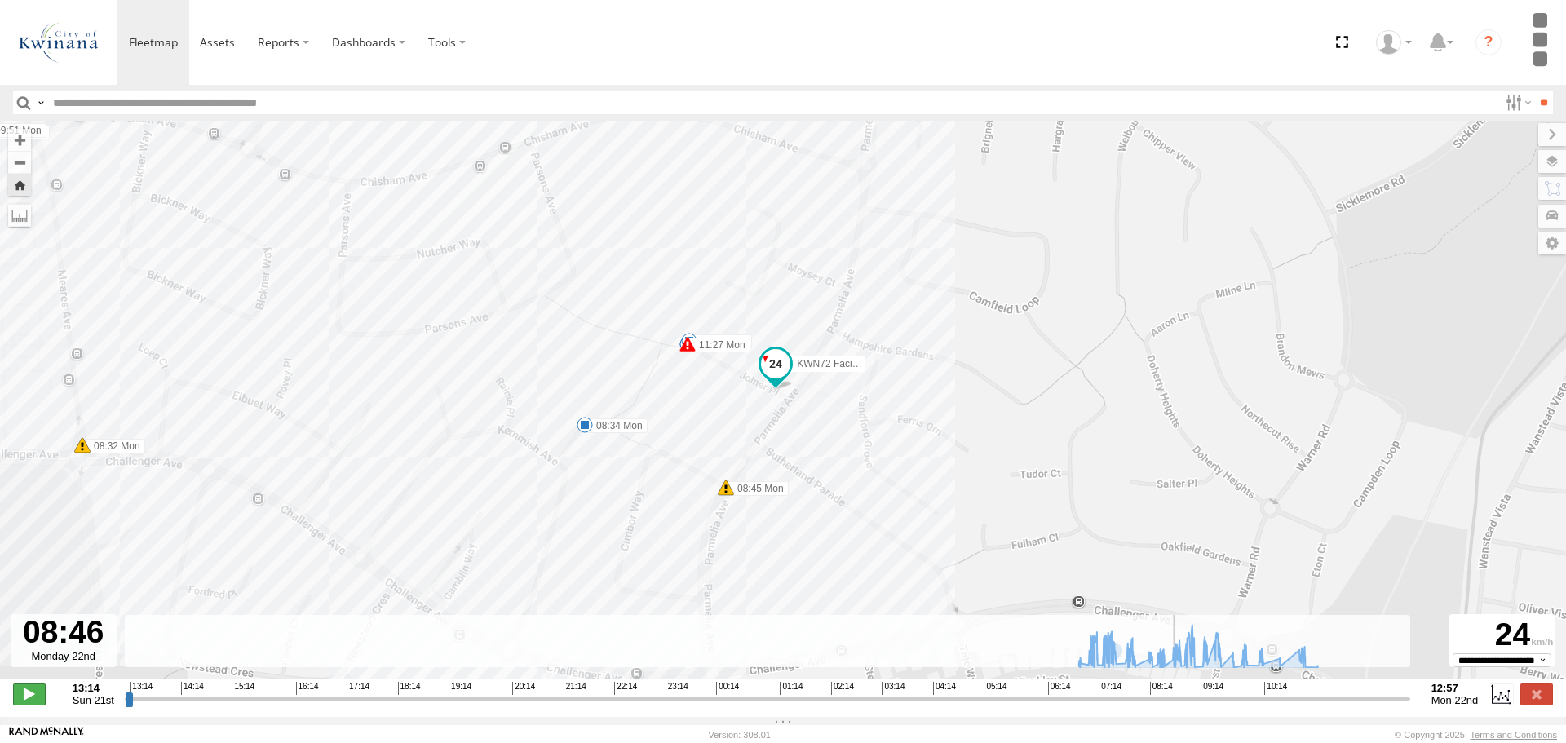
click at [33, 698] on span at bounding box center [29, 694] width 33 height 21
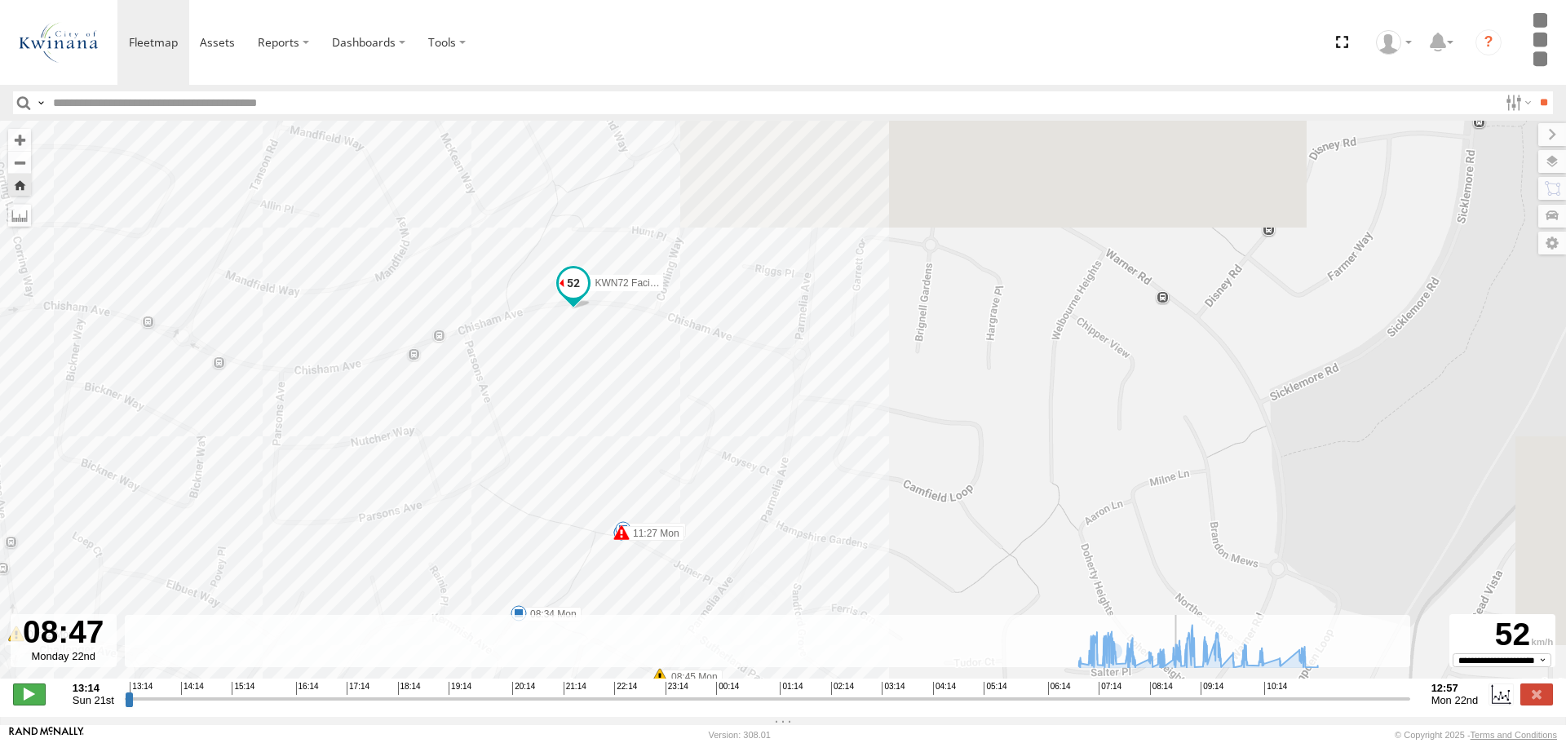
click at [33, 698] on span at bounding box center [29, 694] width 33 height 21
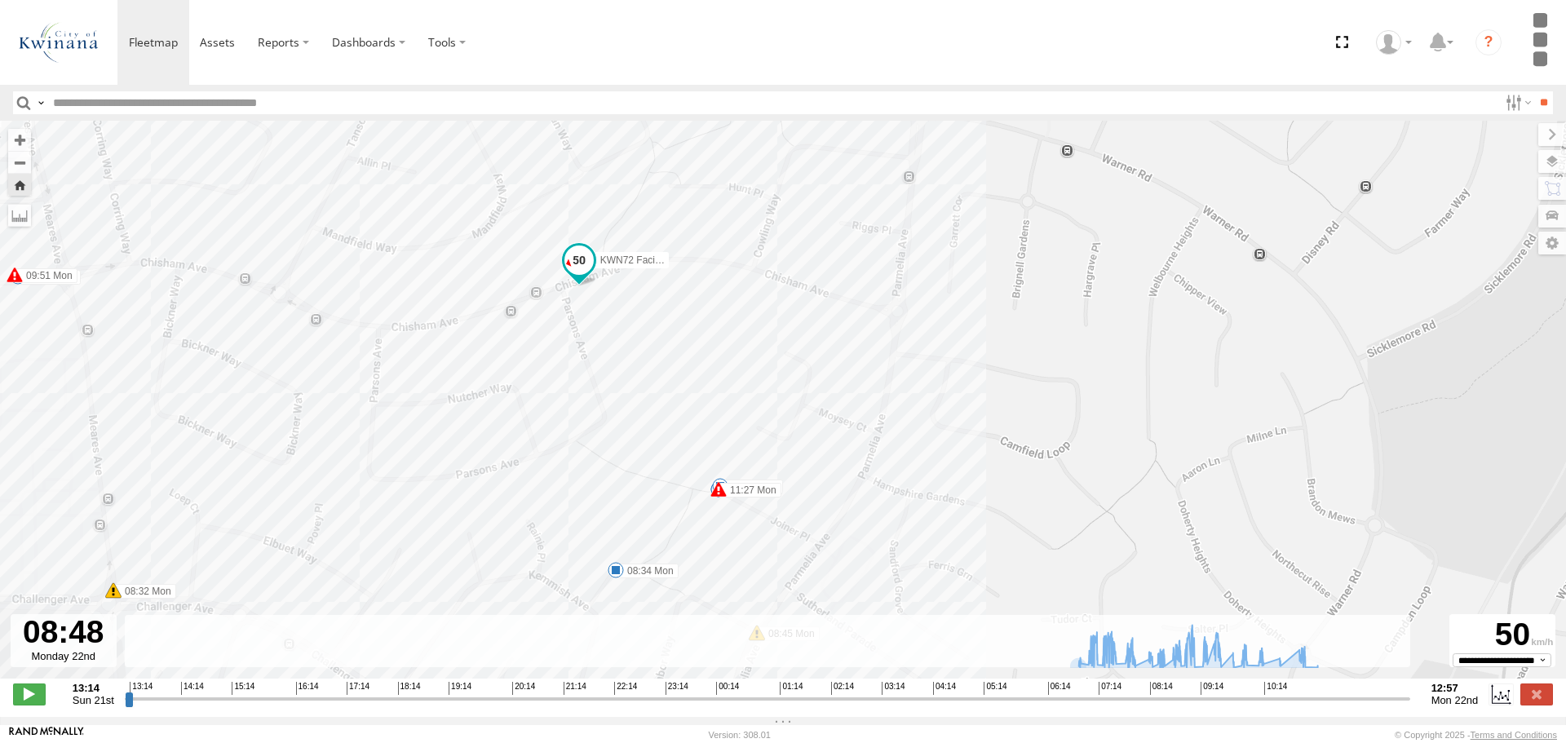
drag, startPoint x: 703, startPoint y: 500, endPoint x: 881, endPoint y: 366, distance: 222.5
click at [881, 366] on div "KWN72 Facil.Maint 07:00 Mon 07:19 Mon 07:29 Mon 07:34 Mon 07:46 Mon 07:50 Mon 0…" at bounding box center [783, 408] width 1566 height 575
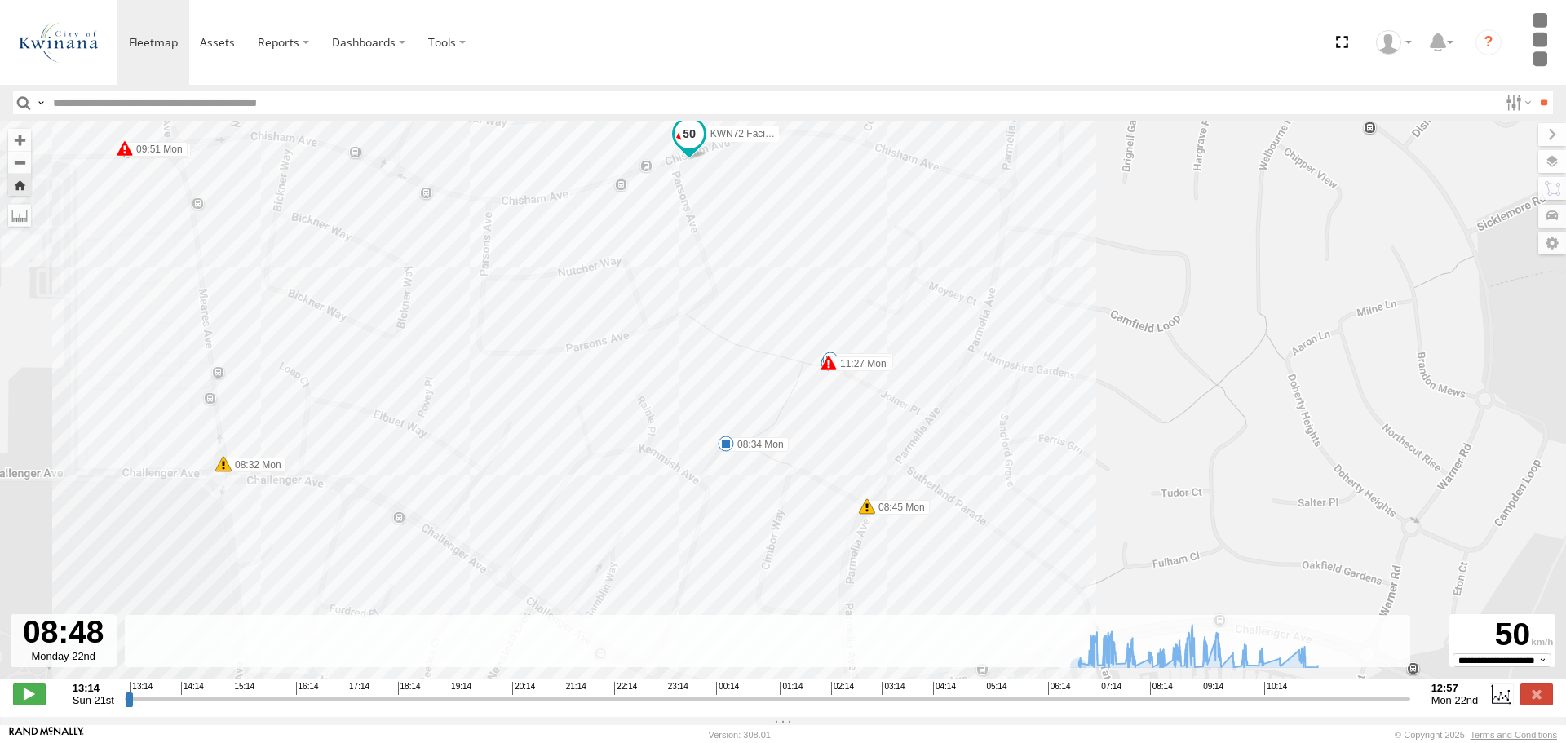
drag, startPoint x: 1020, startPoint y: 475, endPoint x: 1049, endPoint y: 408, distance: 73.1
click at [1049, 408] on div "KWN72 Facil.Maint 07:00 Mon 07:19 Mon 07:29 Mon 07:34 Mon 07:46 Mon 07:50 Mon 0…" at bounding box center [783, 408] width 1566 height 575
click at [1179, 706] on input "range" at bounding box center [768, 698] width 1286 height 15
click at [38, 700] on span at bounding box center [29, 694] width 33 height 21
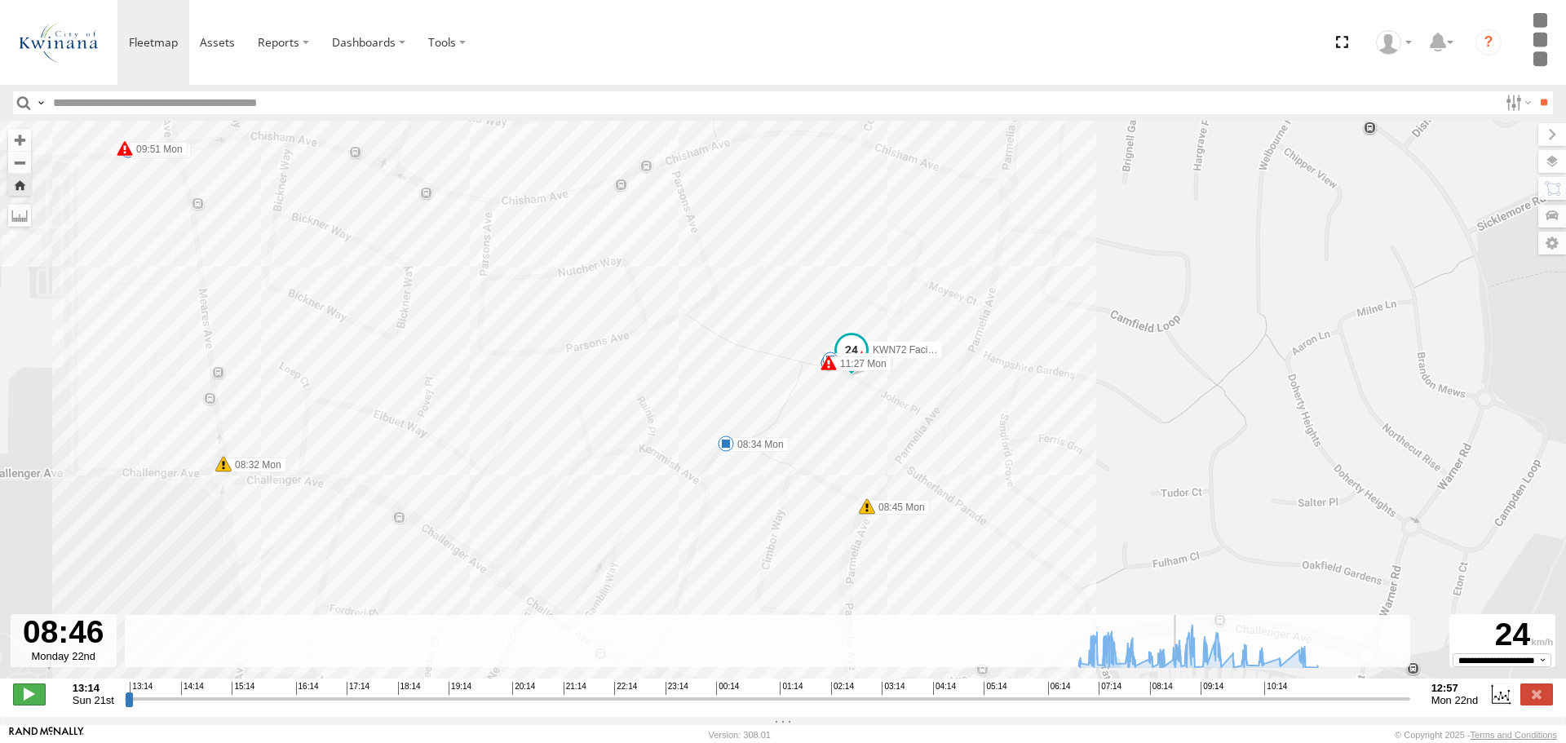
click at [38, 700] on span at bounding box center [29, 694] width 33 height 21
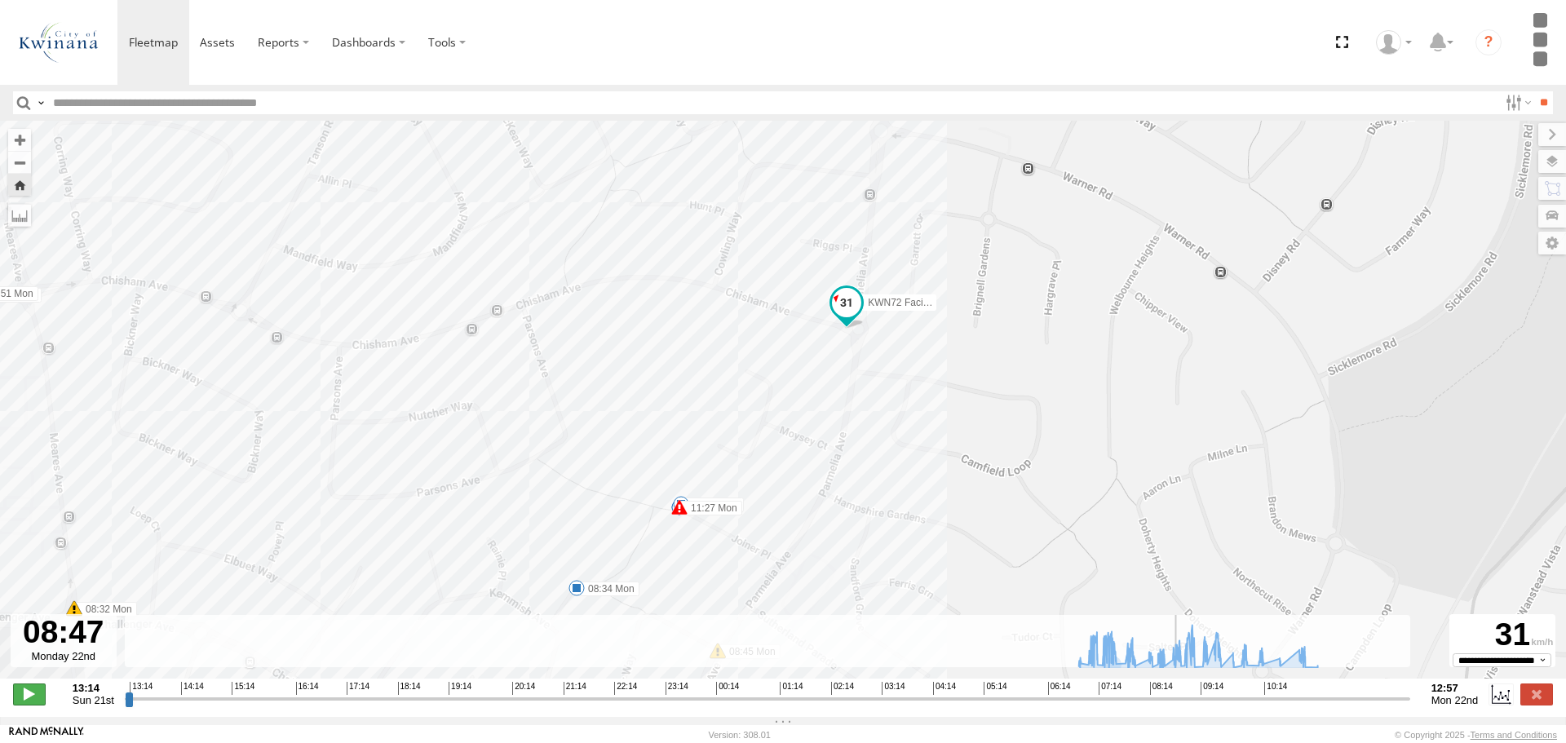
click at [38, 700] on span at bounding box center [29, 694] width 33 height 21
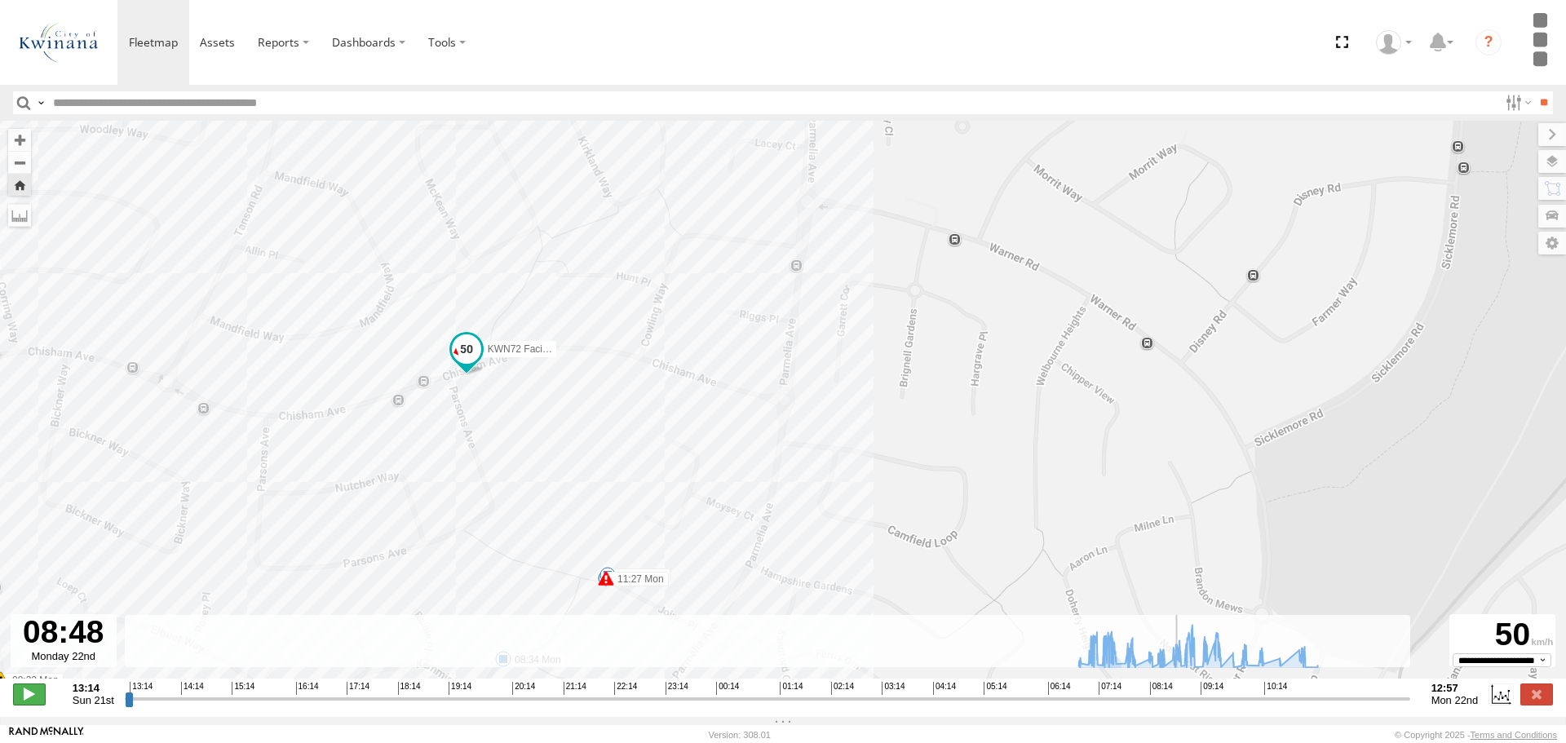
click at [38, 700] on span at bounding box center [29, 694] width 33 height 21
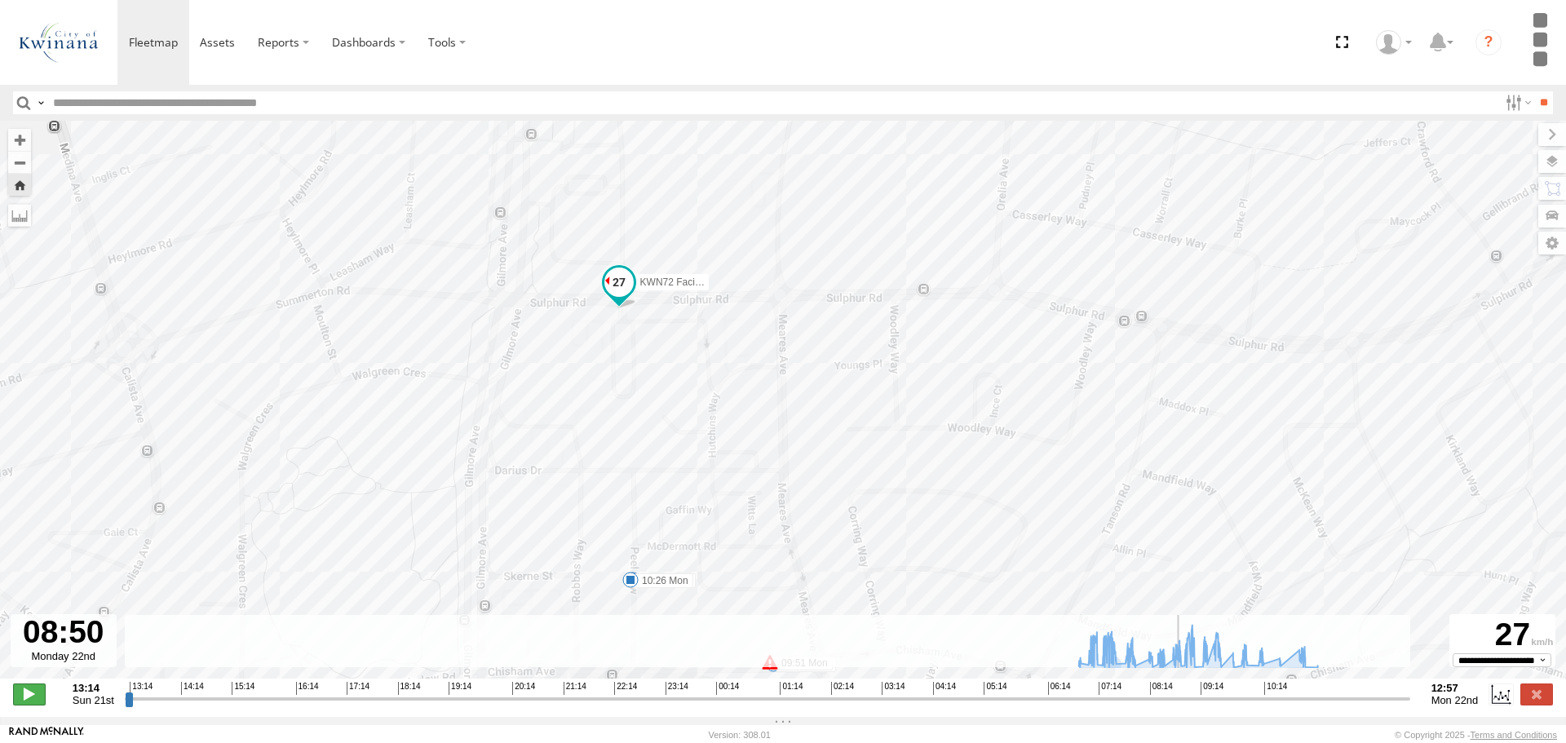
click at [38, 700] on span at bounding box center [29, 694] width 33 height 21
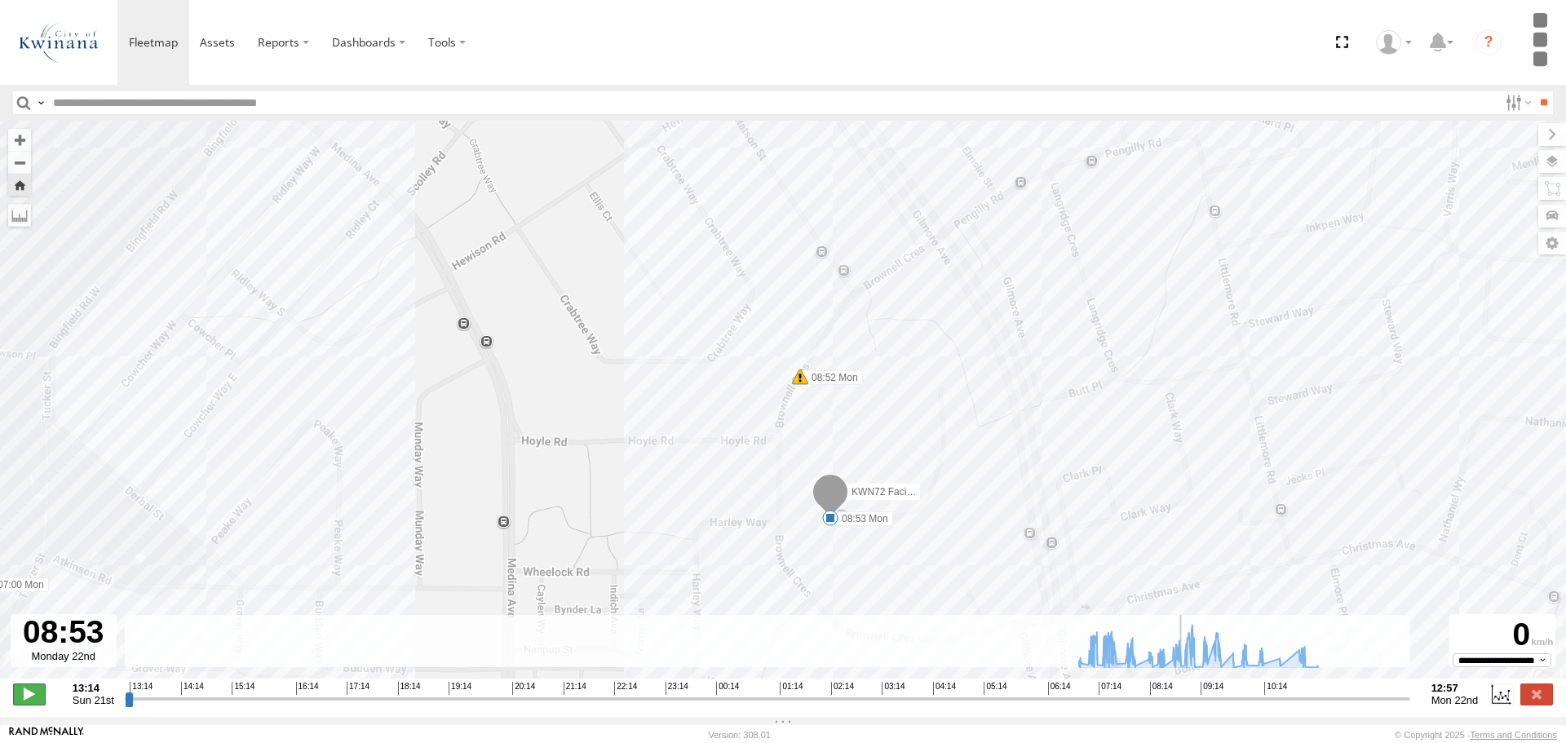
click at [38, 700] on span at bounding box center [29, 694] width 33 height 21
click at [20, 694] on span at bounding box center [29, 694] width 33 height 21
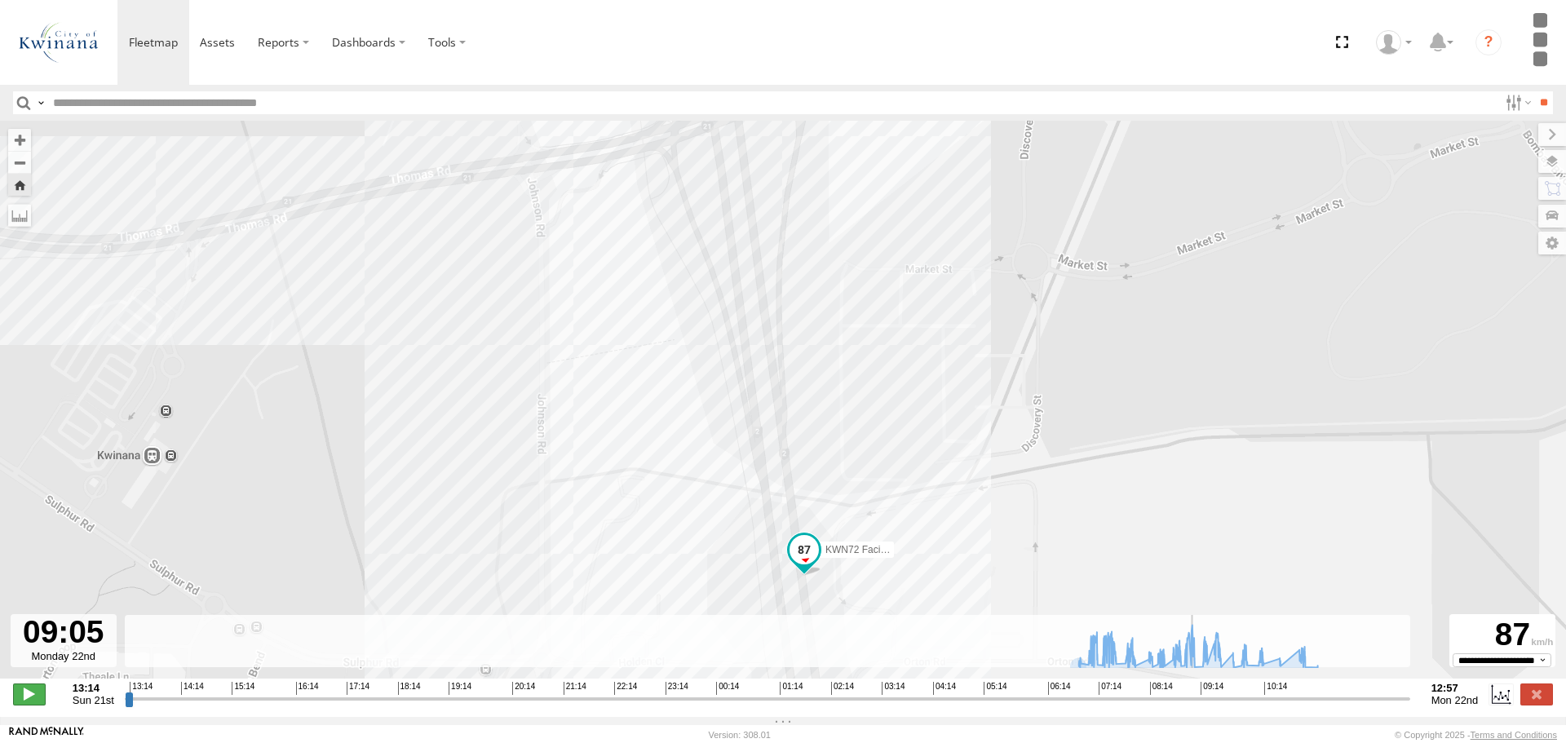
click at [20, 694] on span at bounding box center [29, 694] width 33 height 21
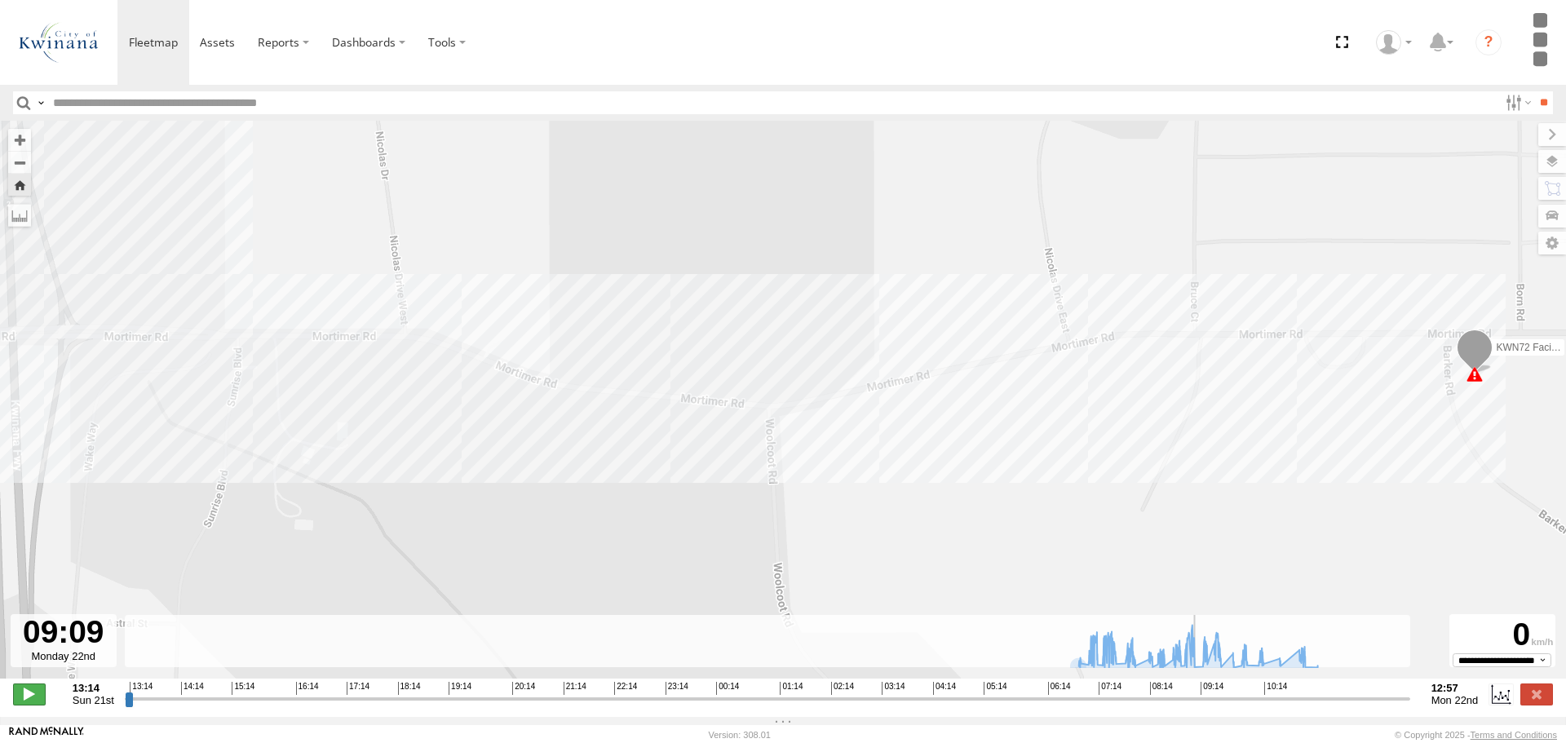
click at [31, 705] on span at bounding box center [29, 694] width 33 height 21
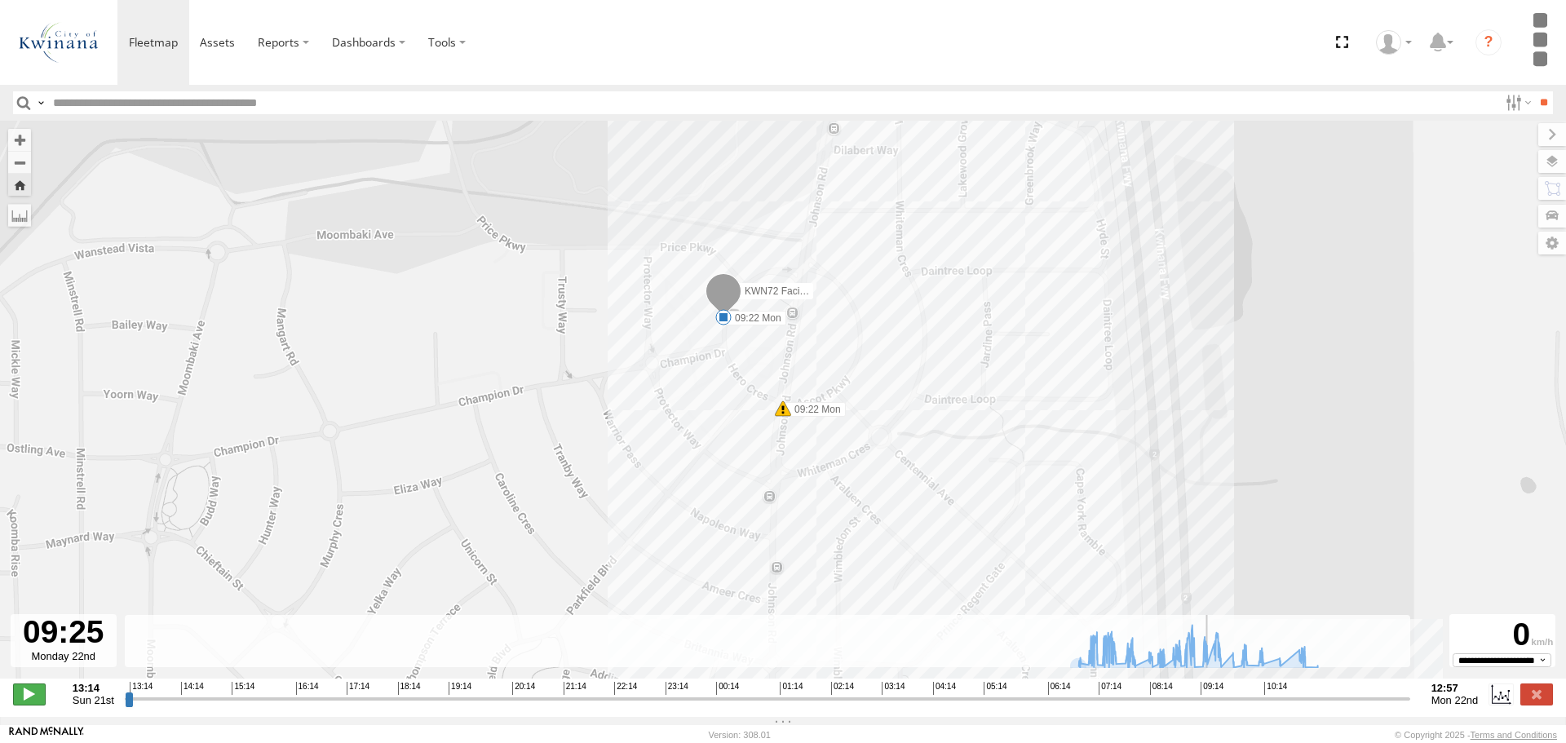
click at [33, 703] on span at bounding box center [29, 694] width 33 height 21
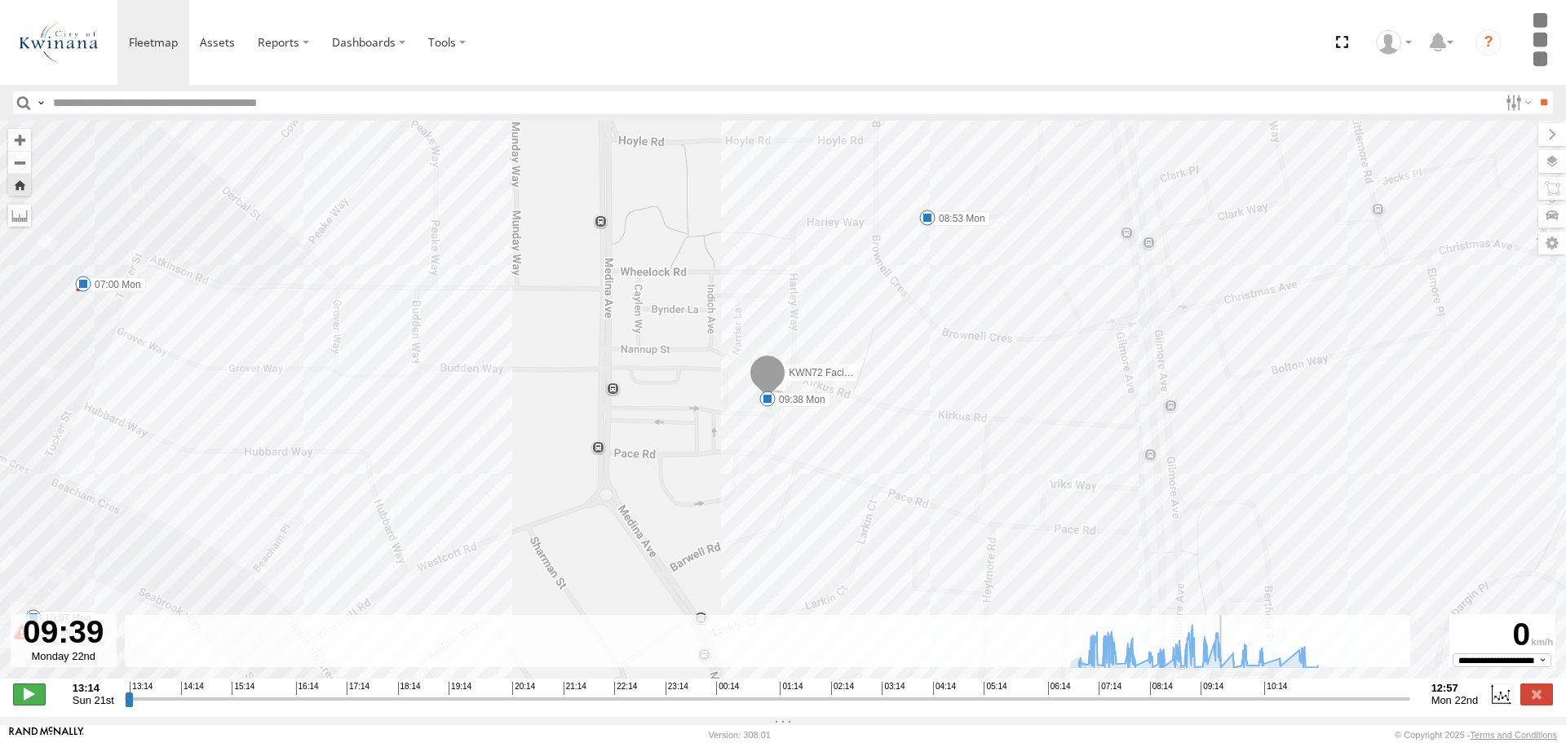
click at [33, 703] on span at bounding box center [29, 694] width 33 height 21
click at [24, 698] on span at bounding box center [29, 694] width 33 height 21
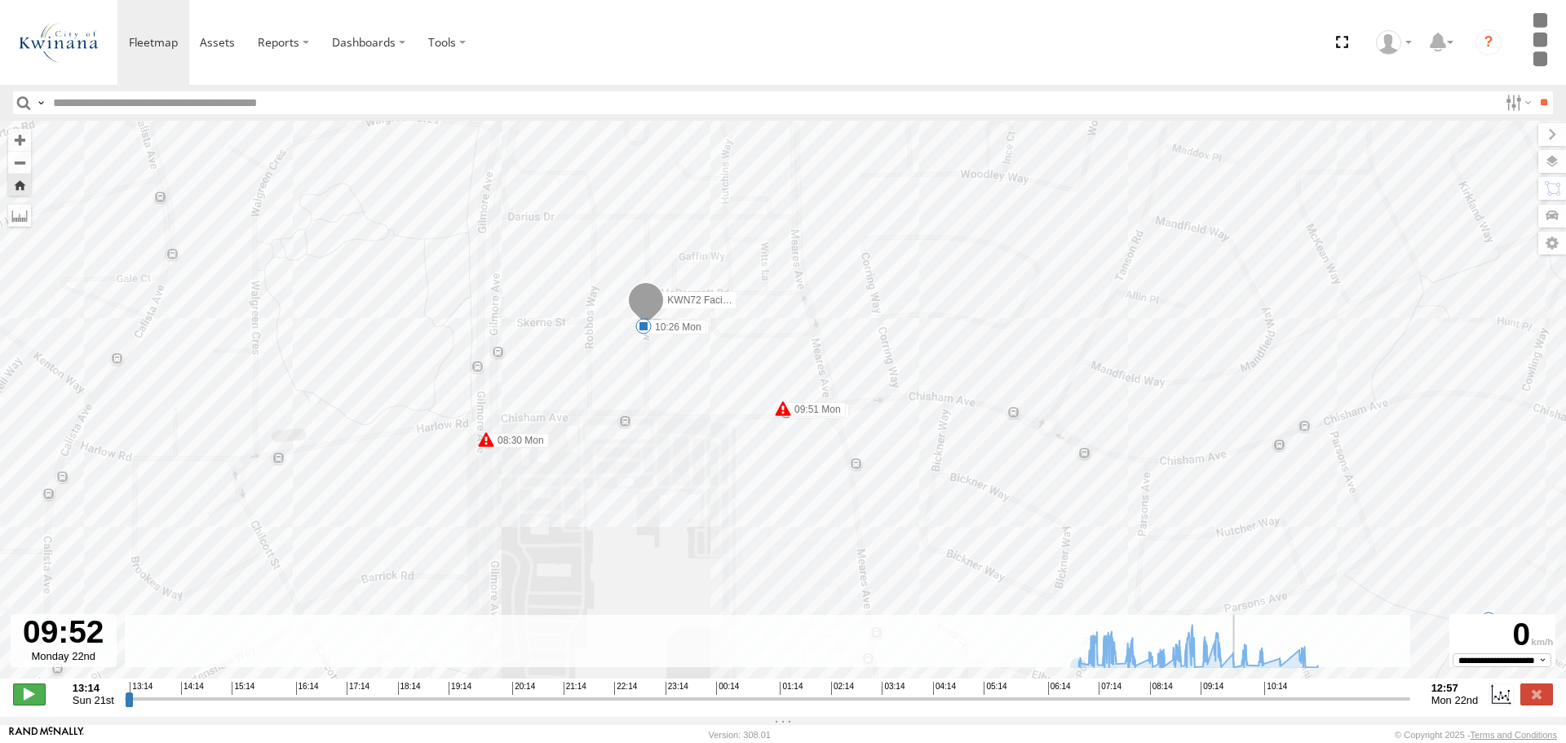
click at [24, 698] on span at bounding box center [29, 694] width 33 height 21
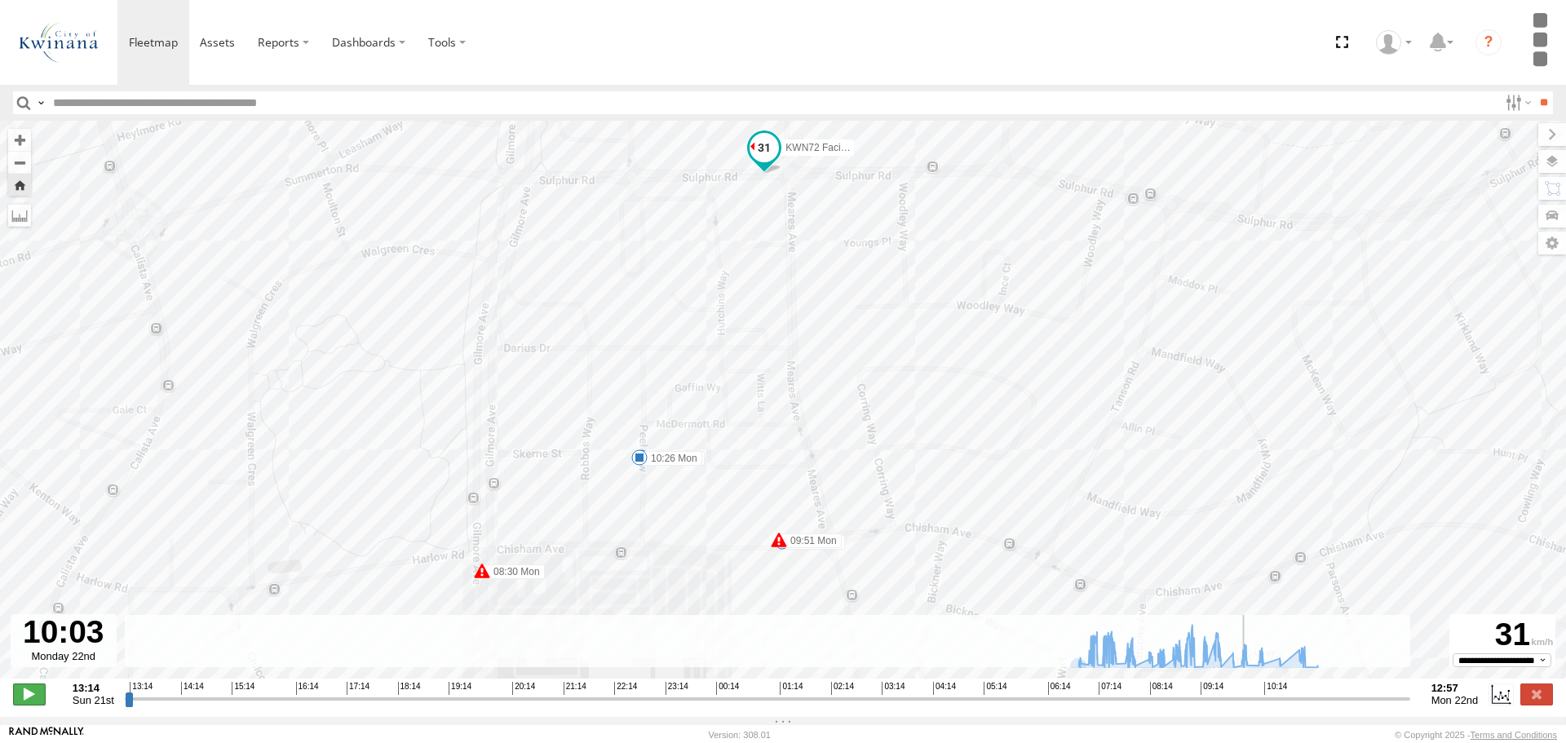
click at [24, 698] on span at bounding box center [29, 694] width 33 height 21
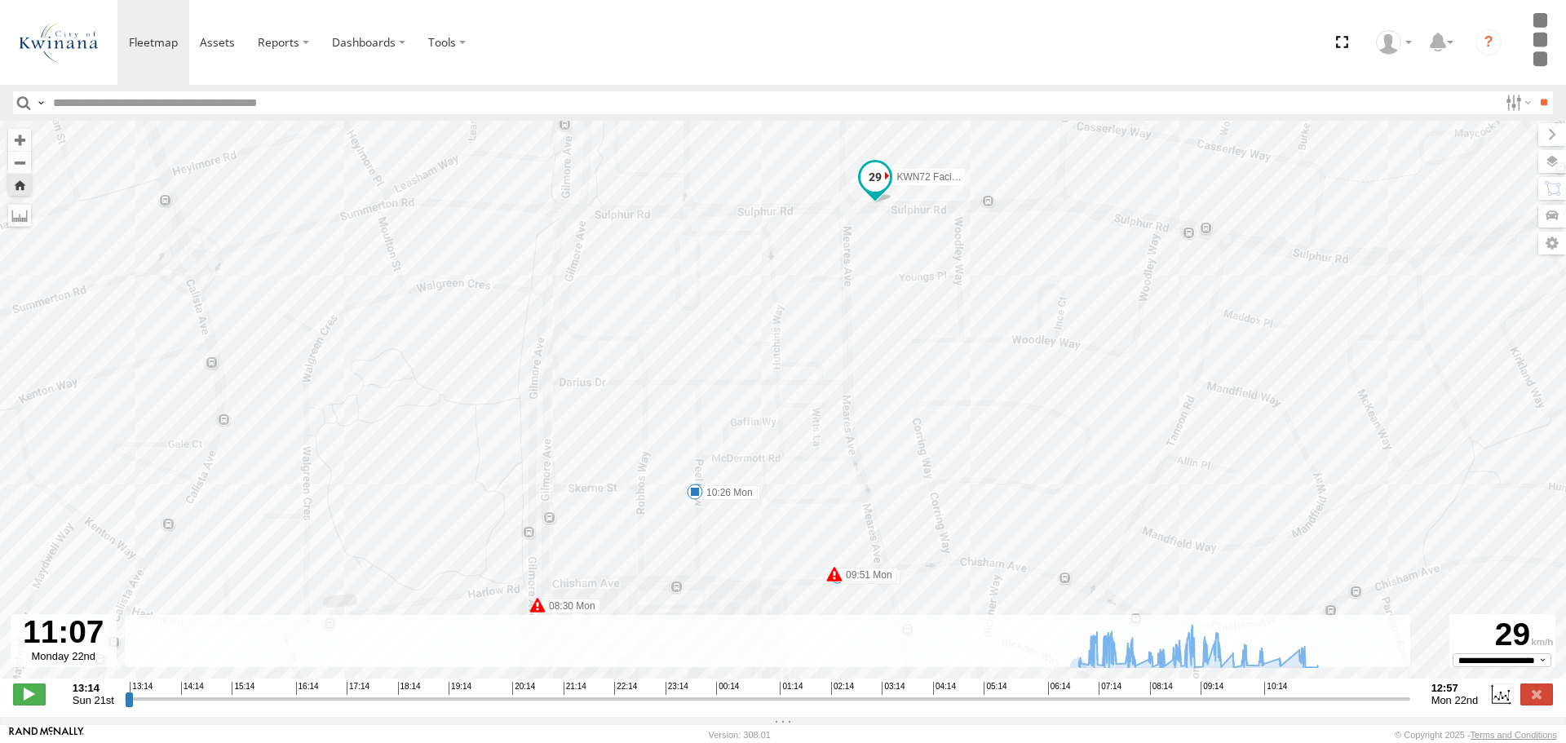
drag, startPoint x: 874, startPoint y: 480, endPoint x: 918, endPoint y: 360, distance: 128.2
click at [917, 362] on div "KWN72 Facil.Maint 07:00 Mon 07:19 Mon 07:29 Mon 07:34 Mon 07:46 Mon 07:50 Mon 0…" at bounding box center [783, 408] width 1566 height 575
drag, startPoint x: 954, startPoint y: 510, endPoint x: 1060, endPoint y: 501, distance: 105.6
click at [1060, 501] on div "KWN72 Facil.Maint 07:00 Mon 07:19 Mon 07:29 Mon 07:34 Mon 07:46 Mon 07:50 Mon 0…" at bounding box center [783, 408] width 1566 height 575
drag, startPoint x: 967, startPoint y: 605, endPoint x: 985, endPoint y: 559, distance: 50.1
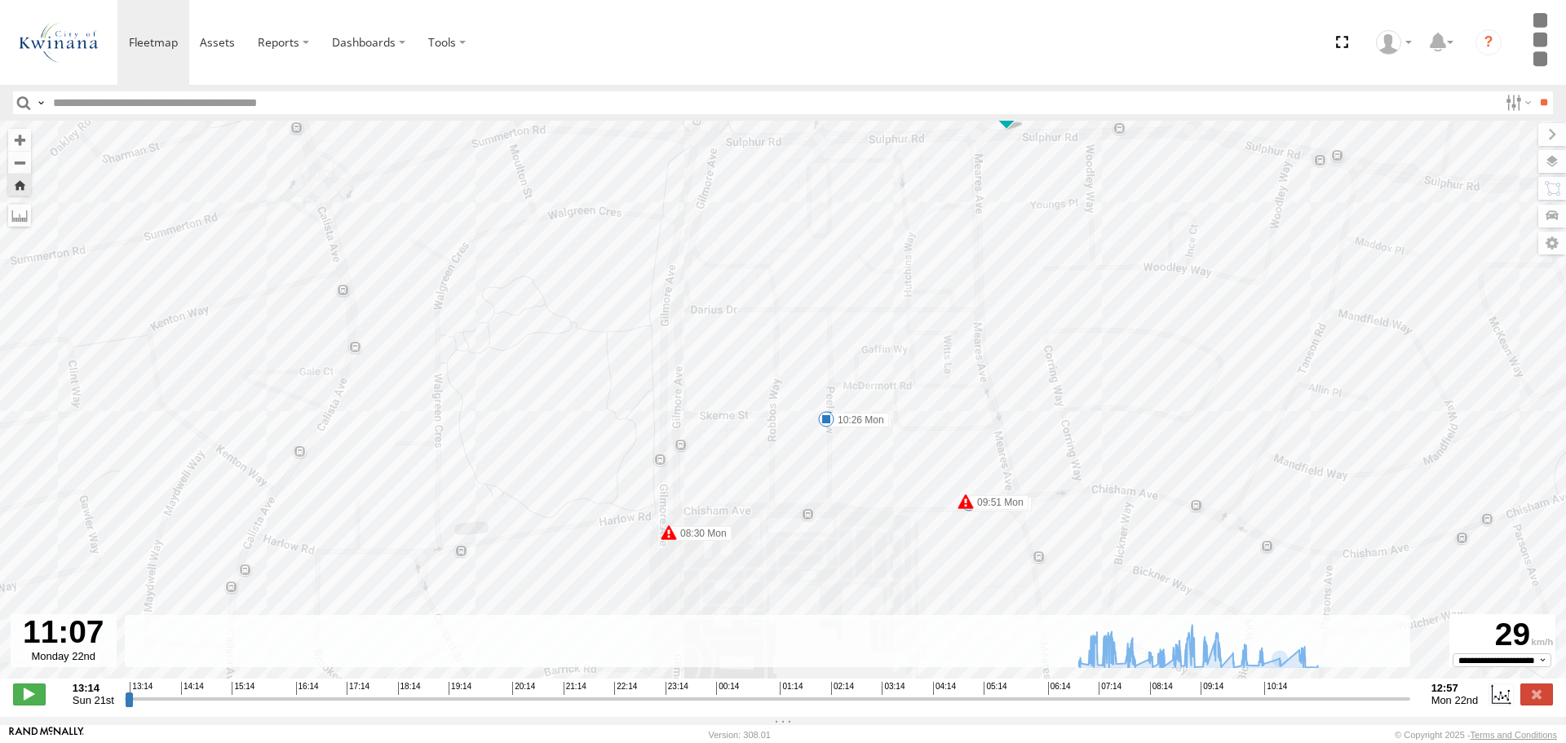
click at [985, 559] on div "KWN72 Facil.Maint 07:00 Mon 07:19 Mon 07:29 Mon 07:34 Mon 07:46 Mon 07:50 Mon 0…" at bounding box center [783, 408] width 1566 height 575
click at [18, 141] on button "Zoom in" at bounding box center [19, 140] width 23 height 22
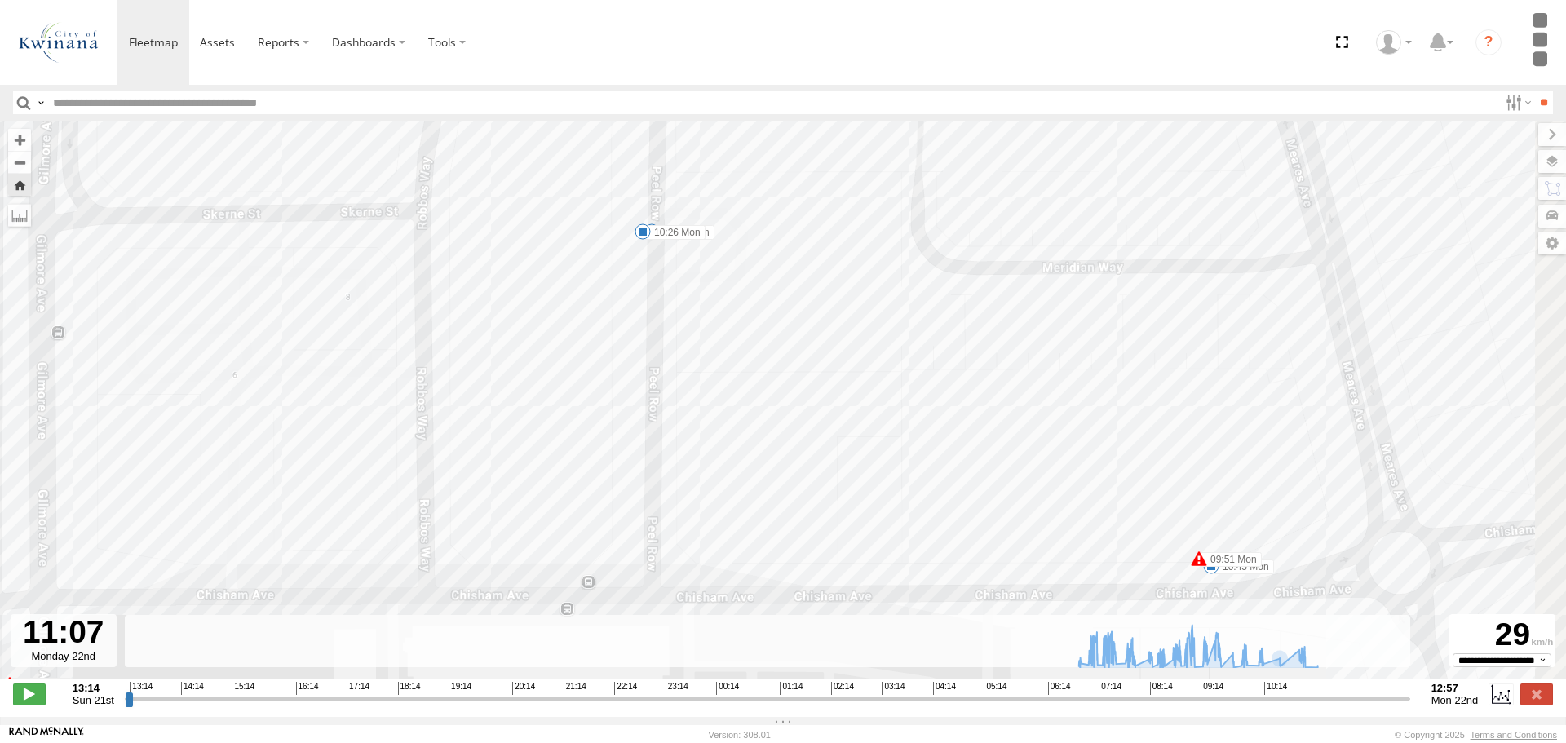
drag, startPoint x: 1194, startPoint y: 568, endPoint x: 879, endPoint y: 348, distance: 384.3
click at [879, 348] on div "KWN72 Facil.Maint 07:00 Mon 07:19 Mon 07:29 Mon 07:34 Mon 07:46 Mon 07:50 Mon 0…" at bounding box center [783, 408] width 1566 height 575
click at [21, 144] on button "Zoom in" at bounding box center [19, 140] width 23 height 22
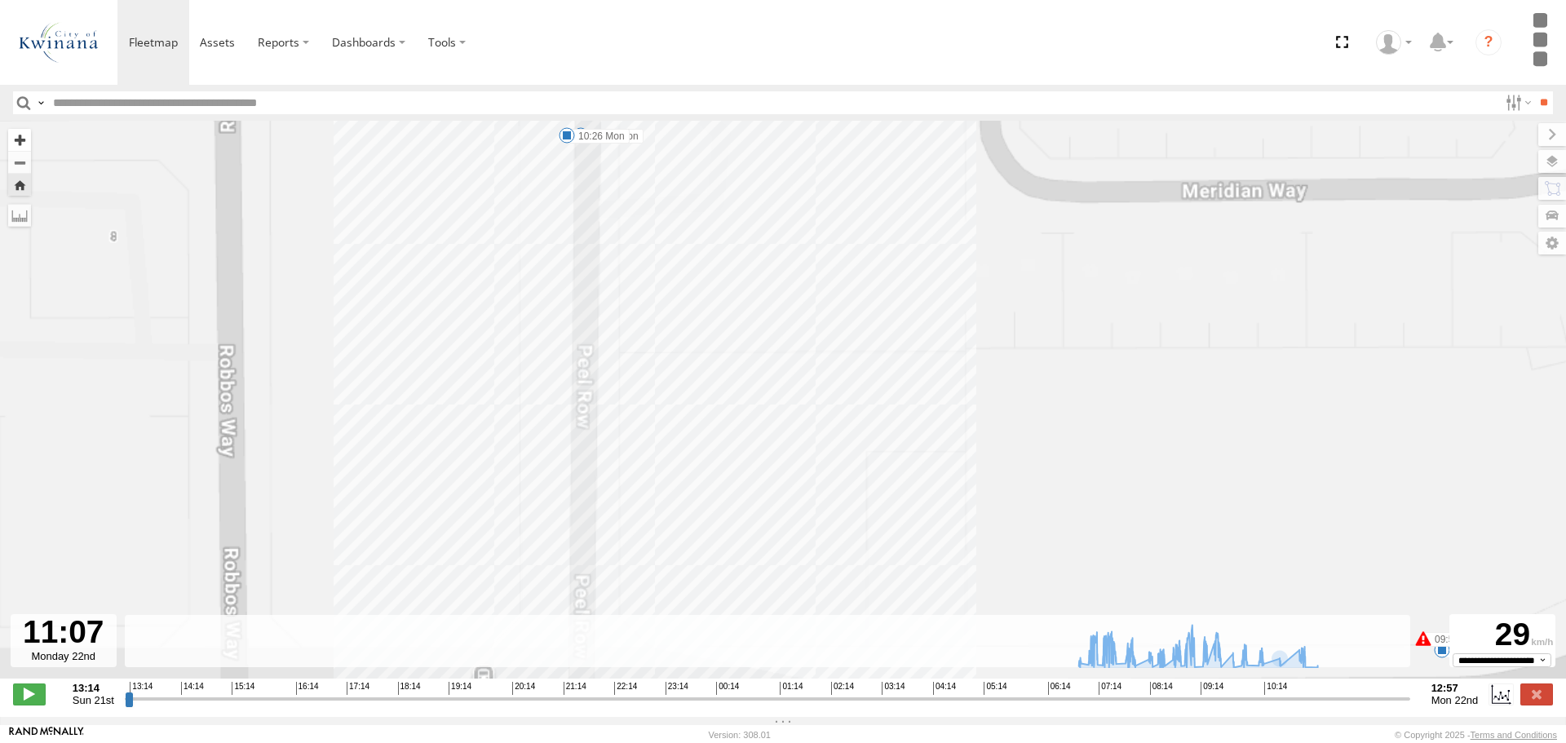
click at [21, 144] on button "Zoom in" at bounding box center [19, 140] width 23 height 22
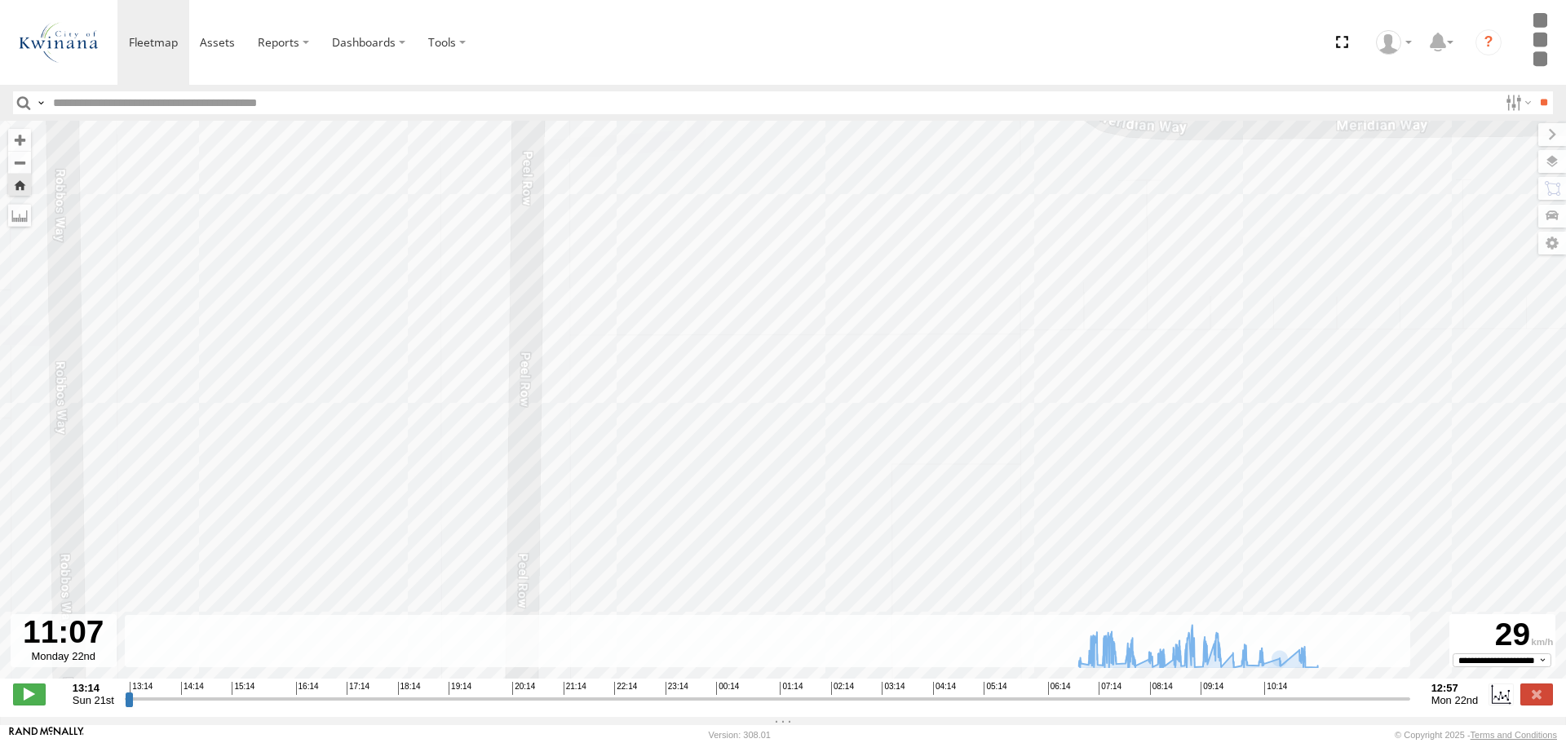
drag, startPoint x: 418, startPoint y: 192, endPoint x: 400, endPoint y: 182, distance: 20.4
click at [400, 182] on div "KWN72 Facil.Maint 07:00 Mon 07:19 Mon 07:29 Mon 07:34 Mon 07:46 Mon 07:50 Mon 0…" at bounding box center [783, 408] width 1566 height 575
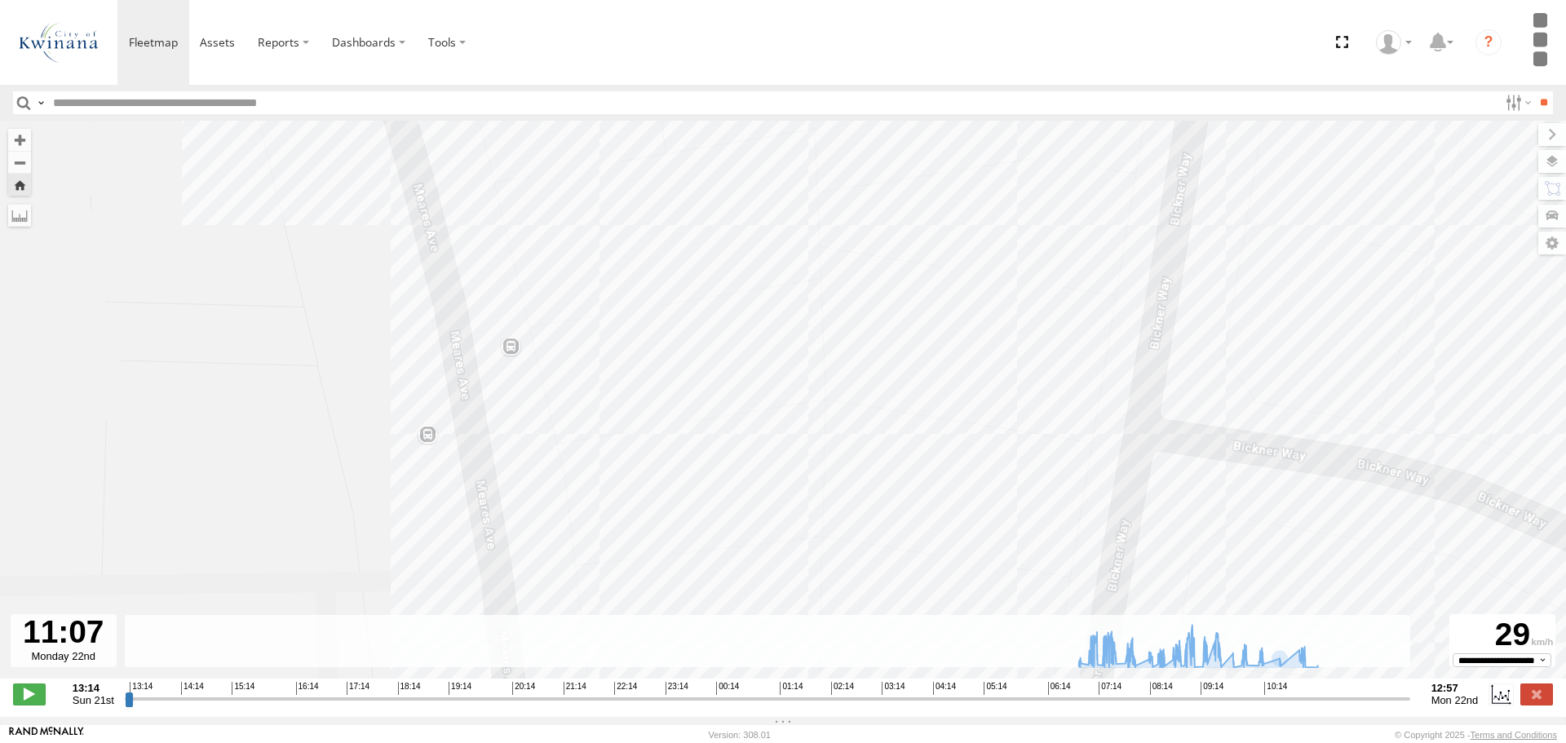
drag, startPoint x: 1036, startPoint y: 601, endPoint x: 1169, endPoint y: 645, distance: 140.1
click at [1169, 645] on div "To navigate the map with touch gestures double-tap and hold your finger on the …" at bounding box center [783, 418] width 1566 height 595
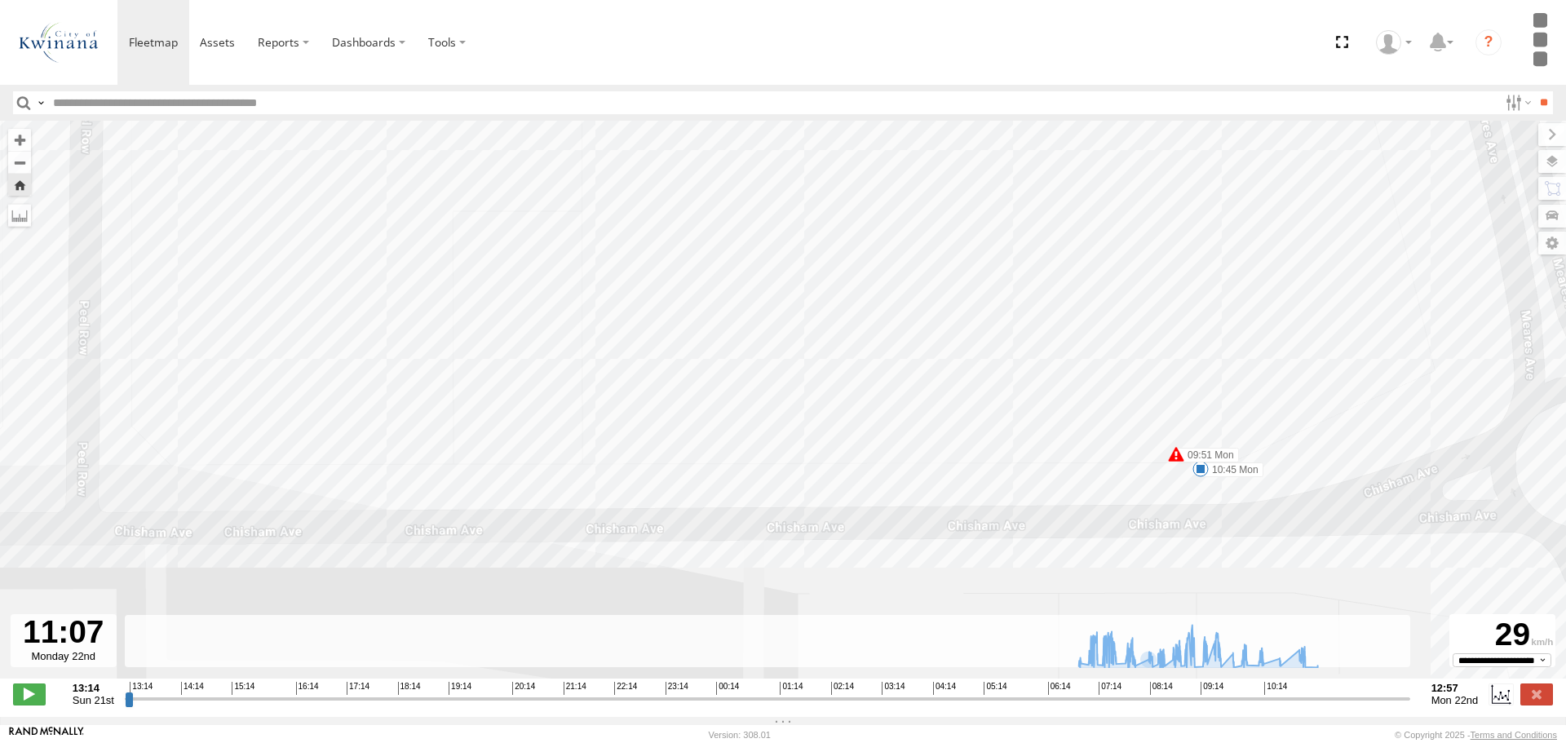
drag, startPoint x: 1128, startPoint y: 611, endPoint x: 910, endPoint y: 355, distance: 336.2
click at [910, 355] on div "KWN72 Facil.Maint 07:00 Mon 07:19 Mon 07:29 Mon 07:34 Mon 07:46 Mon 07:50 Mon 0…" at bounding box center [783, 408] width 1566 height 575
click at [14, 160] on button "Zoom out" at bounding box center [19, 162] width 23 height 23
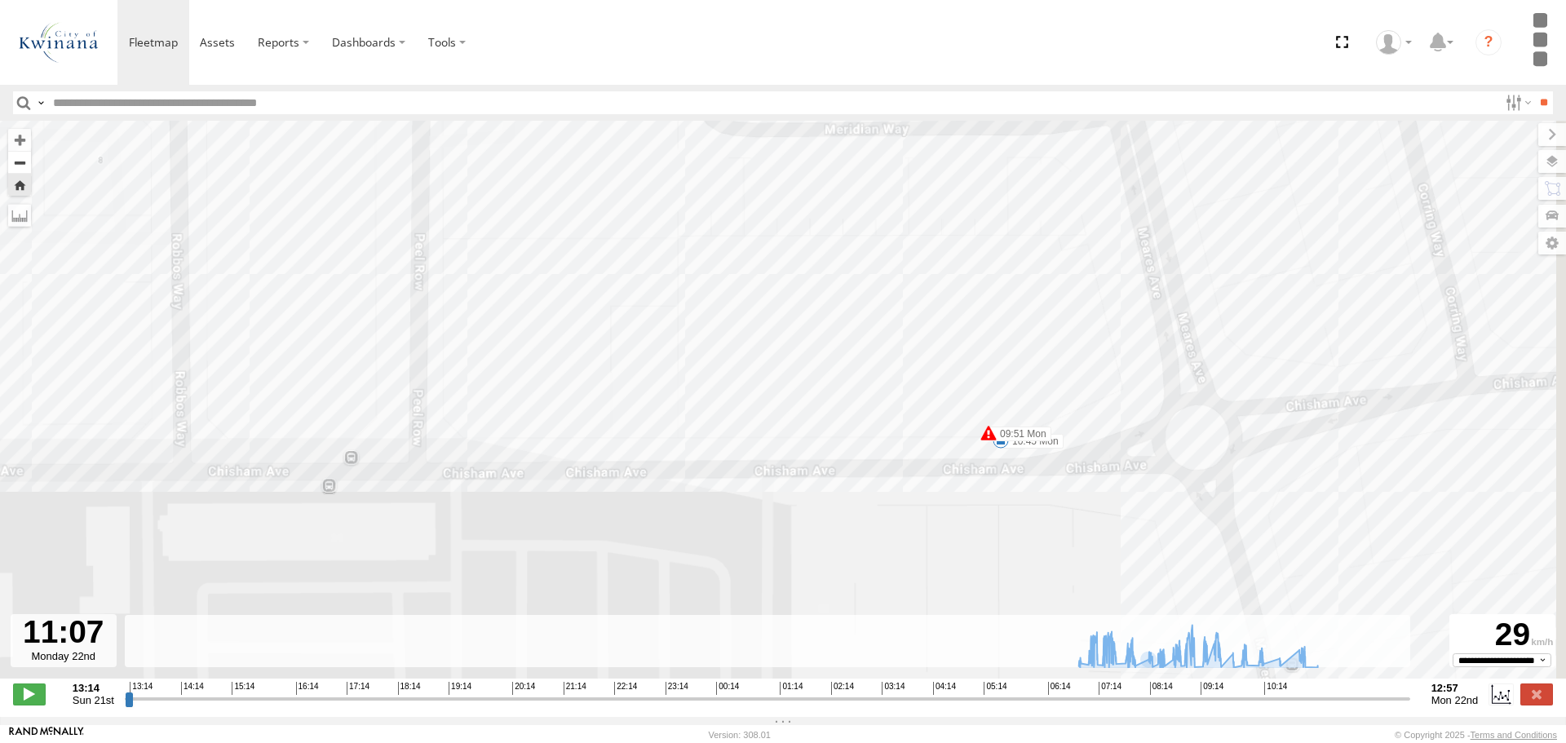
click at [14, 160] on button "Zoom out" at bounding box center [19, 162] width 23 height 23
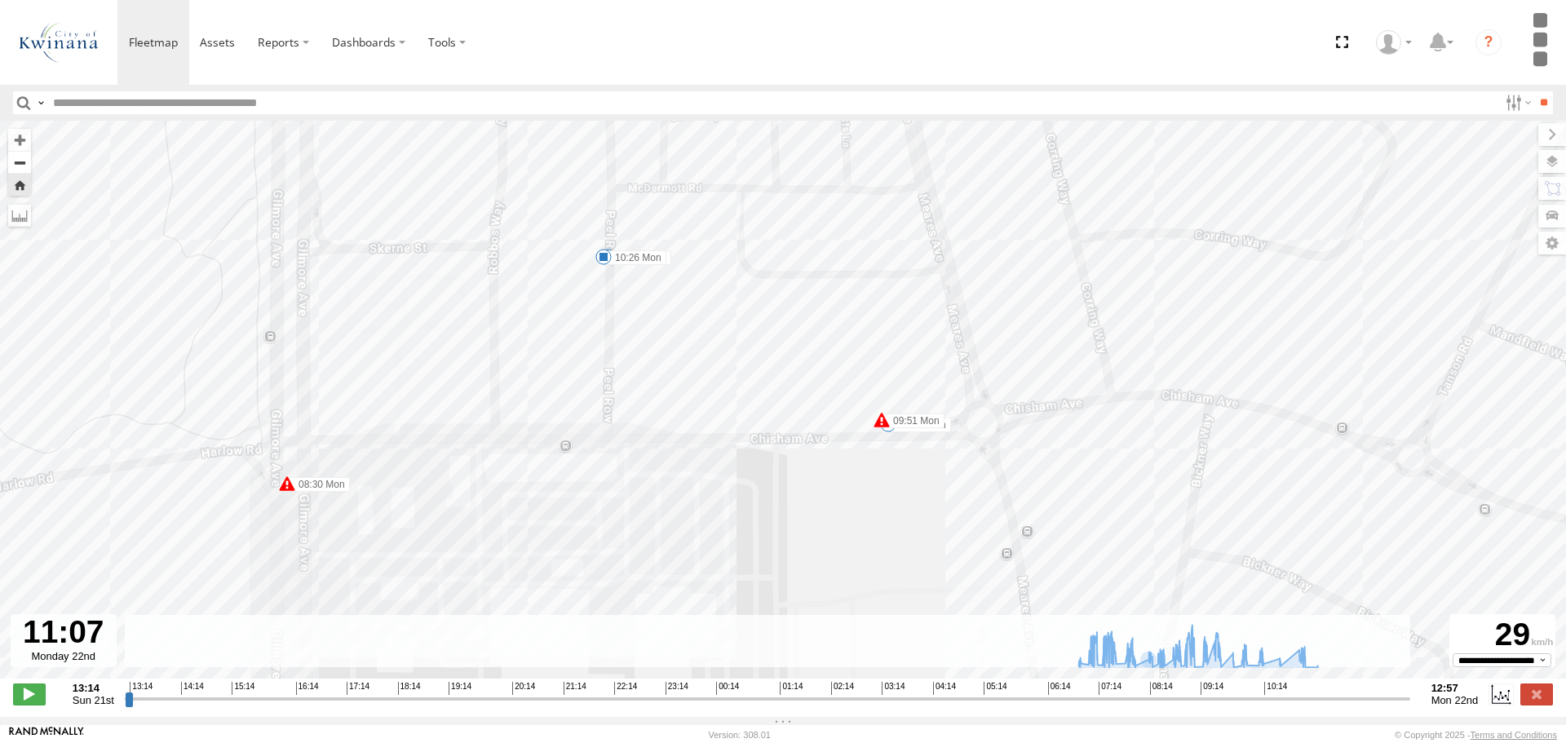
click at [14, 160] on button "Zoom out" at bounding box center [19, 162] width 23 height 23
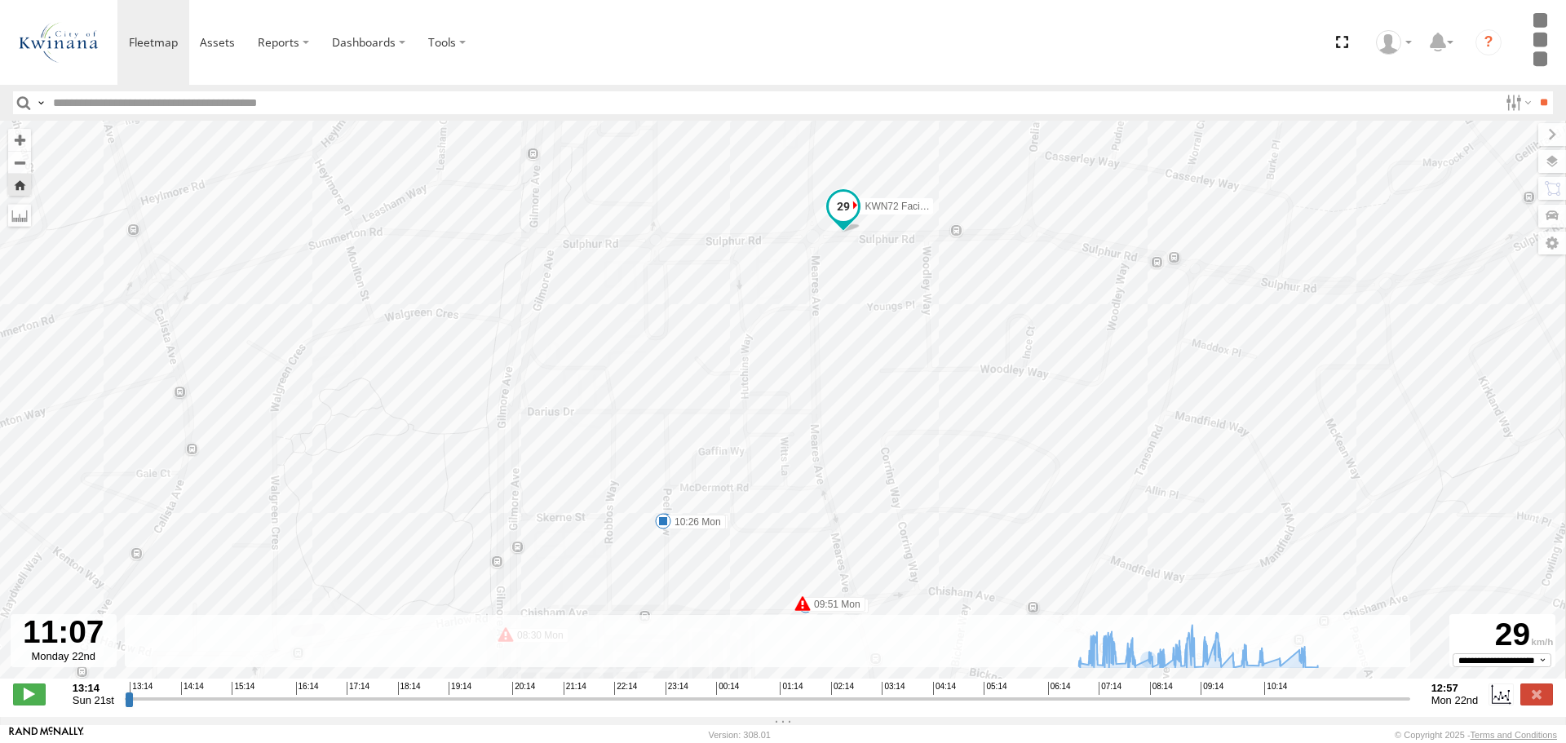
drag, startPoint x: 1071, startPoint y: 272, endPoint x: 1040, endPoint y: 484, distance: 214.3
click at [1040, 484] on div "KWN72 Facil.Maint 07:00 Mon 07:19 Mon 07:29 Mon 07:34 Mon 07:46 Mon 07:50 Mon 0…" at bounding box center [783, 408] width 1566 height 575
drag, startPoint x: 953, startPoint y: 458, endPoint x: 956, endPoint y: 472, distance: 14.2
click at [956, 472] on div "KWN72 Facil.Maint 07:00 Mon 07:19 Mon 07:29 Mon 07:34 Mon 07:46 Mon 07:50 Mon 0…" at bounding box center [783, 408] width 1566 height 575
click at [29, 703] on span at bounding box center [29, 694] width 33 height 21
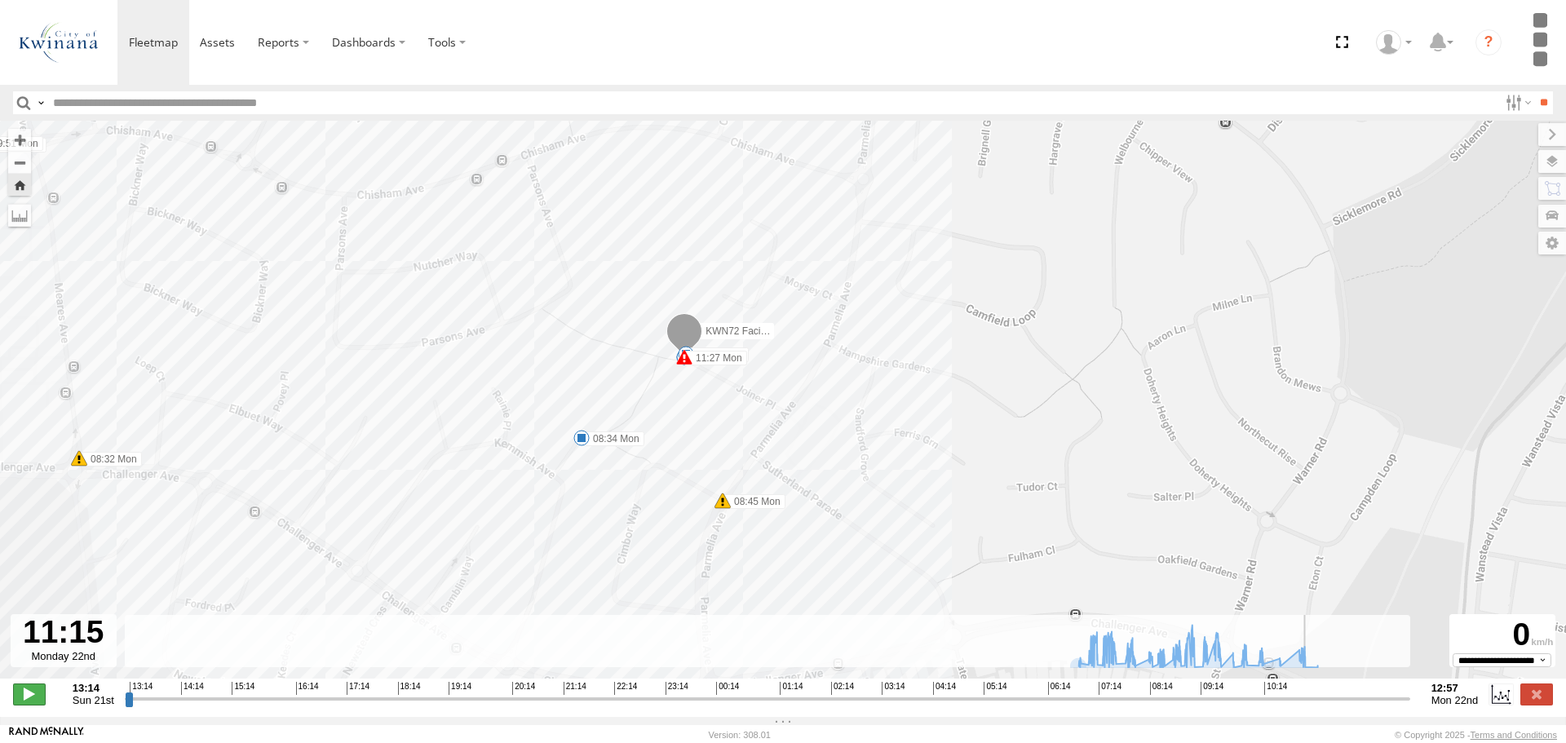
click at [29, 703] on span at bounding box center [29, 694] width 33 height 21
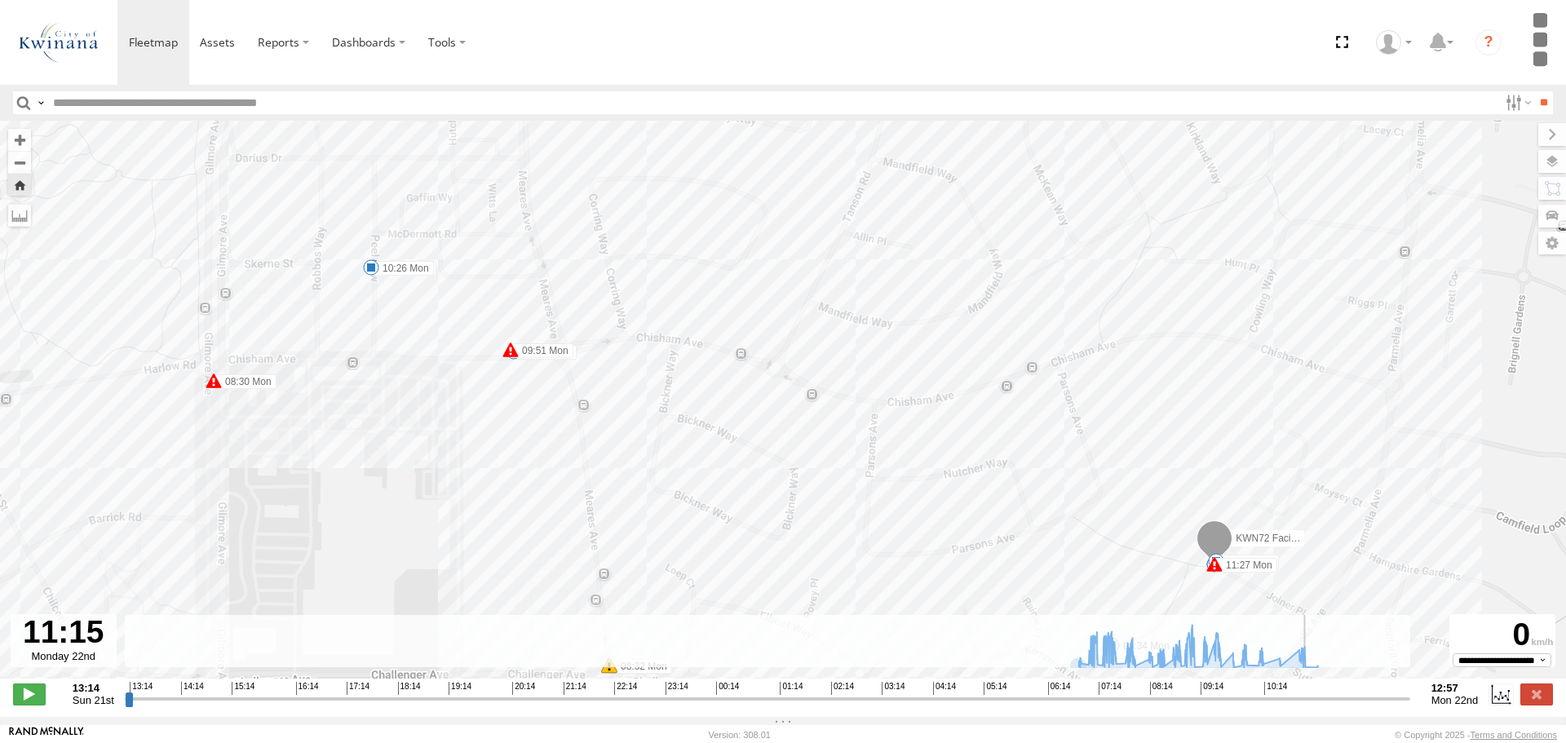
drag, startPoint x: 593, startPoint y: 394, endPoint x: 939, endPoint y: 546, distance: 377.7
click at [939, 546] on div "KWN72 Facil.Maint 07:00 Mon 07:19 Mon 07:29 Mon 07:34 Mon 07:46 Mon 07:50 Mon 0…" at bounding box center [783, 408] width 1566 height 575
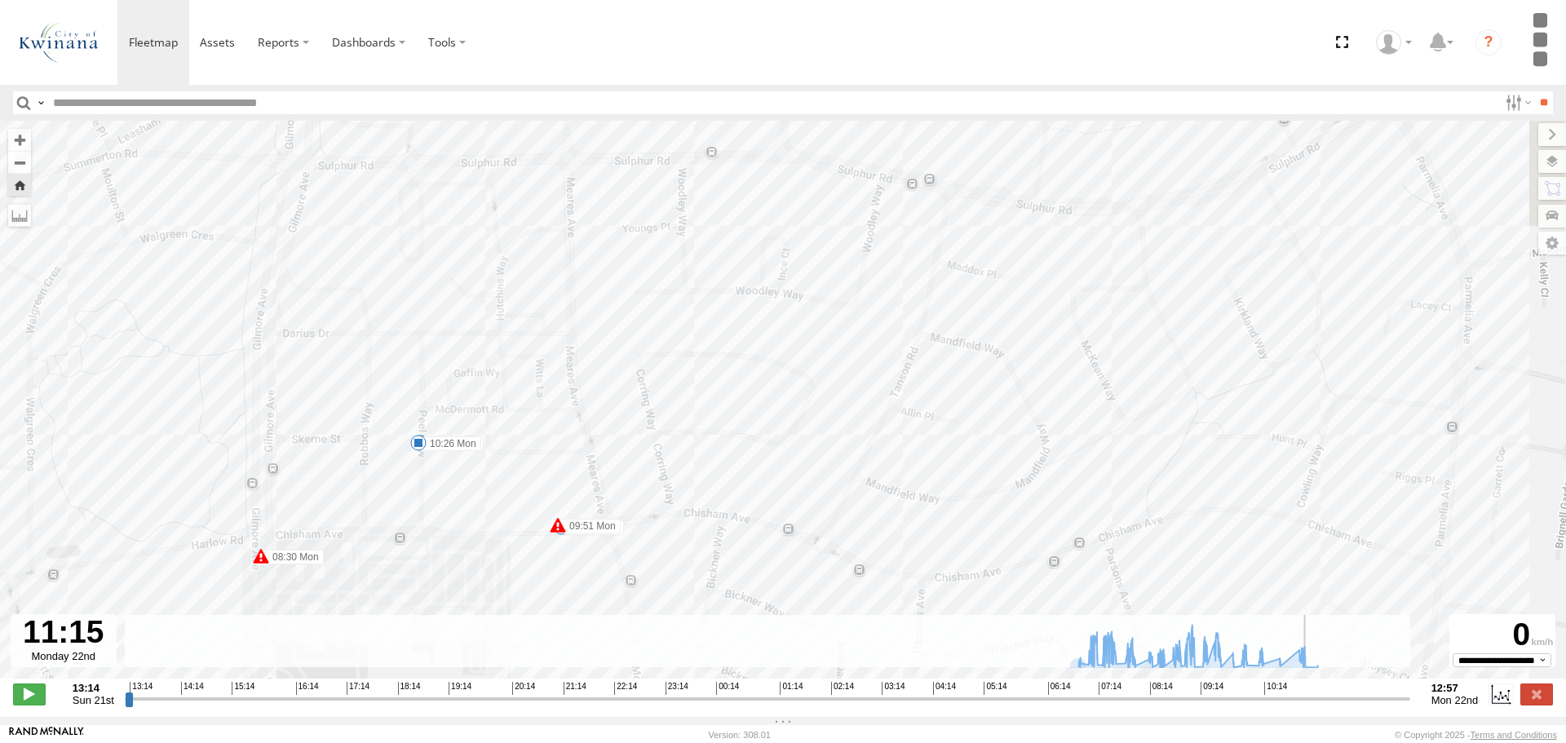
drag, startPoint x: 1056, startPoint y: 329, endPoint x: 1087, endPoint y: 492, distance: 166.1
click at [1087, 492] on div "KWN72 Facil.Maint 07:00 Mon 07:19 Mon 07:29 Mon 07:34 Mon 07:46 Mon 07:50 Mon 0…" at bounding box center [783, 408] width 1566 height 575
drag, startPoint x: 946, startPoint y: 522, endPoint x: 1169, endPoint y: 486, distance: 225.6
click at [1169, 486] on div "KWN72 Facil.Maint 07:00 Mon 07:19 Mon 07:29 Mon 07:34 Mon 07:46 Mon 07:50 Mon 0…" at bounding box center [783, 408] width 1566 height 575
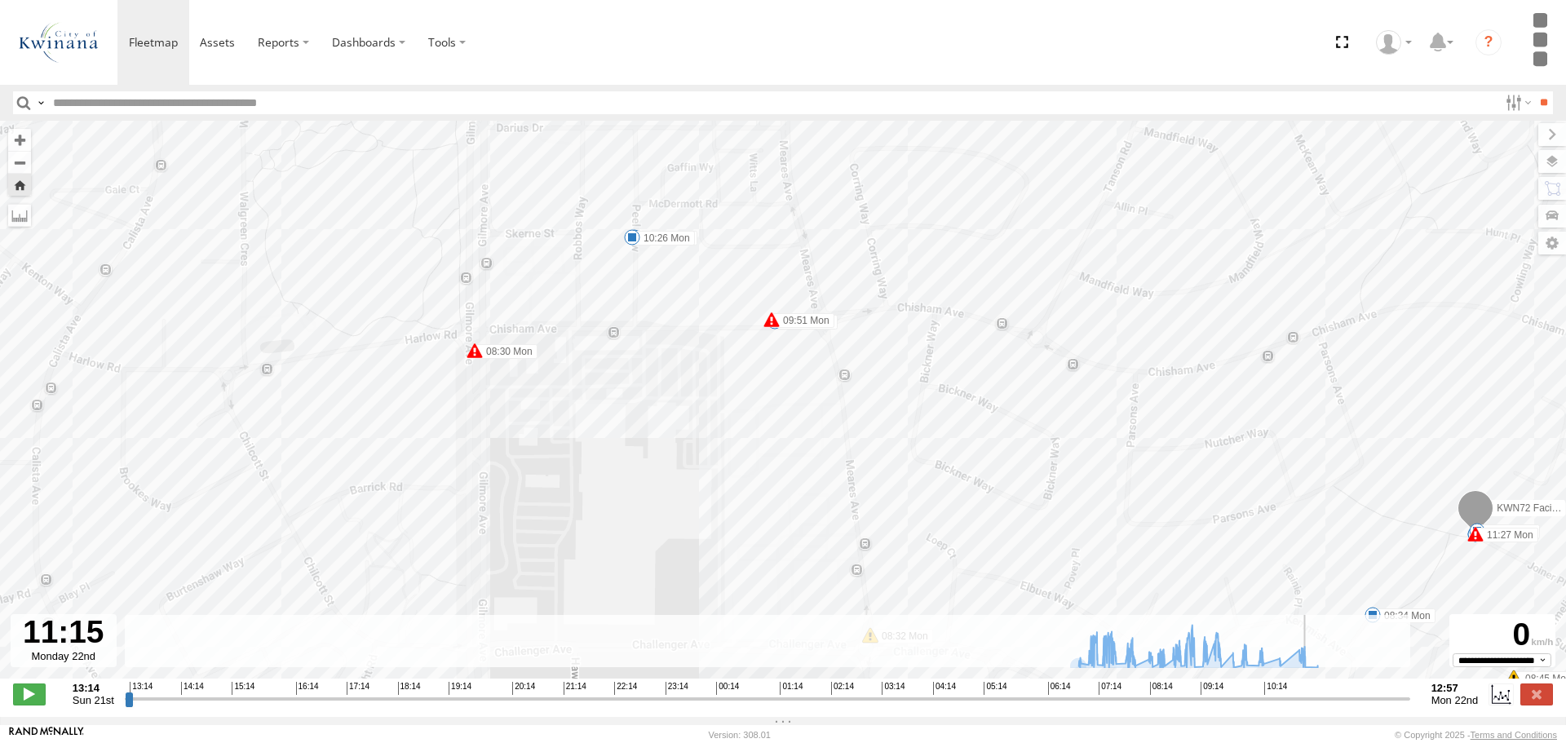
drag, startPoint x: 1171, startPoint y: 481, endPoint x: 1153, endPoint y: 230, distance: 251.9
click at [1153, 230] on div "KWN72 Facil.Maint 07:00 Mon 07:19 Mon 07:29 Mon 07:34 Mon 07:46 Mon 07:50 Mon 0…" at bounding box center [783, 408] width 1566 height 575
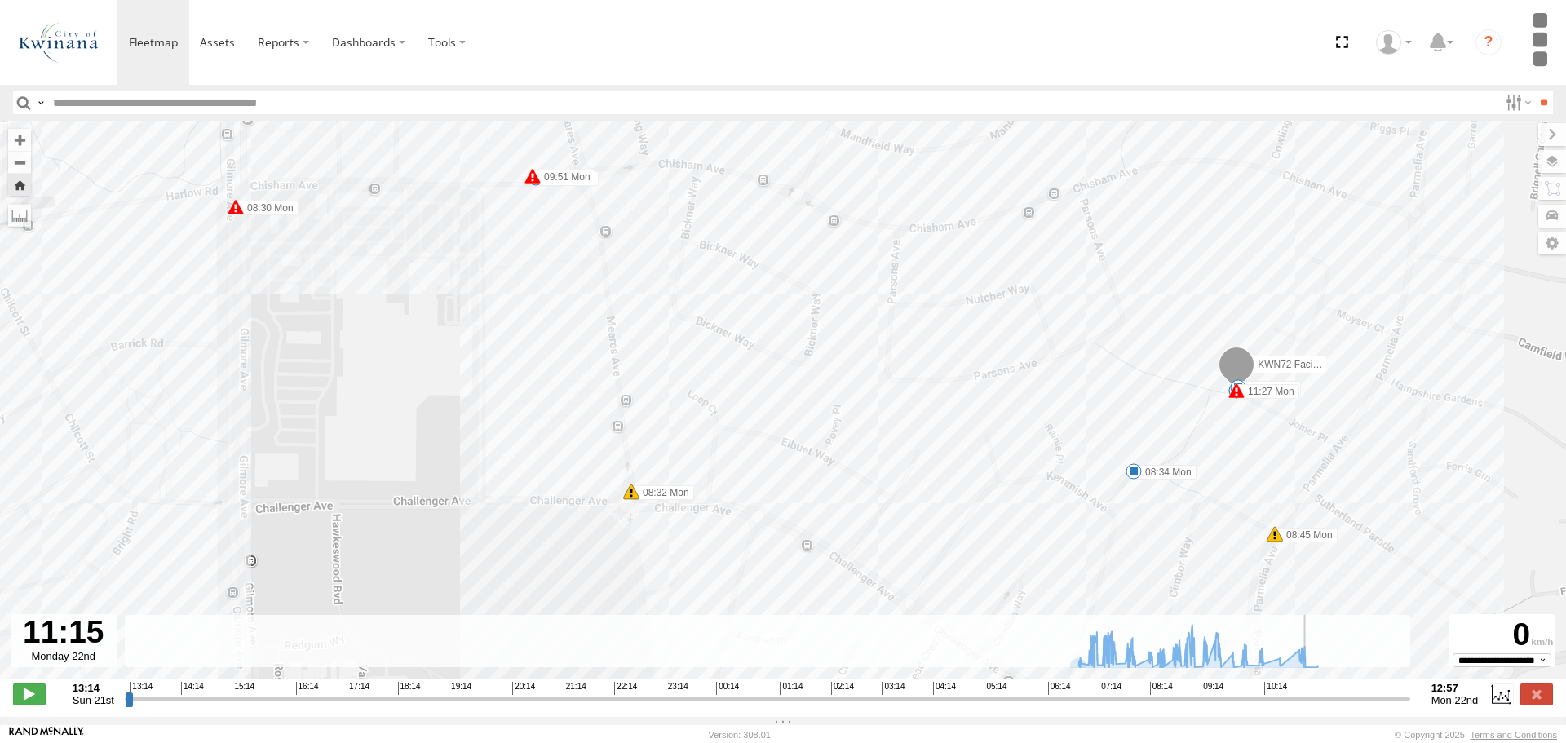
drag, startPoint x: 1174, startPoint y: 446, endPoint x: 950, endPoint y: 418, distance: 226.0
click at [950, 418] on div "KWN72 Facil.Maint 07:00 Mon 07:19 Mon 07:29 Mon 07:34 Mon 07:46 Mon 07:50 Mon 0…" at bounding box center [783, 408] width 1566 height 575
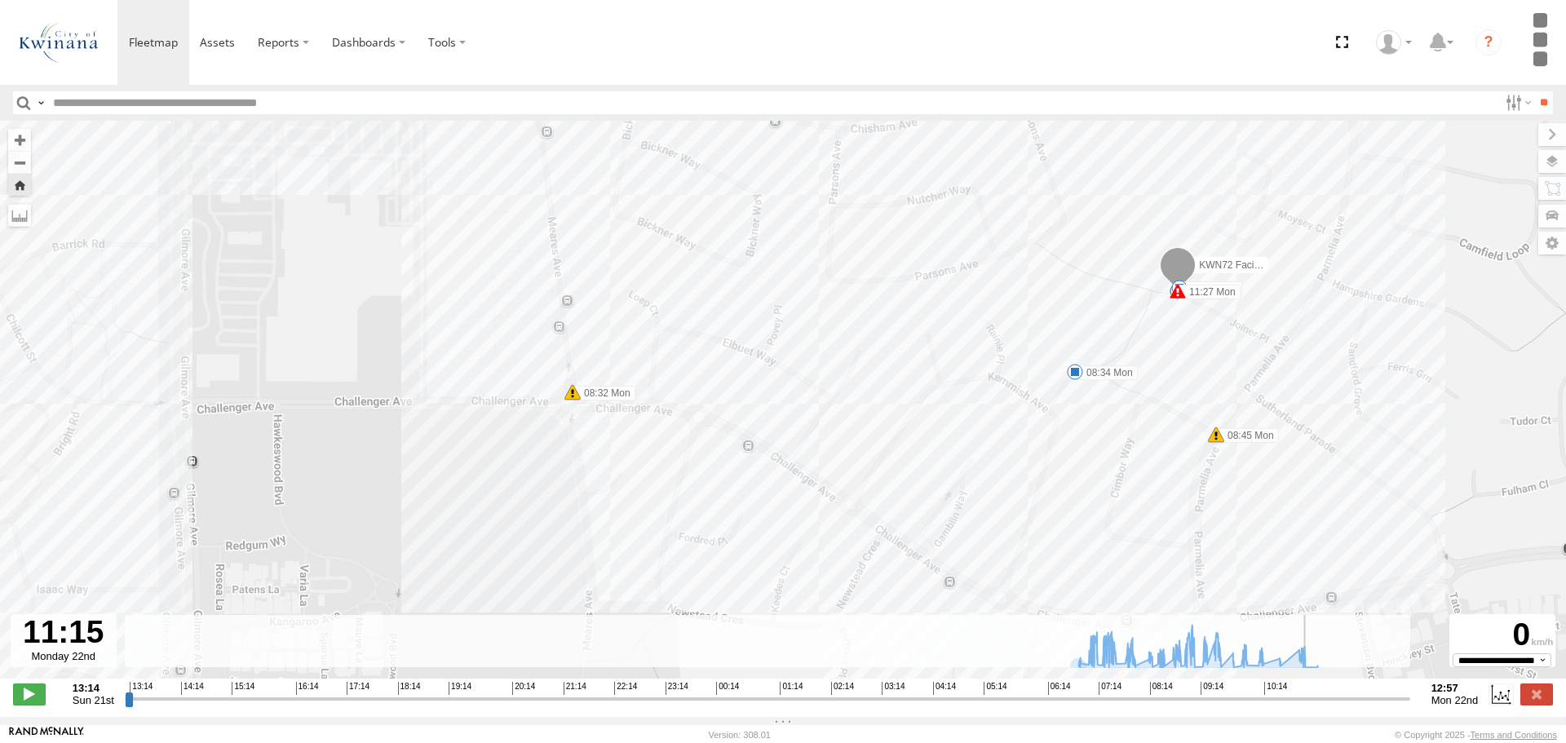
drag, startPoint x: 987, startPoint y: 401, endPoint x: 905, endPoint y: 286, distance: 141.0
click at [908, 286] on div "KWN72 Facil.Maint 07:00 Mon 07:19 Mon 07:29 Mon 07:34 Mon 07:46 Mon 07:50 Mon 0…" at bounding box center [783, 408] width 1566 height 575
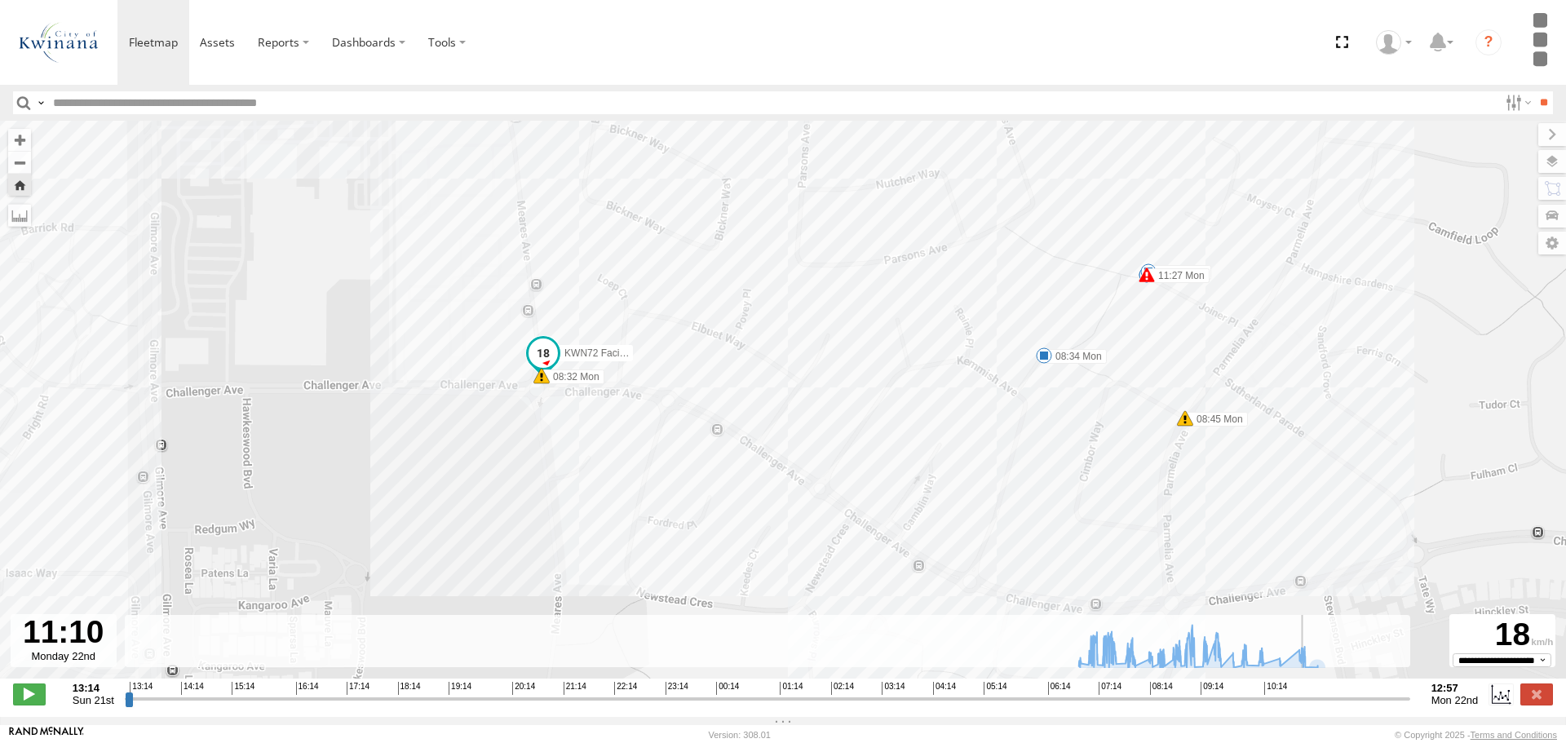
click at [1308, 706] on input "range" at bounding box center [768, 698] width 1286 height 15
click at [29, 705] on span at bounding box center [29, 694] width 33 height 21
drag, startPoint x: 1320, startPoint y: 235, endPoint x: 1339, endPoint y: 473, distance: 238.9
click at [1339, 473] on div "KWN72 Facil.Maint 07:00 Mon 07:19 Mon 07:29 Mon 07:34 Mon 07:46 Mon 07:50 Mon 0…" at bounding box center [783, 408] width 1566 height 575
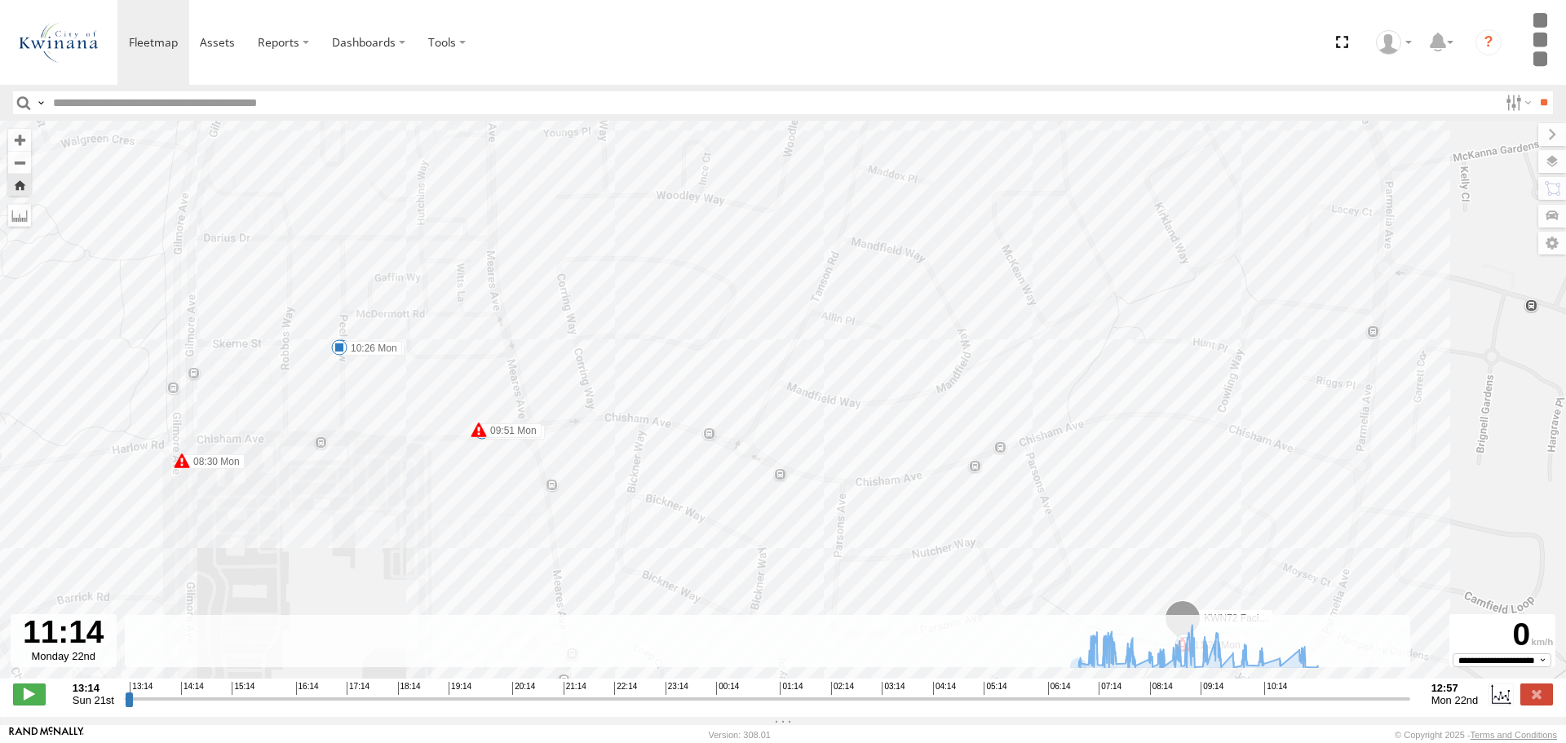
drag, startPoint x: 1079, startPoint y: 275, endPoint x: 1155, endPoint y: 427, distance: 170.4
click at [1155, 427] on div "KWN72 Facil.Maint 07:00 Mon 07:19 Mon 07:29 Mon 07:34 Mon 07:46 Mon 07:50 Mon 0…" at bounding box center [783, 408] width 1566 height 575
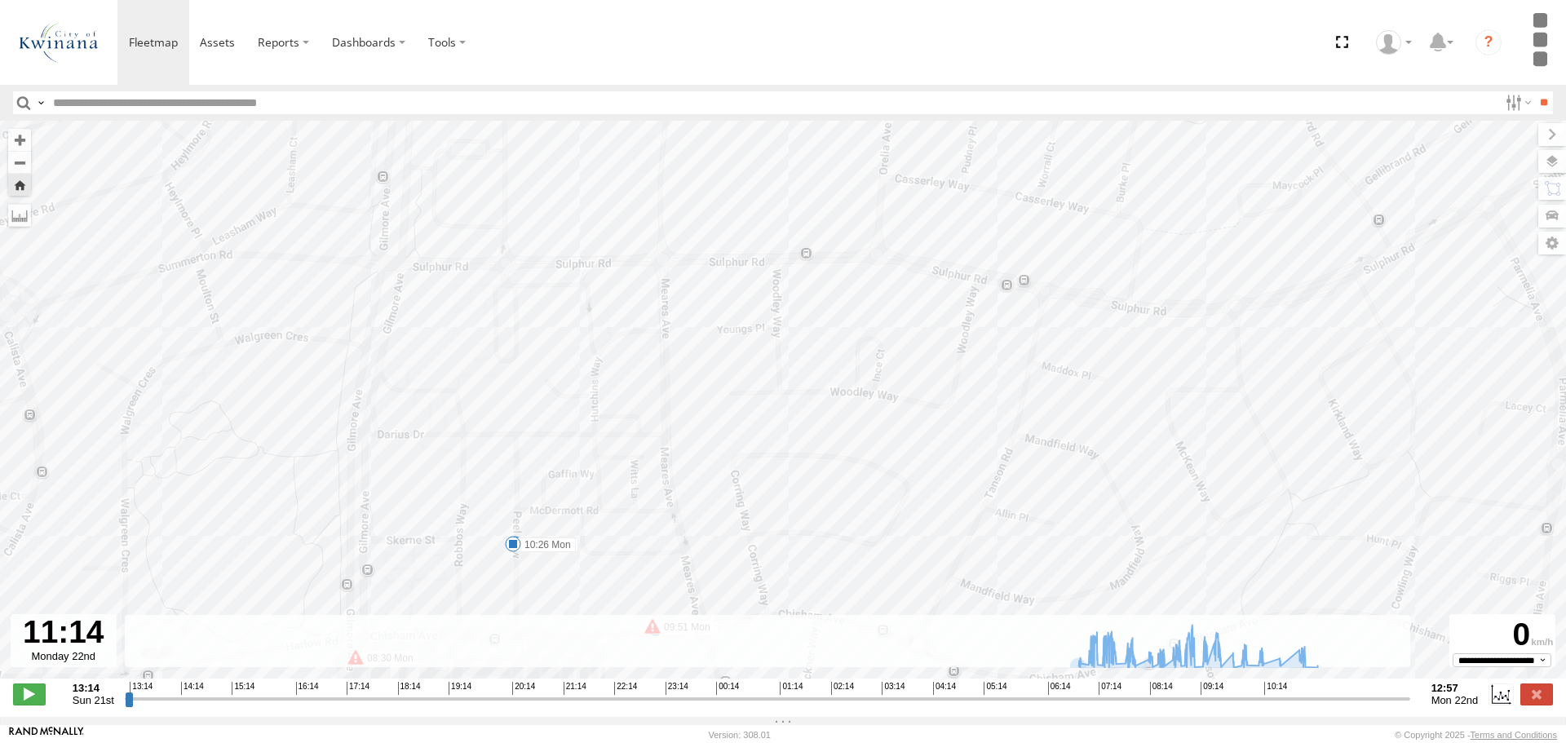
drag, startPoint x: 1144, startPoint y: 343, endPoint x: 1147, endPoint y: 258, distance: 84.9
click at [1147, 258] on div "KWN72 Facil.Maint 07:00 Mon 07:19 Mon 07:29 Mon 07:34 Mon 07:46 Mon 07:50 Mon 0…" at bounding box center [783, 408] width 1566 height 575
drag, startPoint x: 1127, startPoint y: 335, endPoint x: 1127, endPoint y: 315, distance: 20.4
click at [1127, 315] on div "KWN72 Facil.Maint 07:00 Mon 07:19 Mon 07:29 Mon 07:34 Mon 07:46 Mon 07:50 Mon 0…" at bounding box center [783, 408] width 1566 height 575
drag, startPoint x: 1077, startPoint y: 318, endPoint x: 1118, endPoint y: 421, distance: 110.9
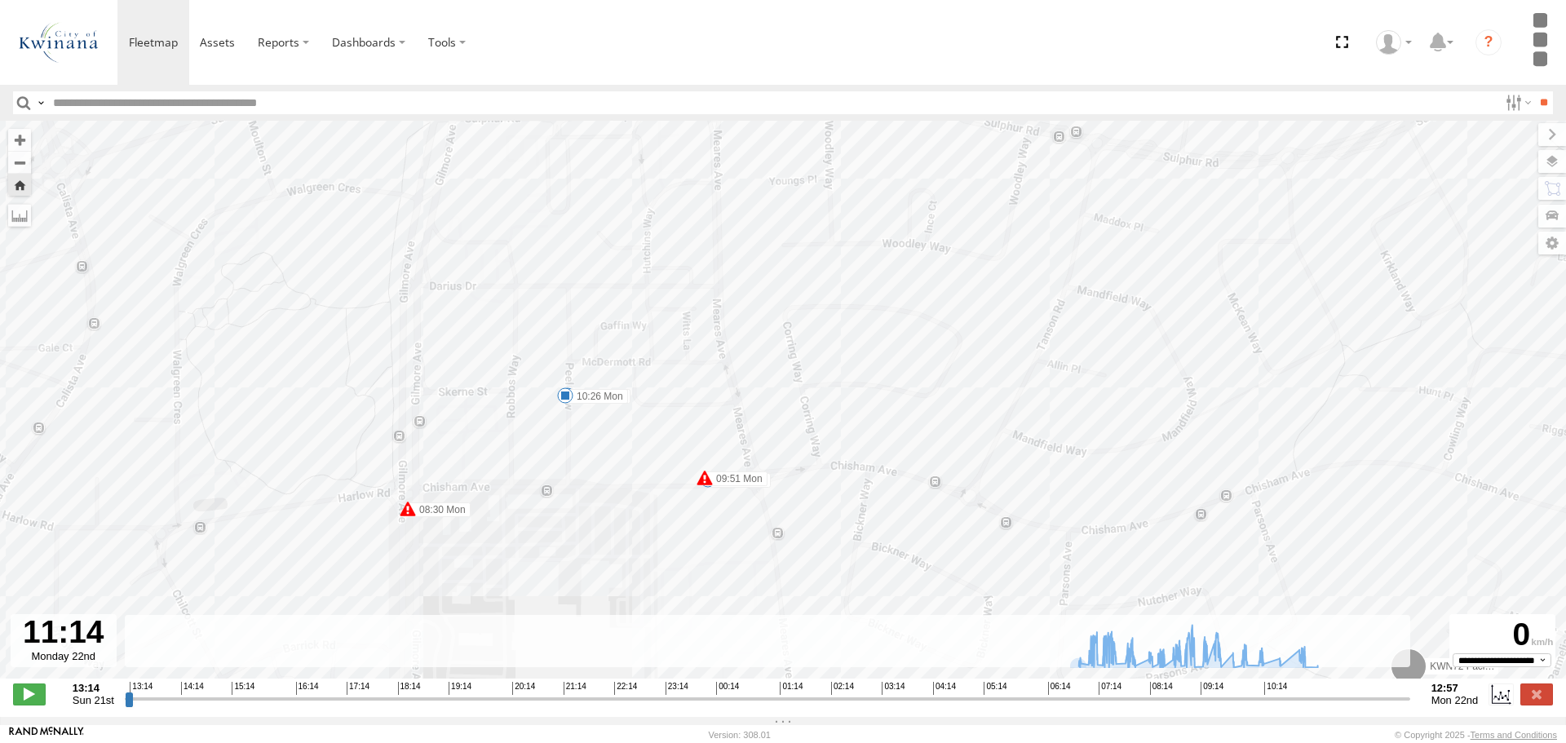
click at [1120, 420] on div "KWN72 Facil.Maint 07:00 Mon 07:19 Mon 07:29 Mon 07:34 Mon 07:46 Mon 07:50 Mon 0…" at bounding box center [783, 408] width 1566 height 575
drag, startPoint x: 934, startPoint y: 421, endPoint x: 1008, endPoint y: 433, distance: 75.2
click at [1008, 433] on div "KWN72 Facil.Maint 07:00 Mon 07:19 Mon 07:29 Mon 07:34 Mon 07:46 Mon 07:50 Mon 0…" at bounding box center [783, 408] width 1566 height 575
drag, startPoint x: 460, startPoint y: 245, endPoint x: 760, endPoint y: 379, distance: 328.7
click at [761, 377] on div "KWN72 Facil.Maint 07:00 Mon 07:19 Mon 07:29 Mon 07:34 Mon 07:46 Mon 07:50 Mon 0…" at bounding box center [783, 408] width 1566 height 575
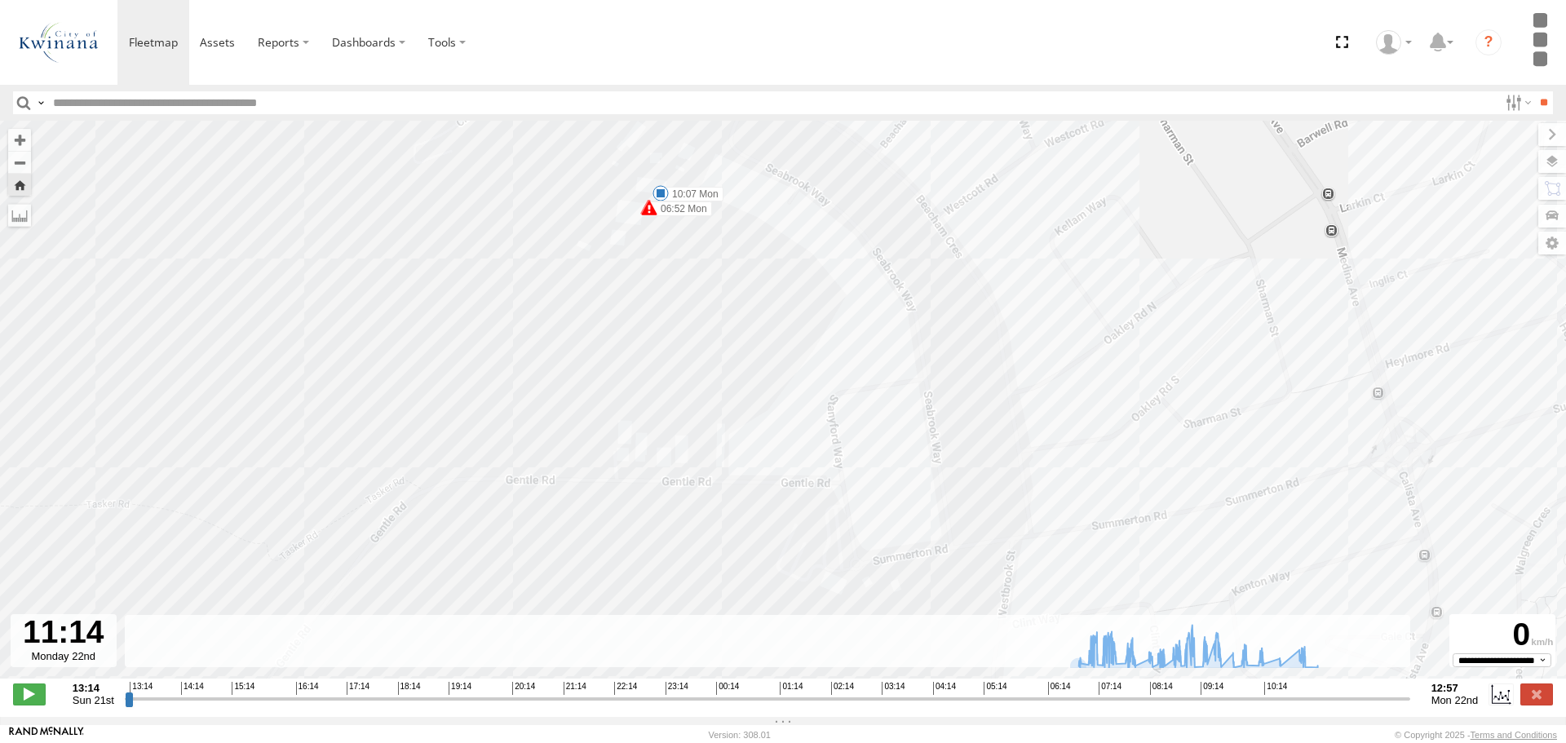
drag, startPoint x: 654, startPoint y: 242, endPoint x: 691, endPoint y: 403, distance: 164.8
click at [691, 403] on div "KWN72 Facil.Maint 07:00 Mon 07:19 Mon 07:29 Mon 07:34 Mon 07:46 Mon 07:50 Mon 0…" at bounding box center [783, 408] width 1566 height 575
click at [13, 146] on button "Zoom in" at bounding box center [19, 140] width 23 height 22
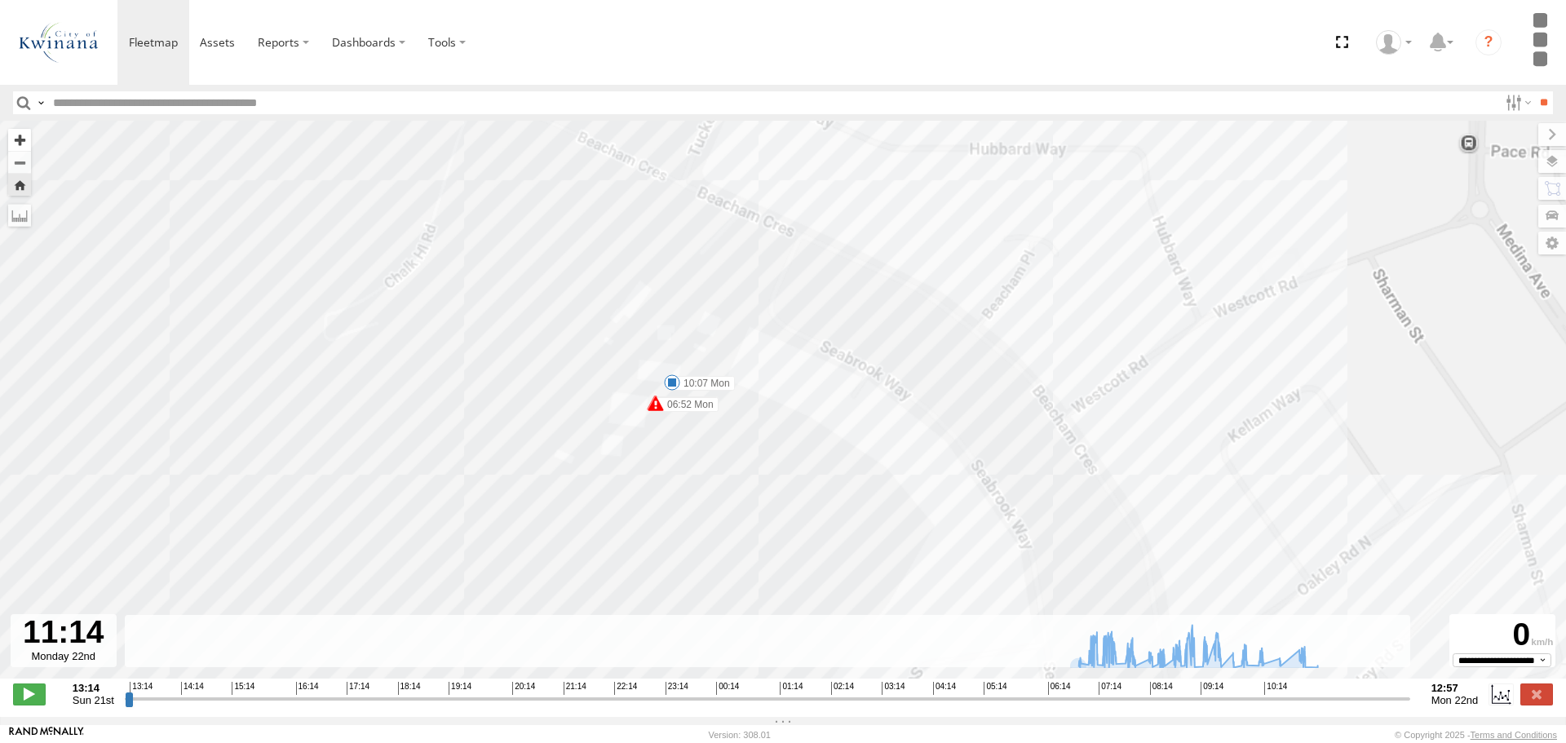
click at [13, 146] on button "Zoom in" at bounding box center [19, 140] width 23 height 22
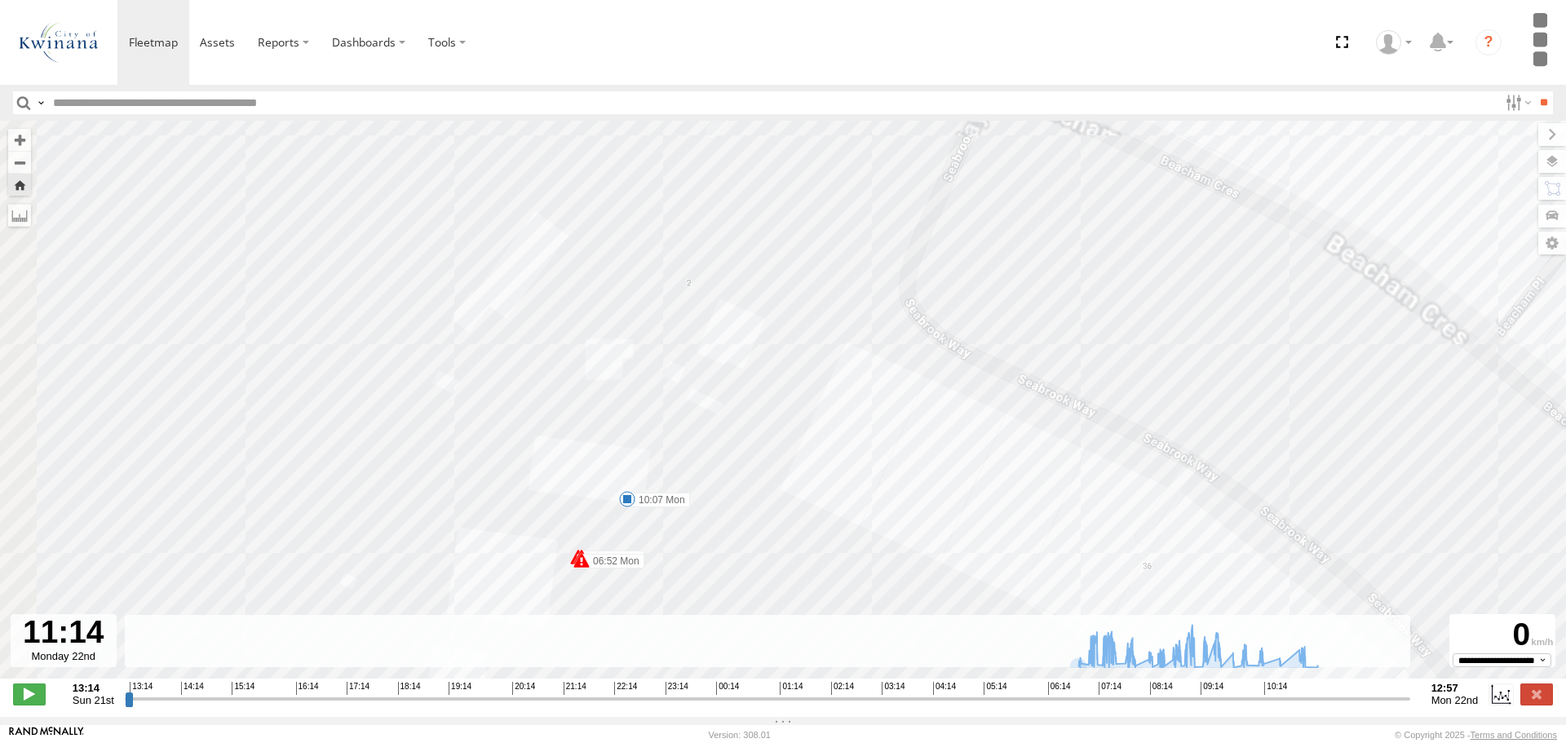
drag, startPoint x: 852, startPoint y: 259, endPoint x: 1016, endPoint y: 429, distance: 236.5
click at [1016, 429] on div "KWN72 Facil.Maint 07:00 Mon 07:19 Mon 07:29 Mon 07:34 Mon 07:46 Mon 07:50 Mon 0…" at bounding box center [783, 408] width 1566 height 575
drag, startPoint x: 792, startPoint y: 268, endPoint x: 872, endPoint y: 434, distance: 183.9
click at [882, 426] on div "KWN72 Facil.Maint 07:00 Mon 07:19 Mon 07:29 Mon 07:34 Mon 07:46 Mon 07:50 Mon 0…" at bounding box center [783, 408] width 1566 height 575
click at [23, 144] on button "Zoom in" at bounding box center [19, 140] width 23 height 22
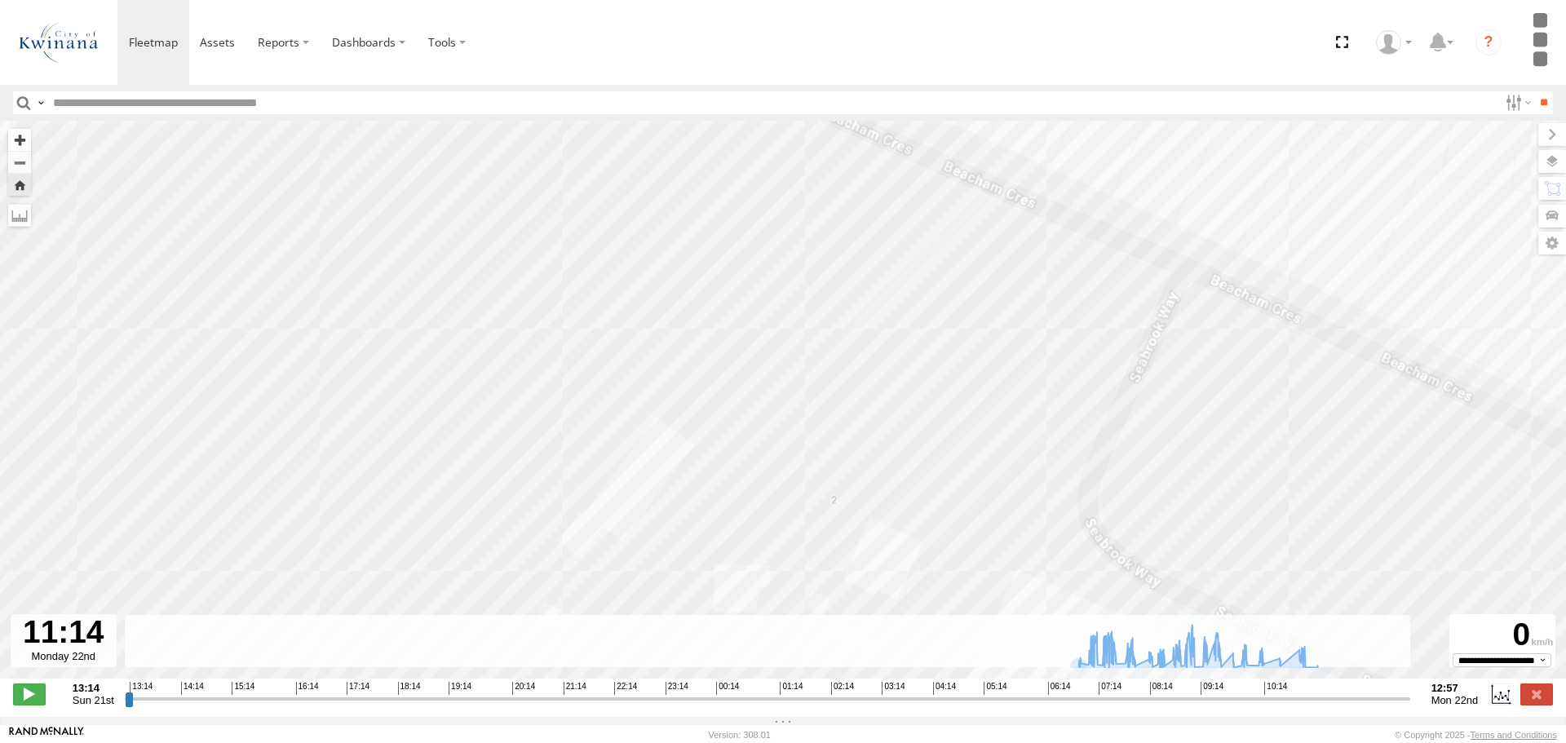
click at [23, 144] on button "Zoom in" at bounding box center [19, 140] width 23 height 22
click at [701, 365] on div "KWN72 Facil.Maint 07:00 Mon 07:19 Mon 07:29 Mon 07:34 Mon 07:46 Mon 07:50 Mon 0…" at bounding box center [783, 408] width 1566 height 575
drag, startPoint x: 977, startPoint y: 460, endPoint x: 894, endPoint y: 626, distance: 185.3
click at [884, 637] on div "To navigate the map with touch gestures double-tap and hold your finger on the …" at bounding box center [783, 418] width 1566 height 595
drag, startPoint x: 945, startPoint y: 556, endPoint x: 1202, endPoint y: 236, distance: 409.7
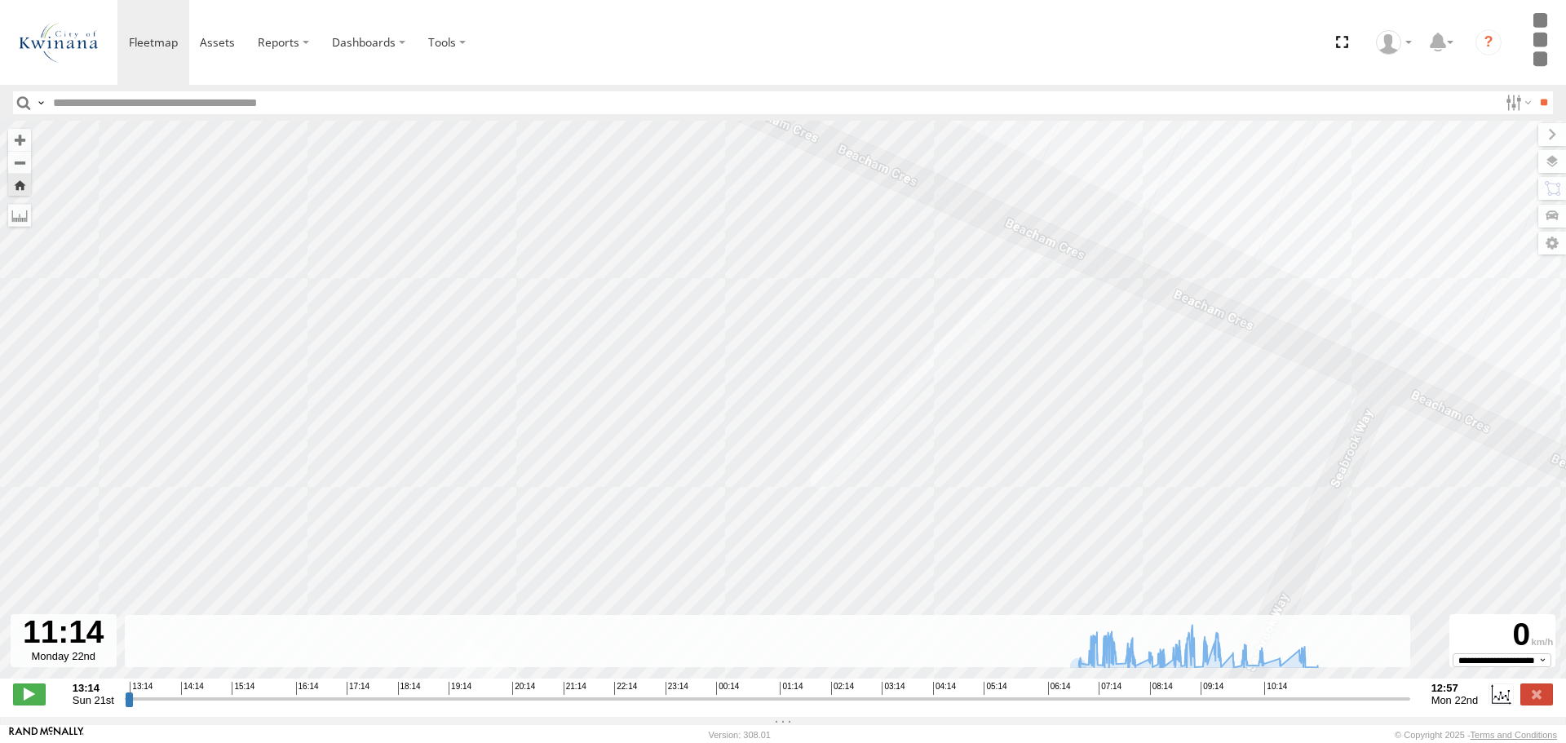
click at [1199, 241] on div "KWN72 Facil.Maint 07:00 Mon 07:19 Mon 07:29 Mon 07:34 Mon 07:46 Mon 07:50 Mon 0…" at bounding box center [783, 408] width 1566 height 575
drag, startPoint x: 1214, startPoint y: 410, endPoint x: 1021, endPoint y: 465, distance: 200.3
click at [1015, 463] on div "KWN72 Facil.Maint 07:00 Mon 07:19 Mon 07:29 Mon 07:34 Mon 07:46 Mon 07:50 Mon 0…" at bounding box center [783, 408] width 1566 height 575
drag, startPoint x: 1312, startPoint y: 711, endPoint x: 1061, endPoint y: 700, distance: 250.7
click at [1061, 700] on input "range" at bounding box center [768, 698] width 1286 height 15
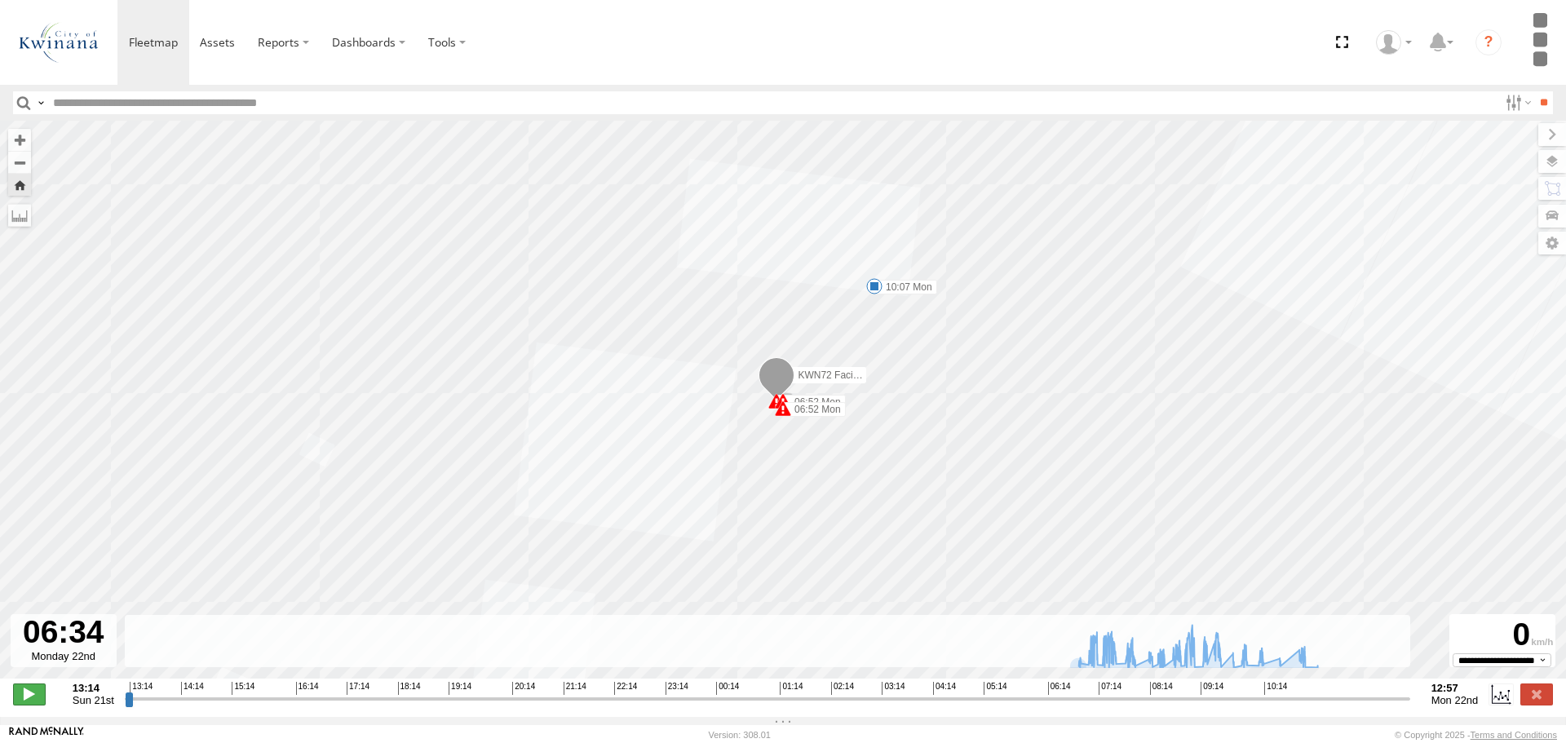
click at [29, 701] on span at bounding box center [29, 694] width 33 height 21
click at [24, 705] on span at bounding box center [29, 694] width 33 height 21
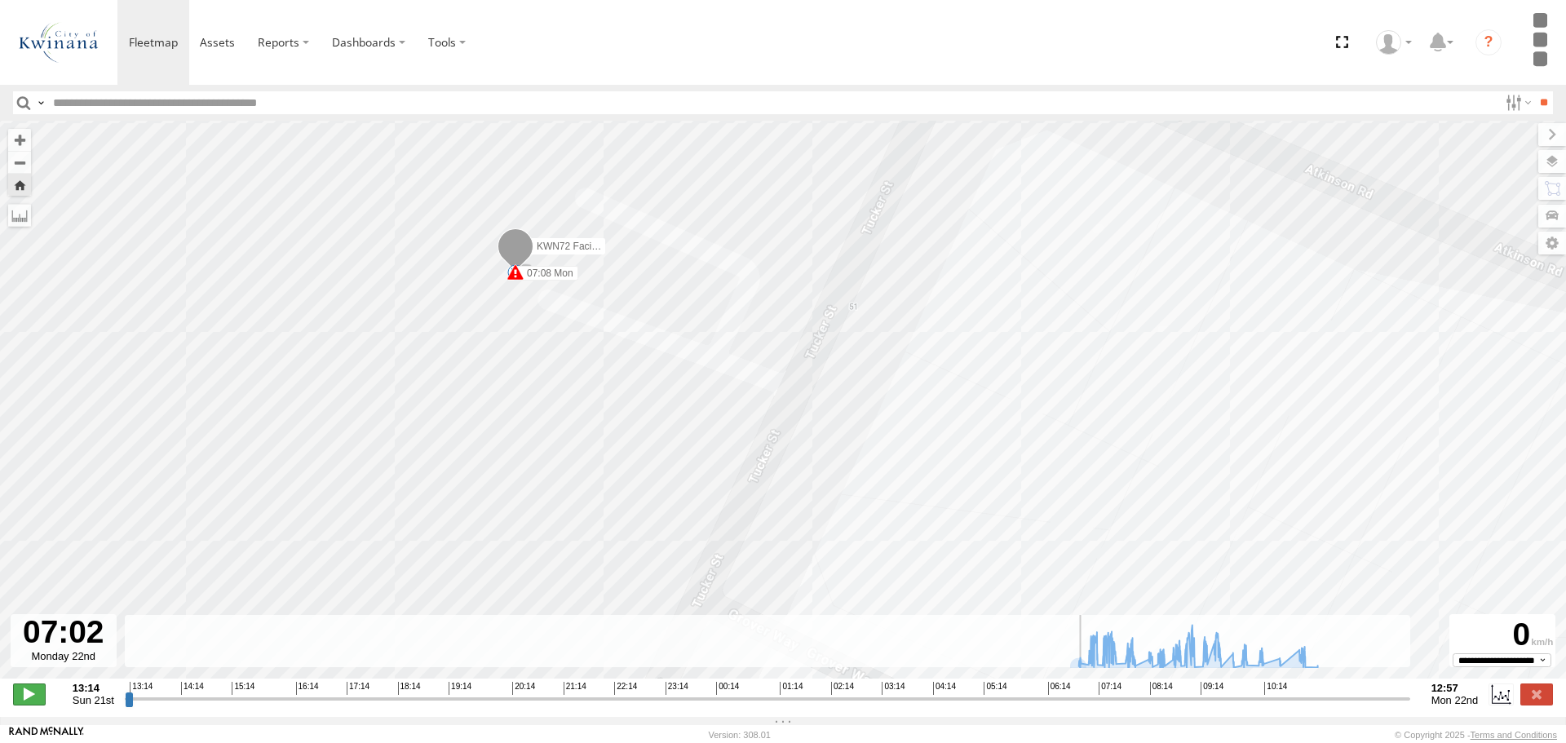
type input "**********"
click at [24, 705] on span at bounding box center [29, 694] width 33 height 21
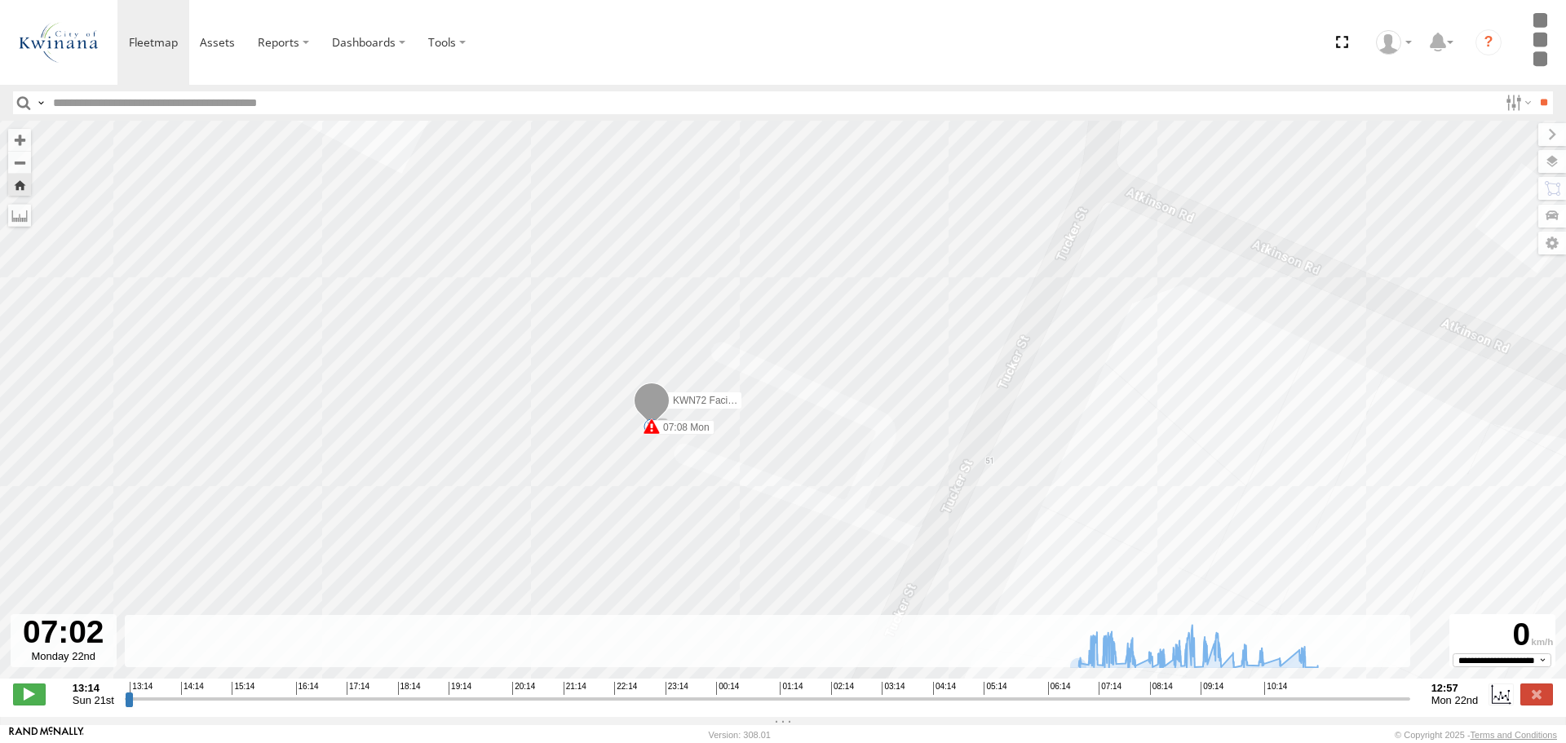
drag, startPoint x: 1010, startPoint y: 428, endPoint x: 1105, endPoint y: 514, distance: 127.6
click at [1105, 514] on div "KWN72 Facil.Maint 07:00 Mon 07:19 Mon 07:29 Mon 07:34 Mon 07:46 Mon 07:50 Mon 0…" at bounding box center [783, 408] width 1566 height 575
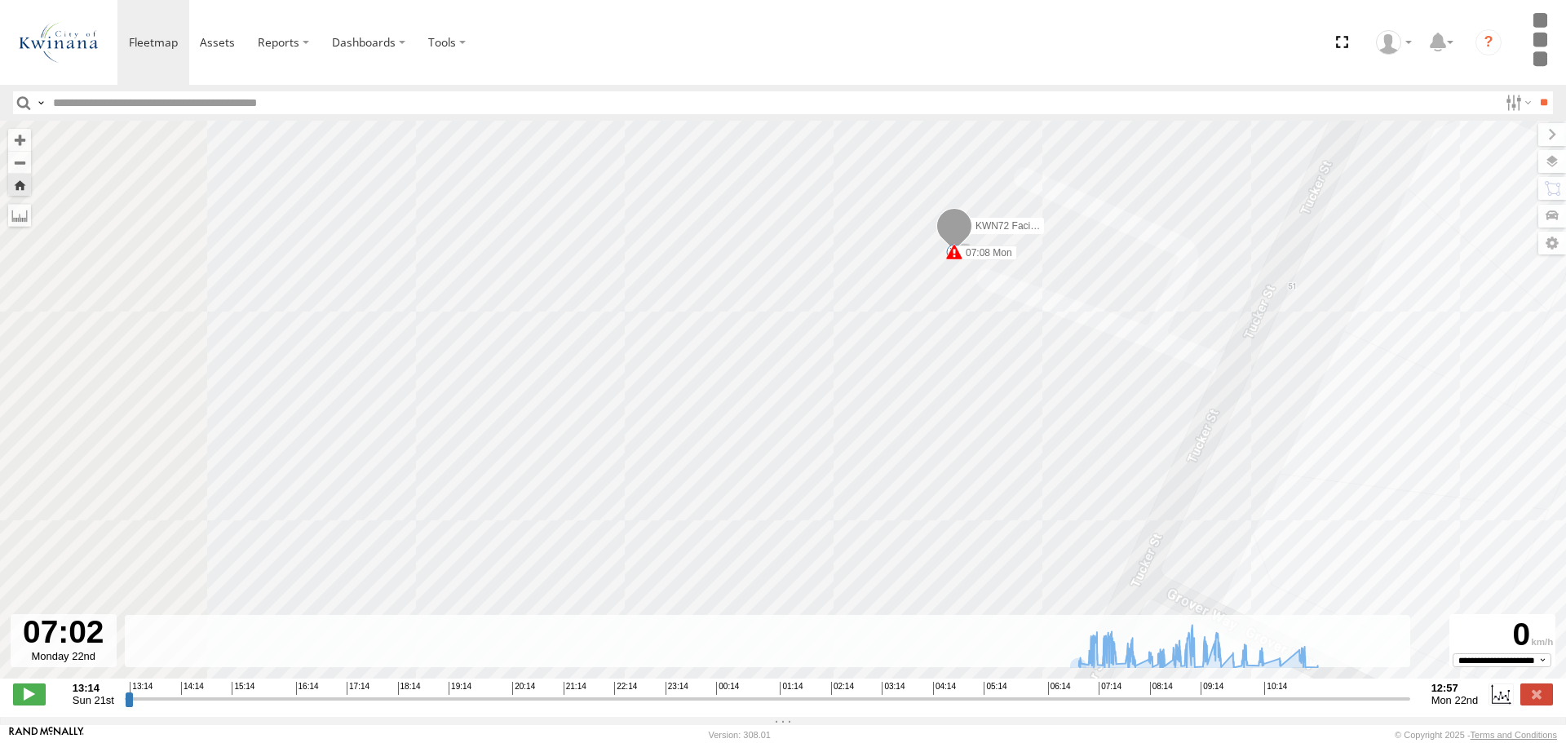
drag, startPoint x: 1049, startPoint y: 546, endPoint x: 1379, endPoint y: 335, distance: 391.0
click at [1377, 337] on div "KWN72 Facil.Maint 07:00 Mon 07:19 Mon 07:29 Mon 07:34 Mon 07:46 Mon 07:50 Mon 0…" at bounding box center [783, 408] width 1566 height 575
click at [22, 166] on button "Zoom out" at bounding box center [19, 162] width 23 height 23
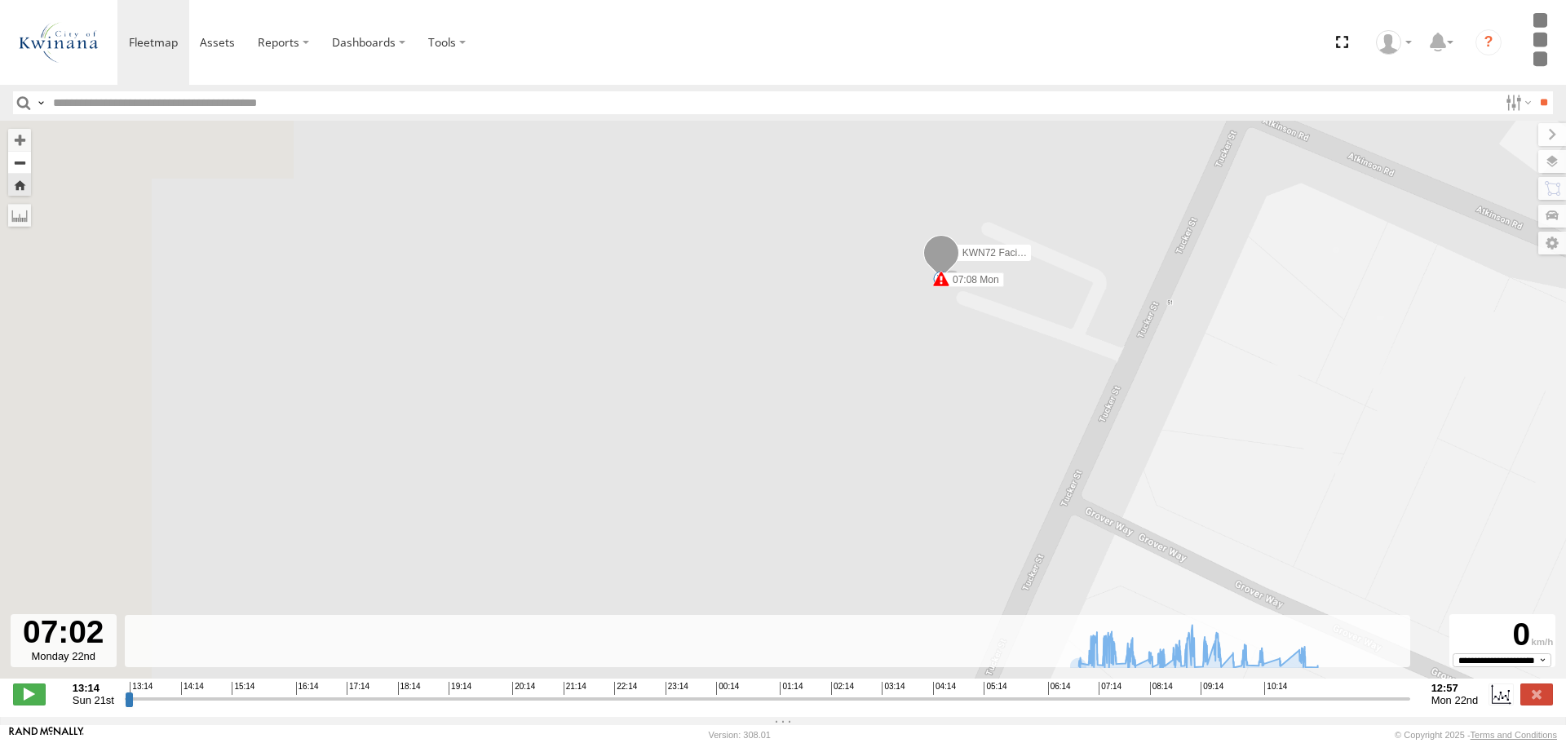
click at [22, 166] on button "Zoom out" at bounding box center [19, 162] width 23 height 23
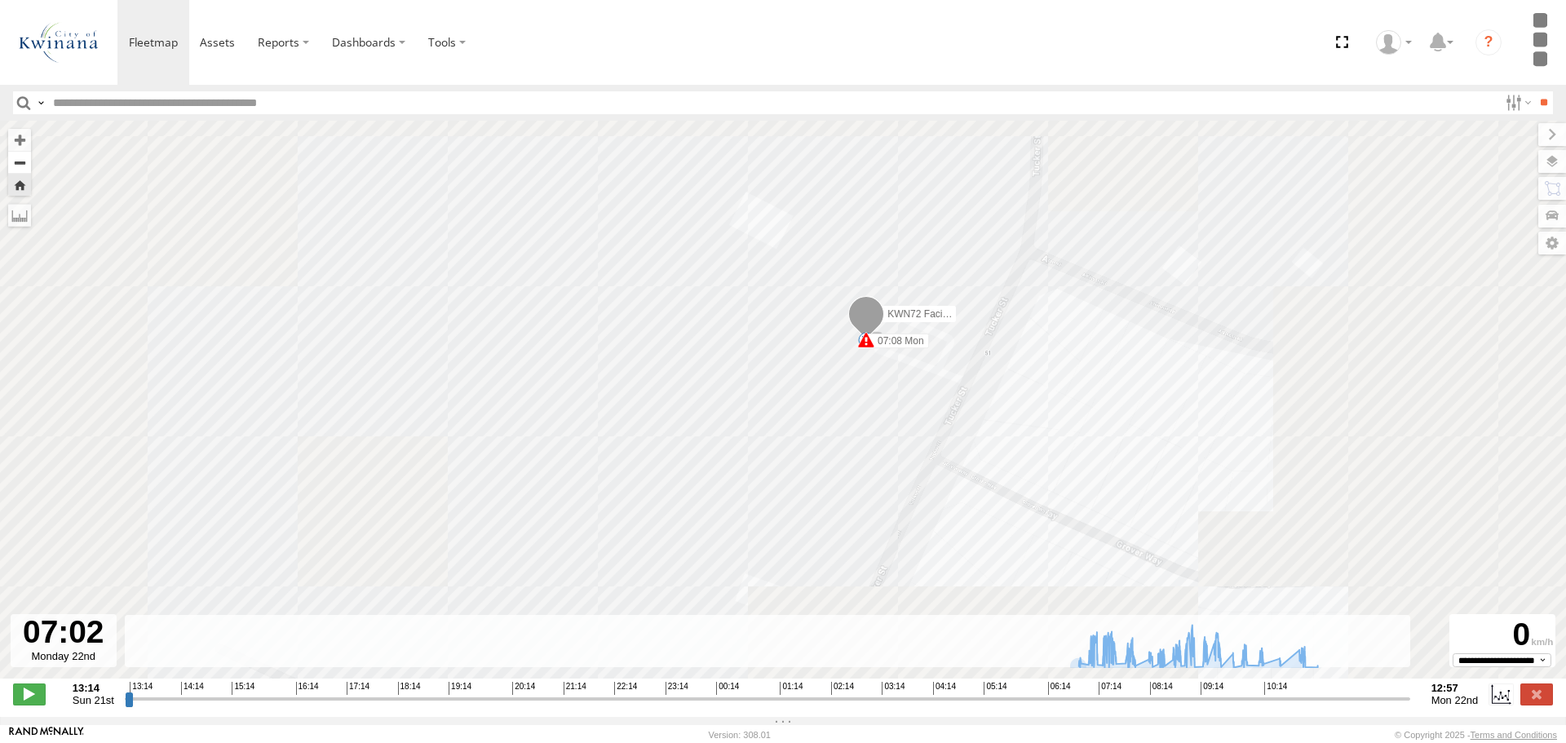
click at [22, 166] on button "Zoom out" at bounding box center [19, 162] width 23 height 23
drag, startPoint x: 897, startPoint y: 546, endPoint x: 981, endPoint y: 500, distance: 95.6
click at [981, 500] on div "KWN72 Facil.Maint 07:00 Mon 07:19 Mon 07:29 Mon 07:34 Mon 07:46 Mon 07:50 Mon 0…" at bounding box center [783, 408] width 1566 height 575
